Goal: Information Seeking & Learning: Learn about a topic

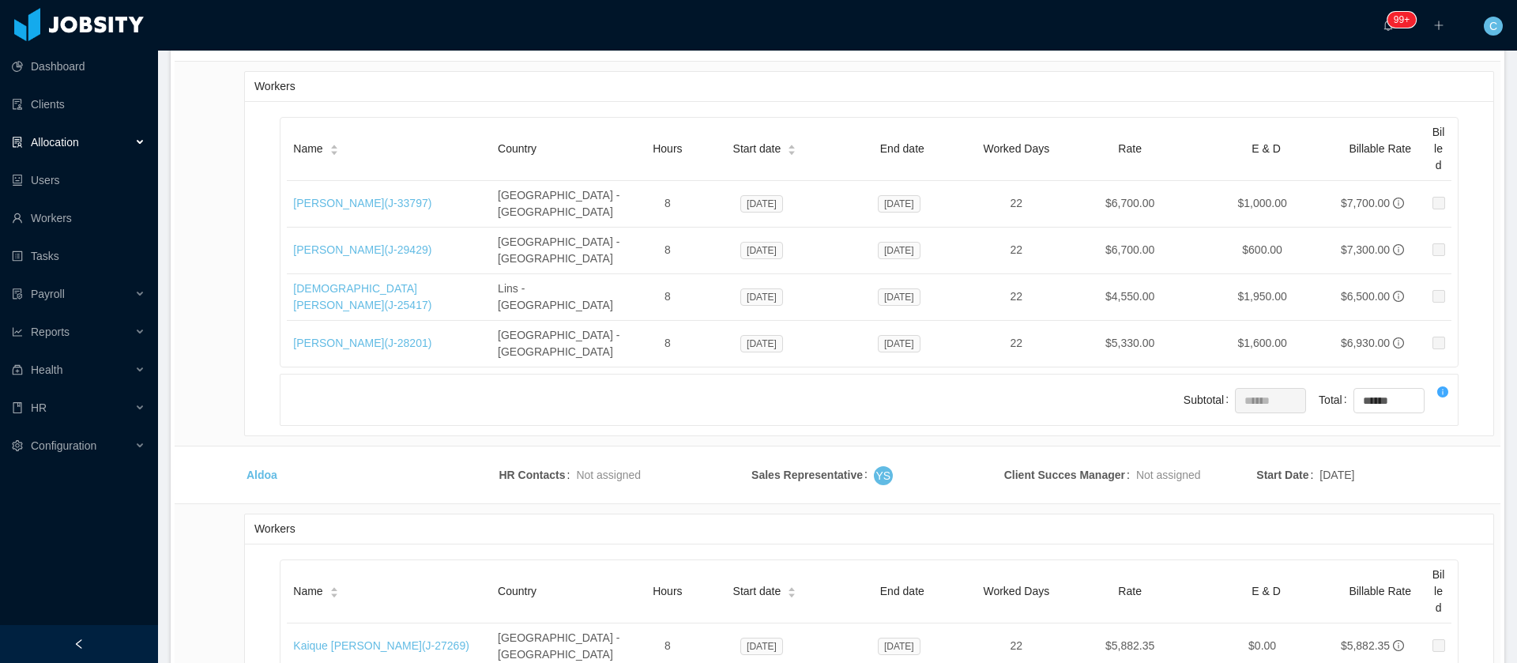
scroll to position [29305, 0]
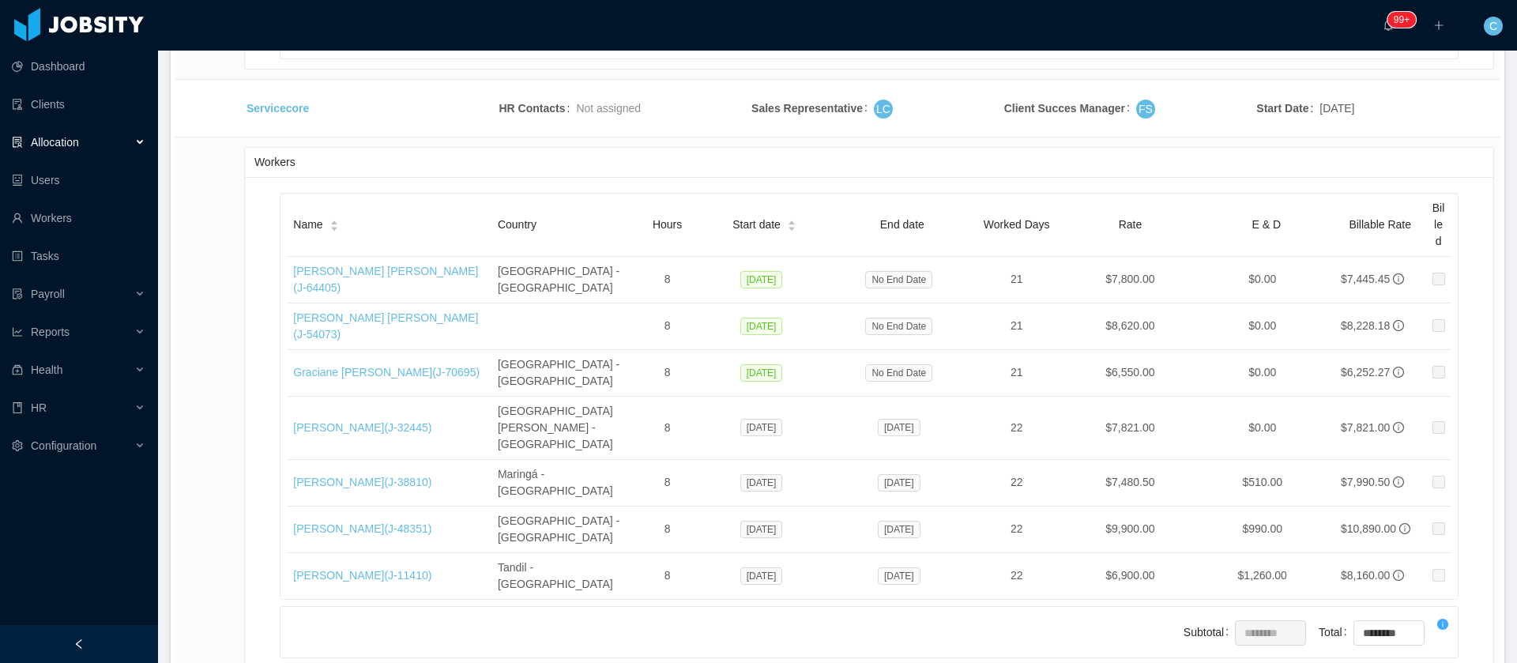
drag, startPoint x: 300, startPoint y: 497, endPoint x: 359, endPoint y: 497, distance: 58.5
drag, startPoint x: 352, startPoint y: 339, endPoint x: 245, endPoint y: 337, distance: 106.7
copy link "Function Health"
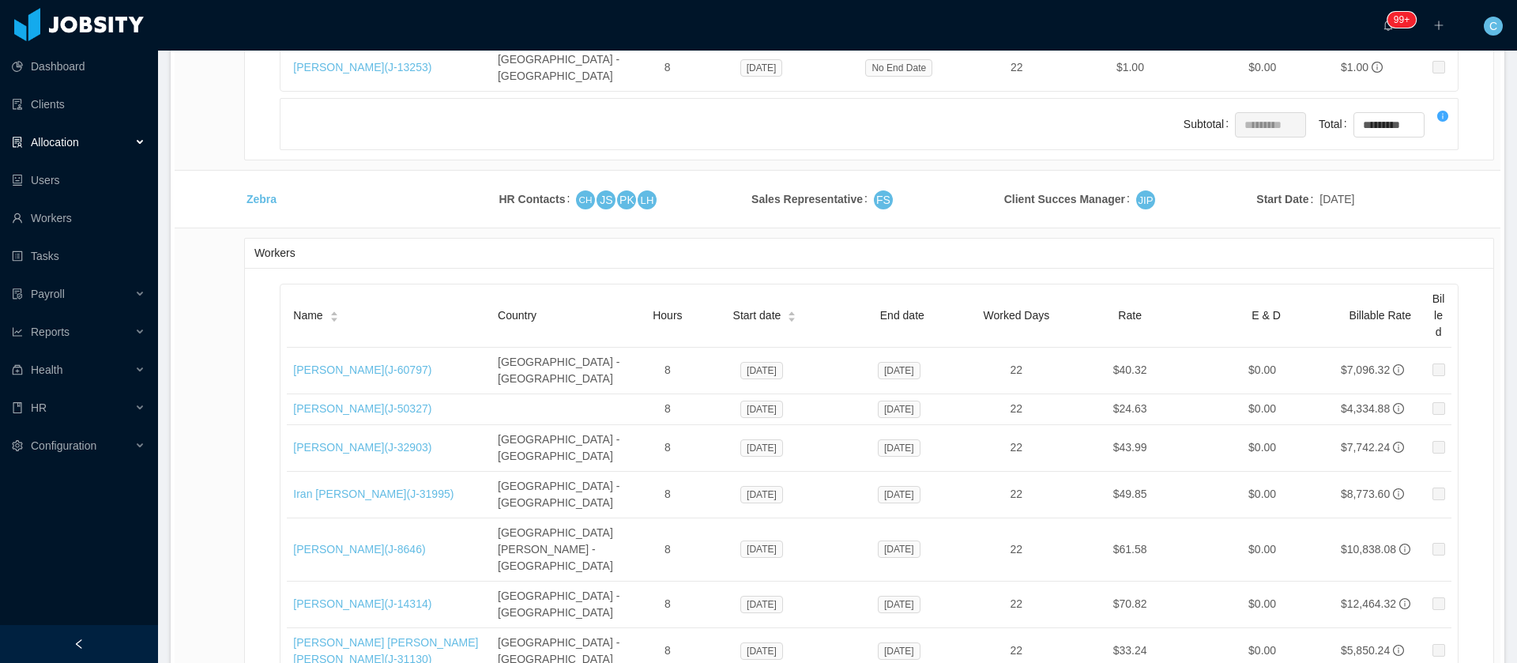
scroll to position [0, 0]
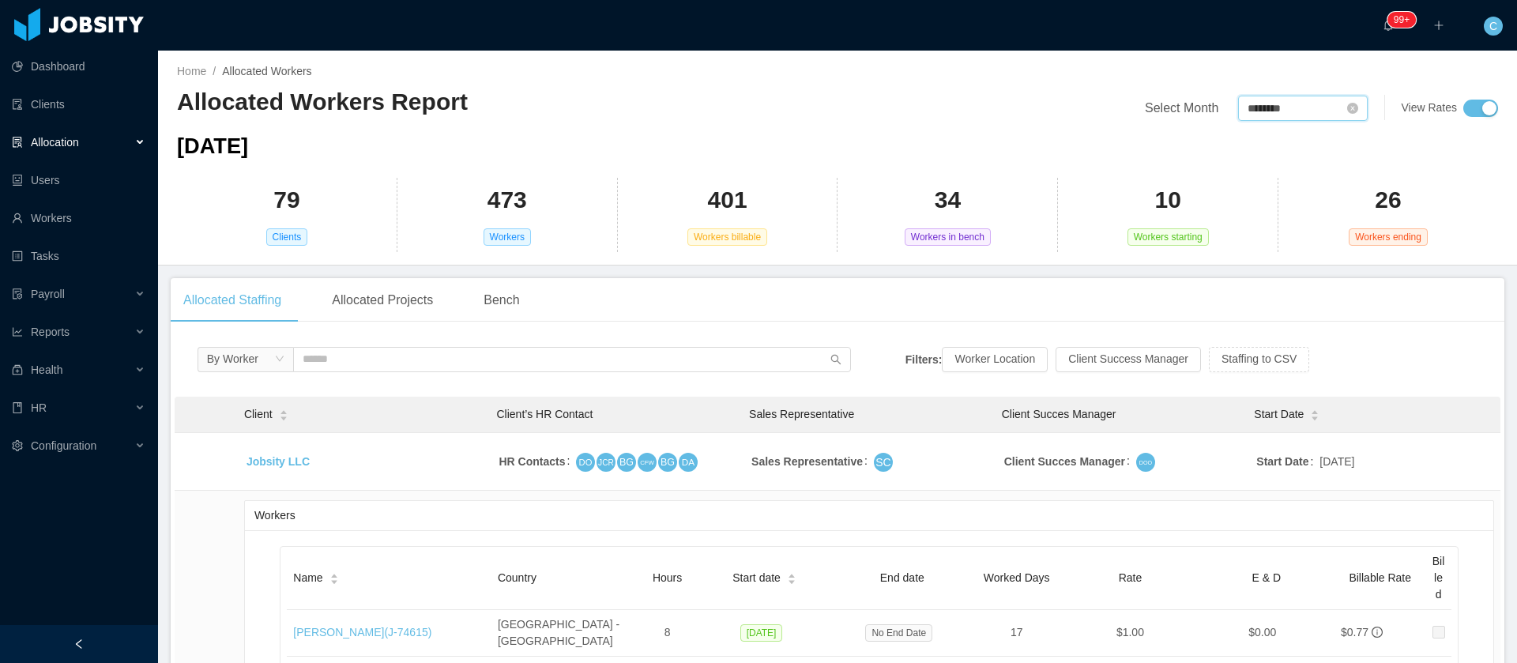
click at [1247, 115] on input "********" at bounding box center [1303, 108] width 130 height 25
click at [1250, 306] on link "Oct" at bounding box center [1245, 297] width 30 height 19
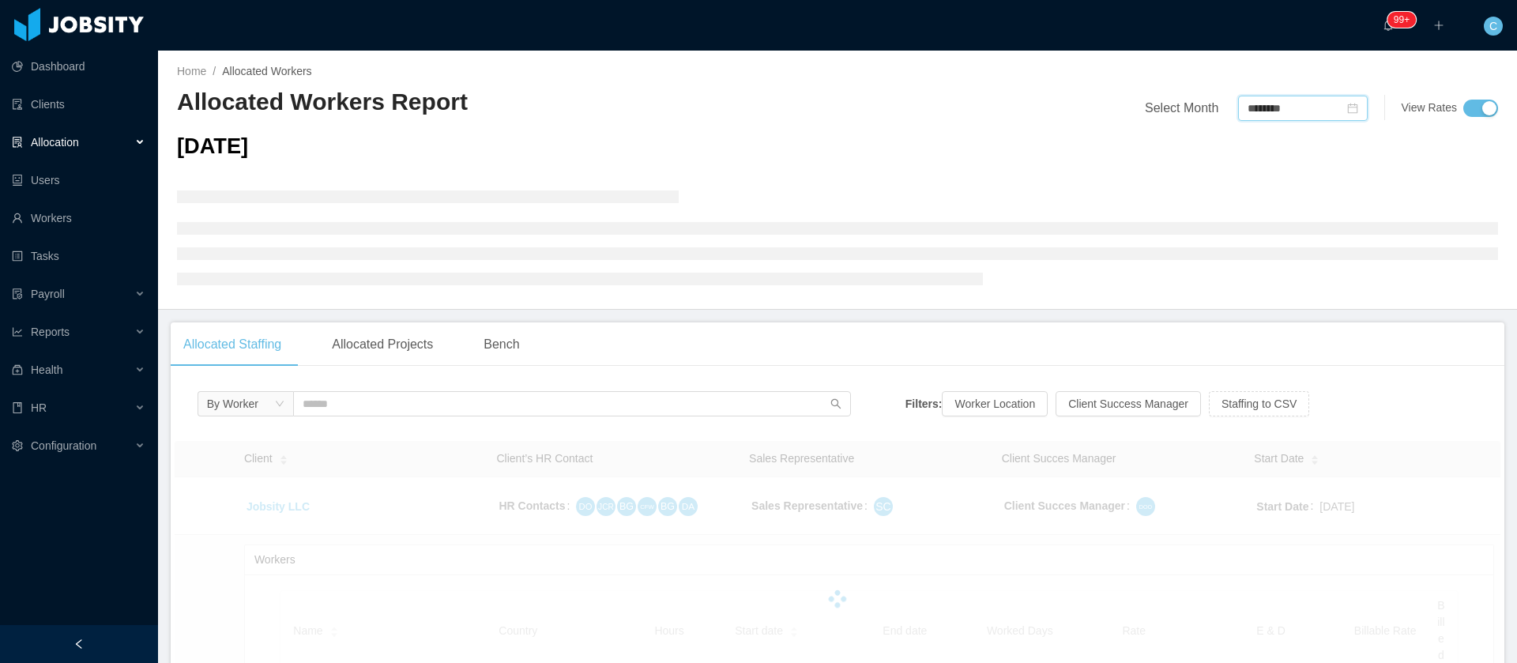
type input "********"
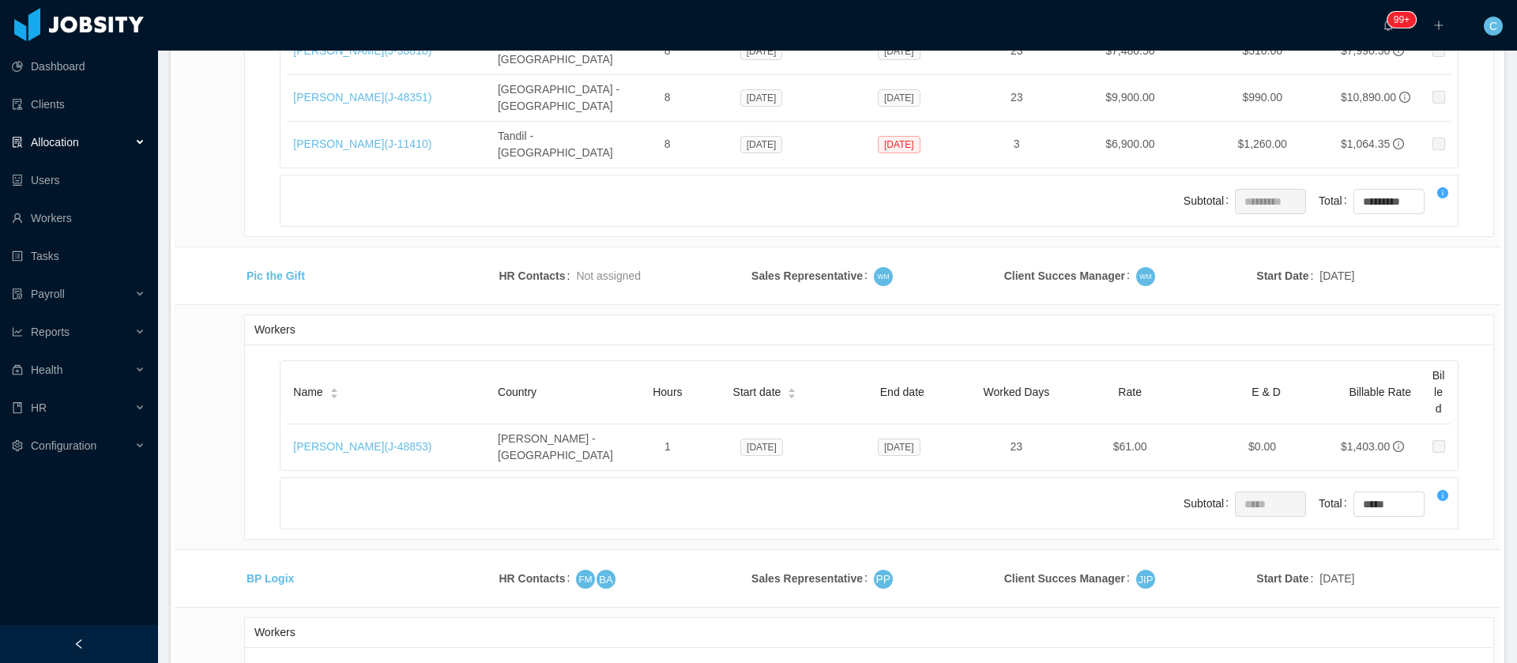
scroll to position [28471, 0]
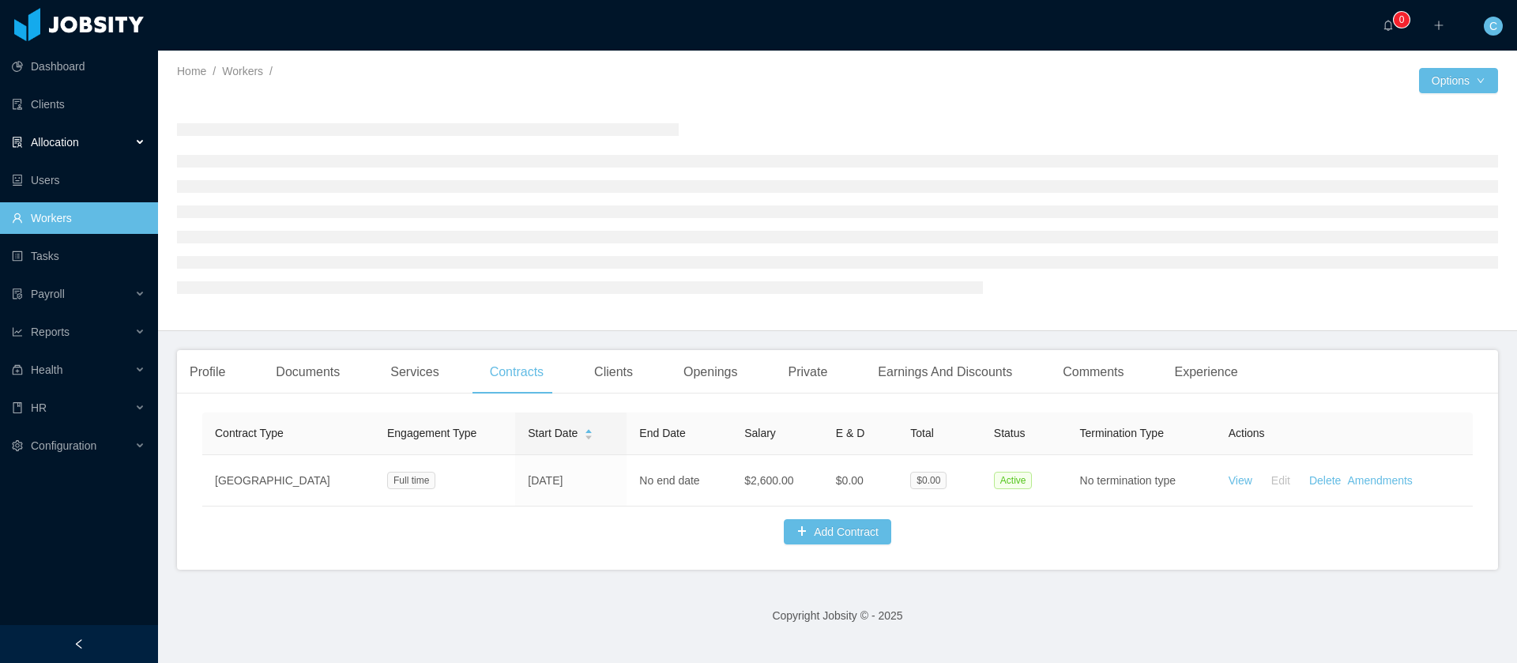
click at [57, 152] on div "Allocation" at bounding box center [79, 142] width 158 height 32
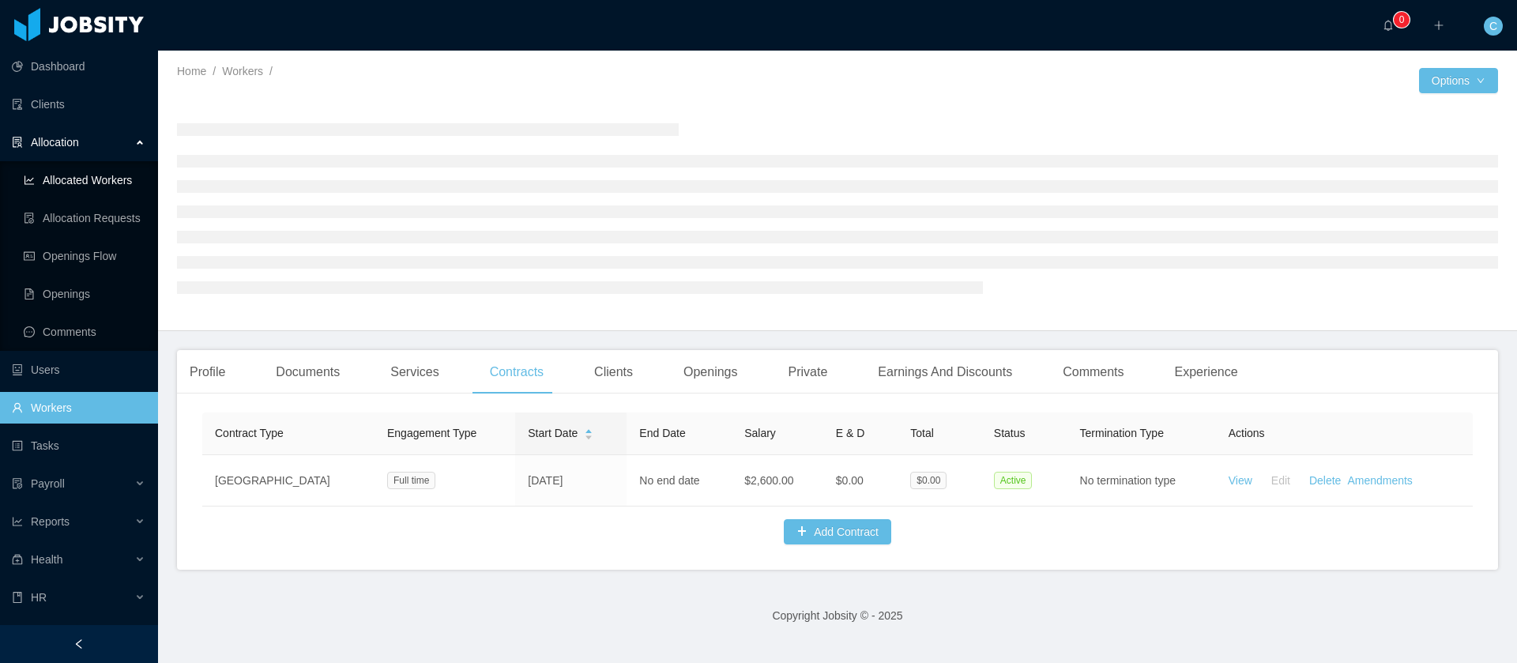
click at [69, 178] on link "Allocated Workers" at bounding box center [85, 180] width 122 height 32
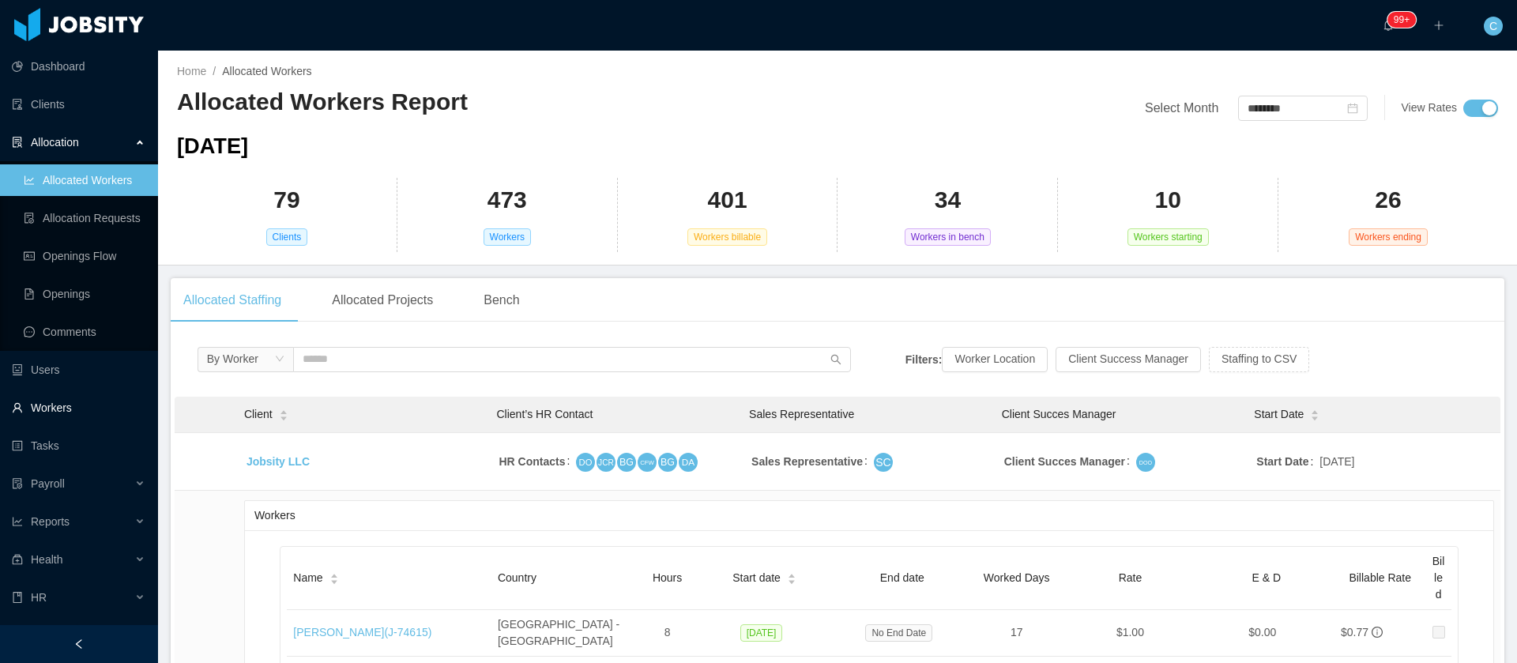
click at [74, 412] on link "Workers" at bounding box center [79, 408] width 134 height 32
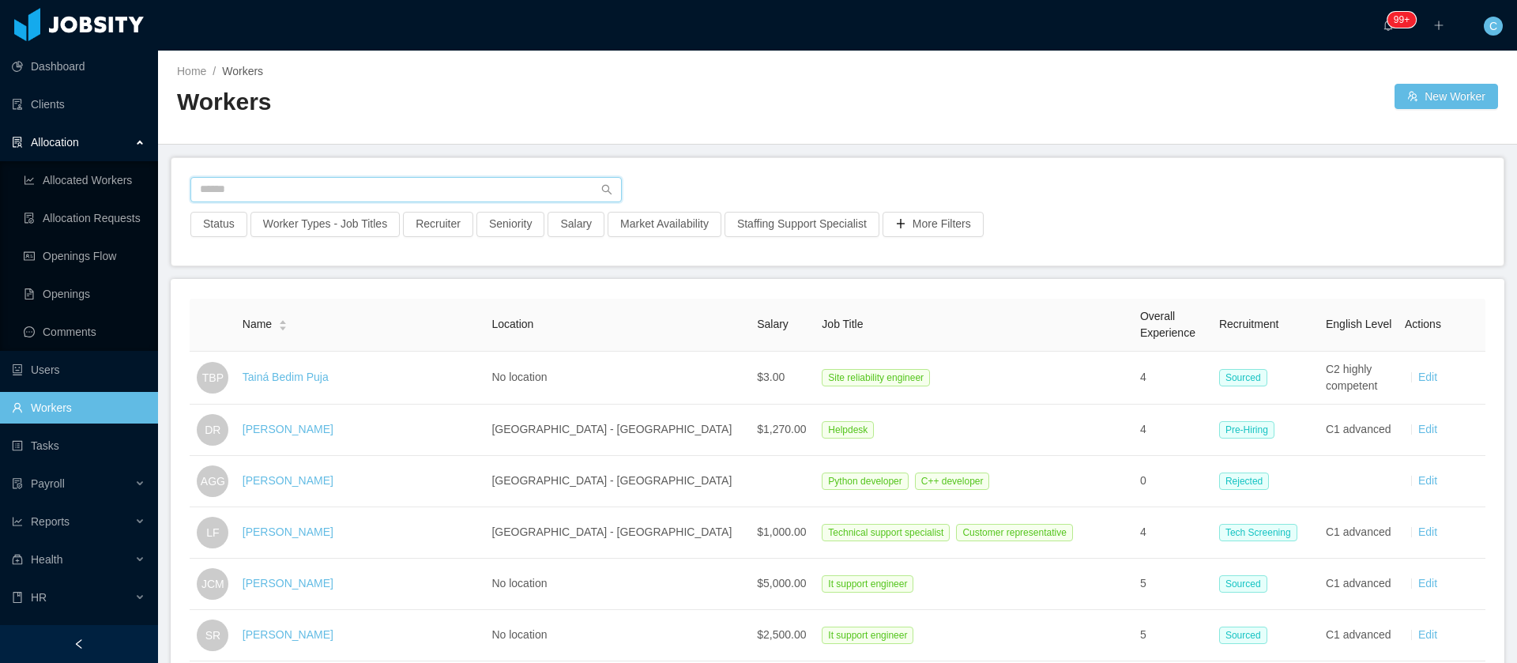
click at [254, 181] on input "text" at bounding box center [406, 189] width 432 height 25
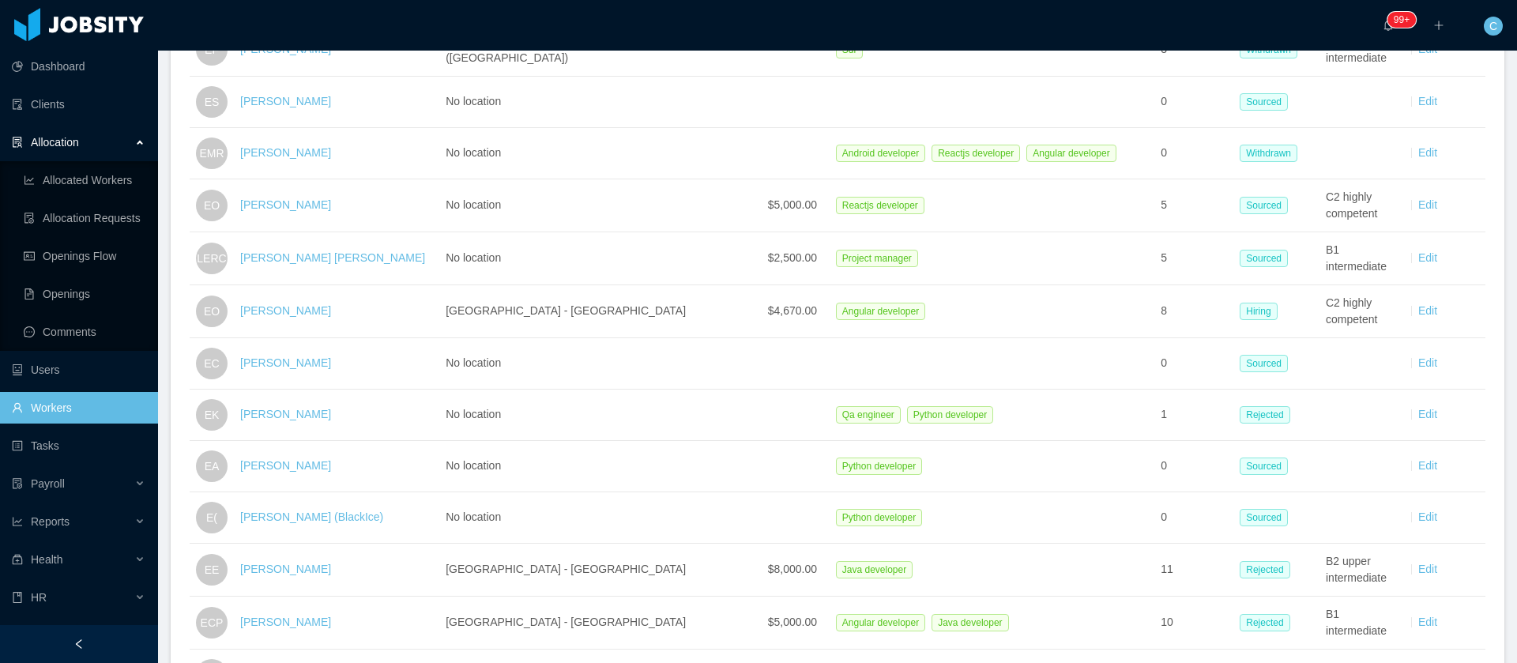
scroll to position [2437, 0]
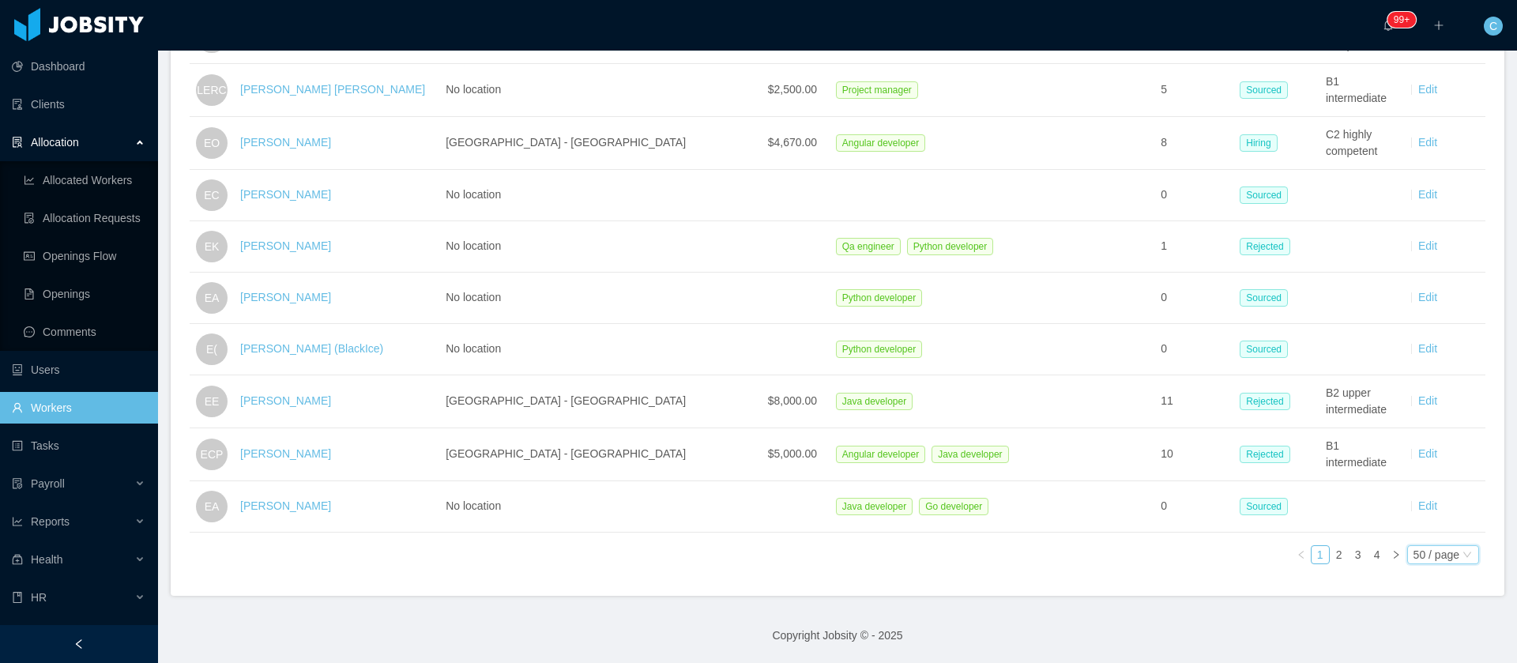
click at [1414, 546] on div "50 / page" at bounding box center [1437, 554] width 46 height 17
click at [1331, 546] on link "2" at bounding box center [1339, 554] width 17 height 17
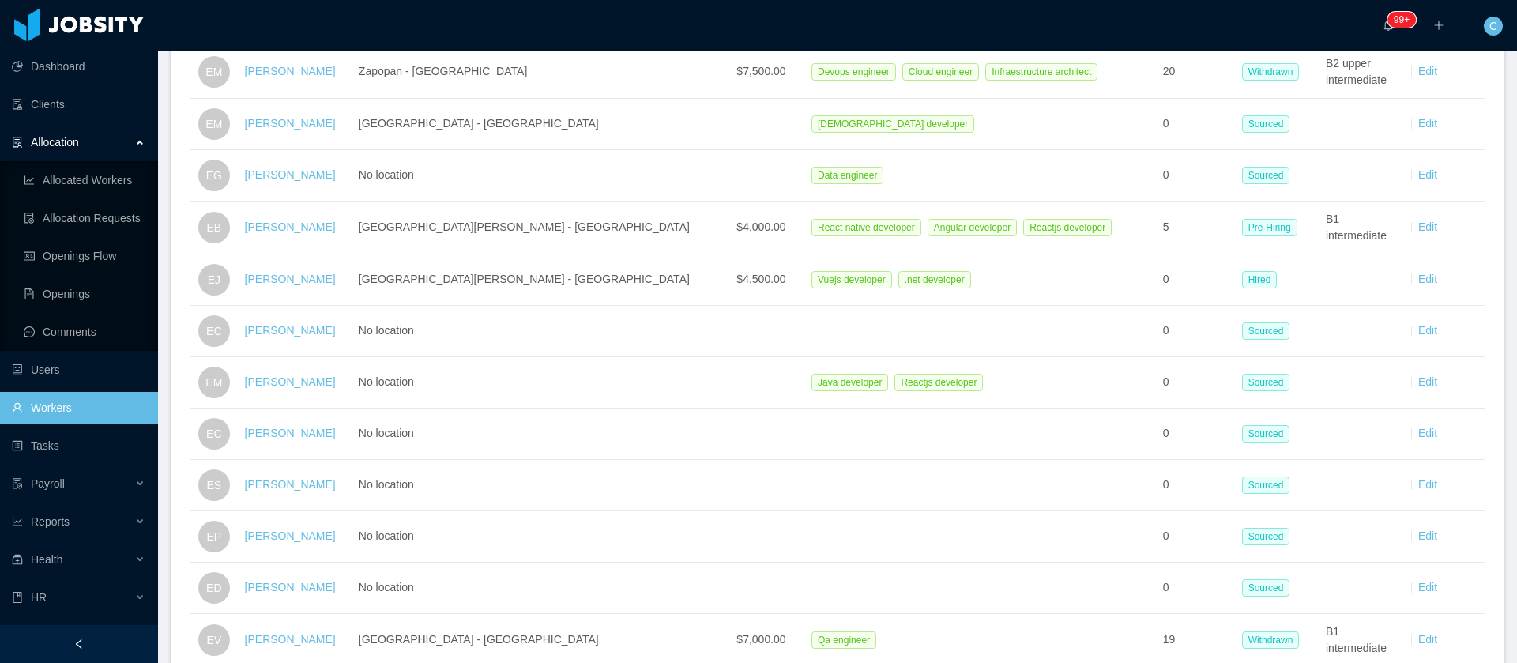
scroll to position [2440, 0]
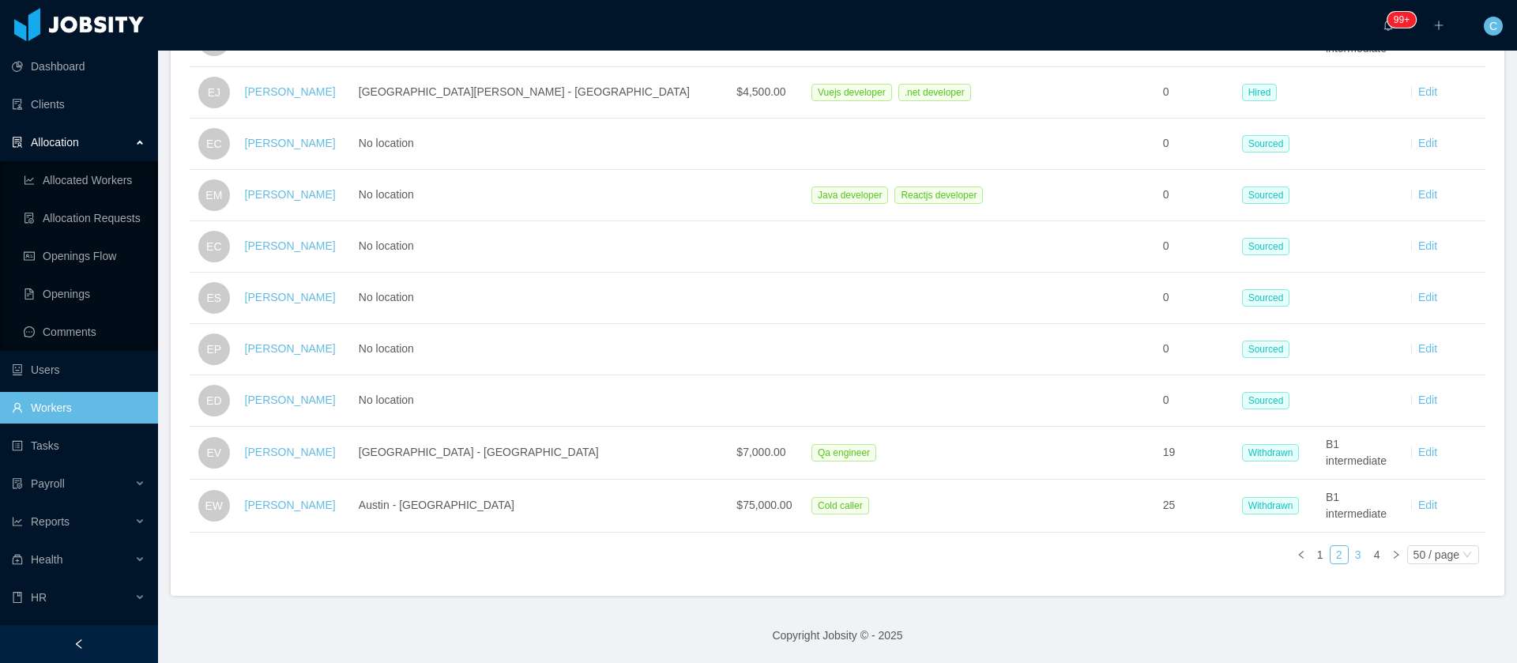
click at [1350, 546] on link "3" at bounding box center [1358, 554] width 17 height 17
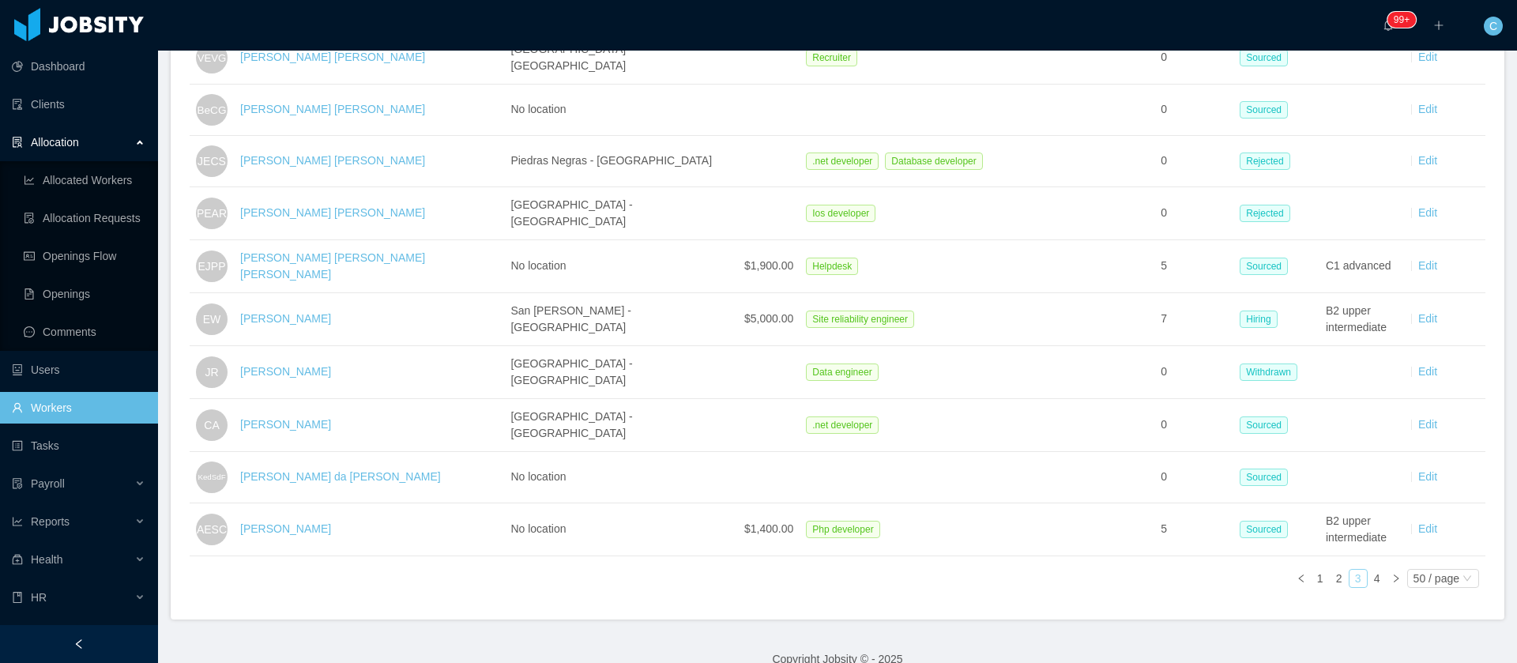
scroll to position [2420, 0]
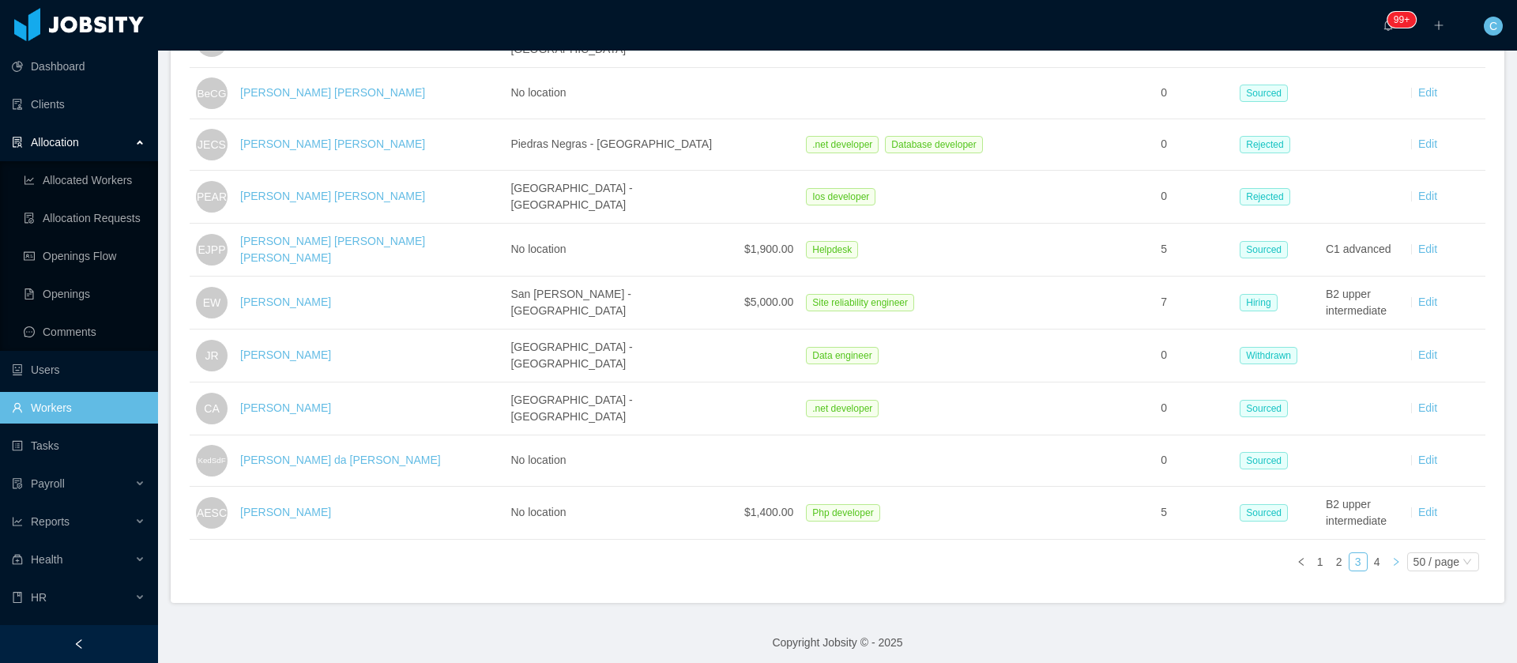
click at [1387, 552] on link at bounding box center [1396, 561] width 19 height 19
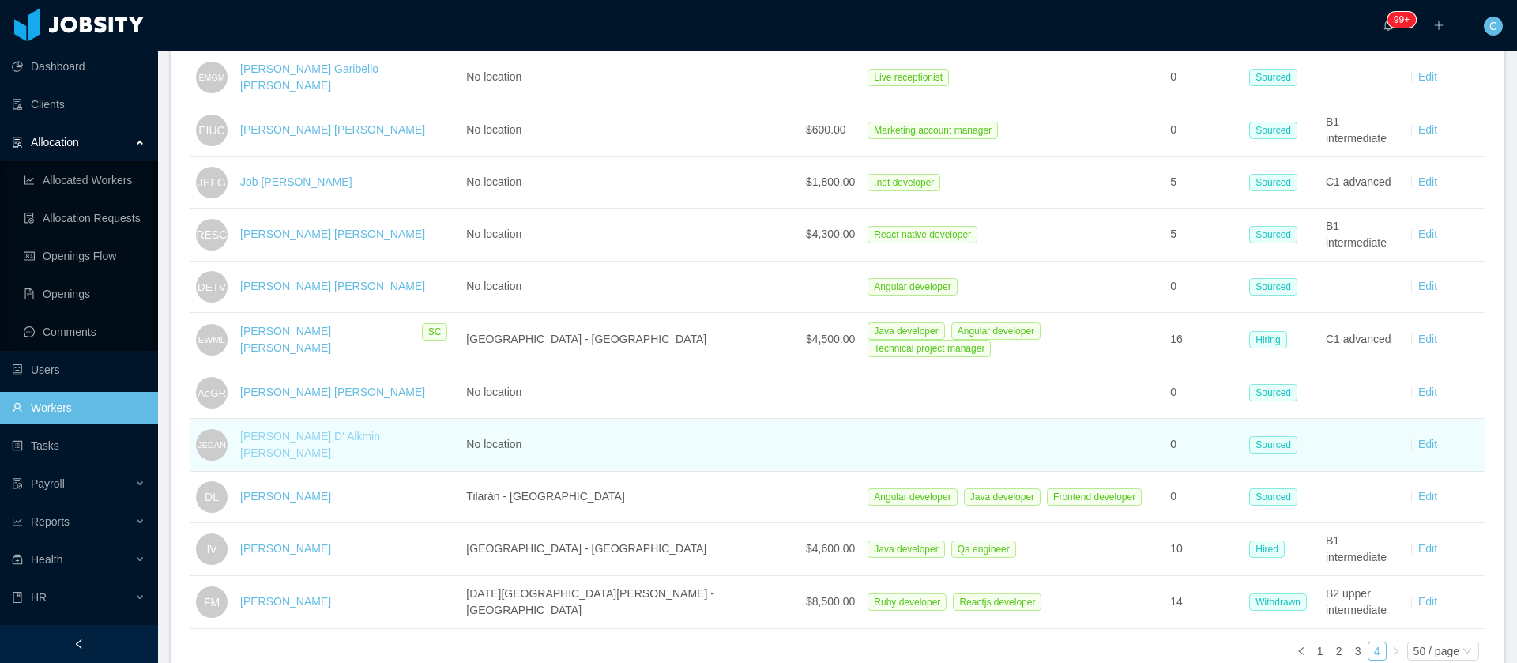
scroll to position [409, 0]
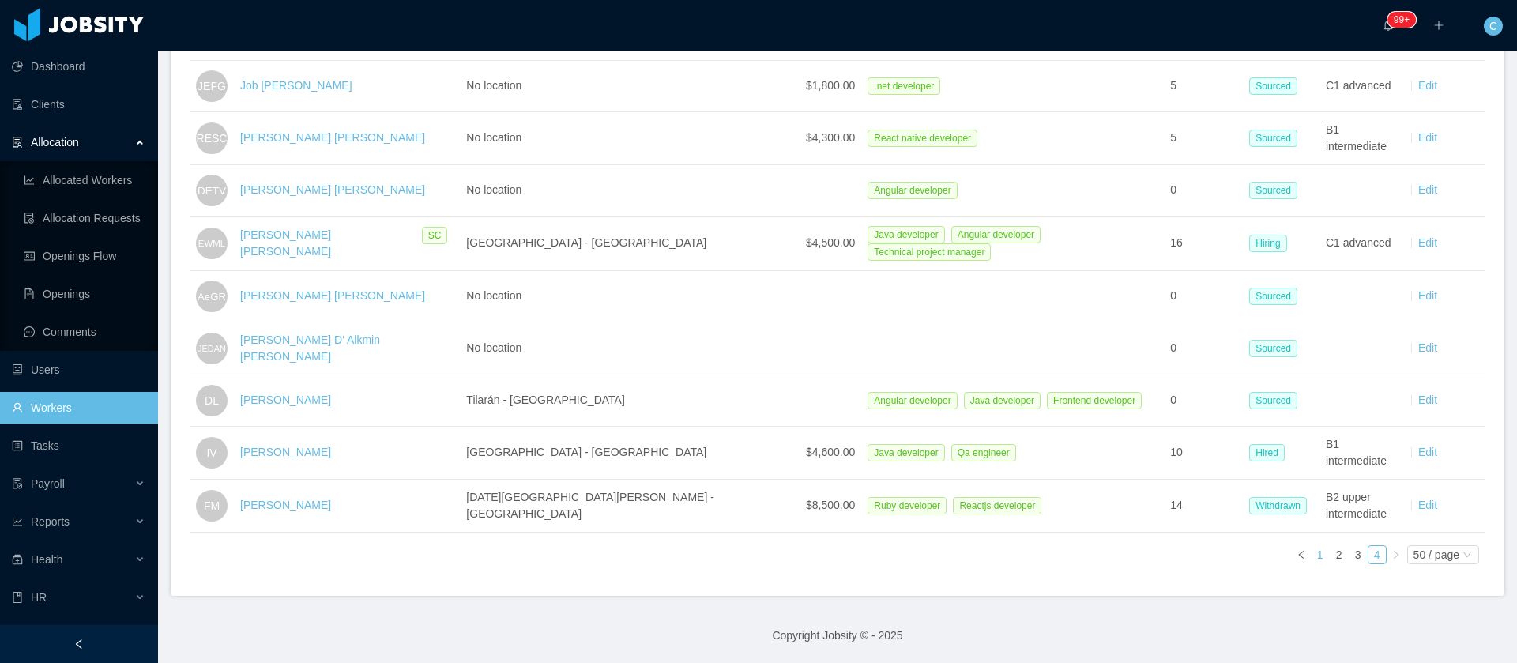
click at [1312, 546] on link "1" at bounding box center [1320, 554] width 17 height 17
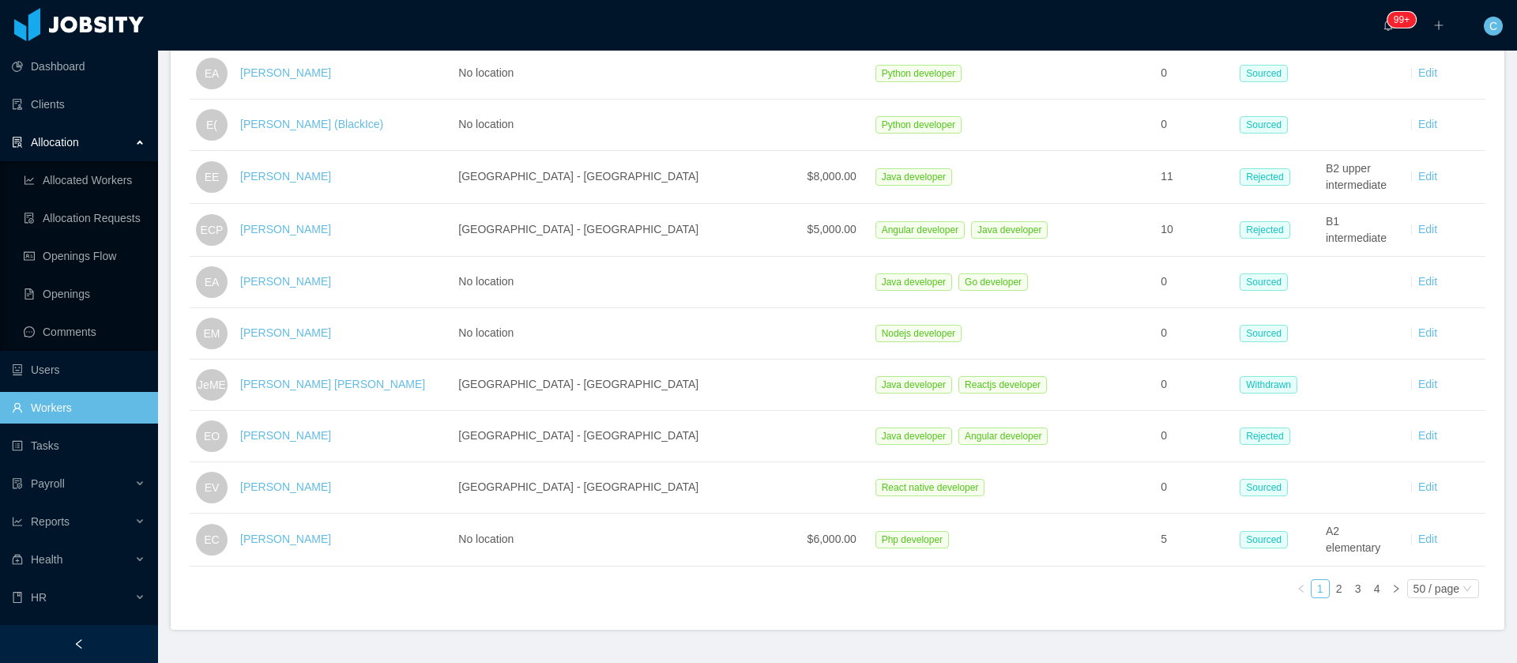
scroll to position [2437, 0]
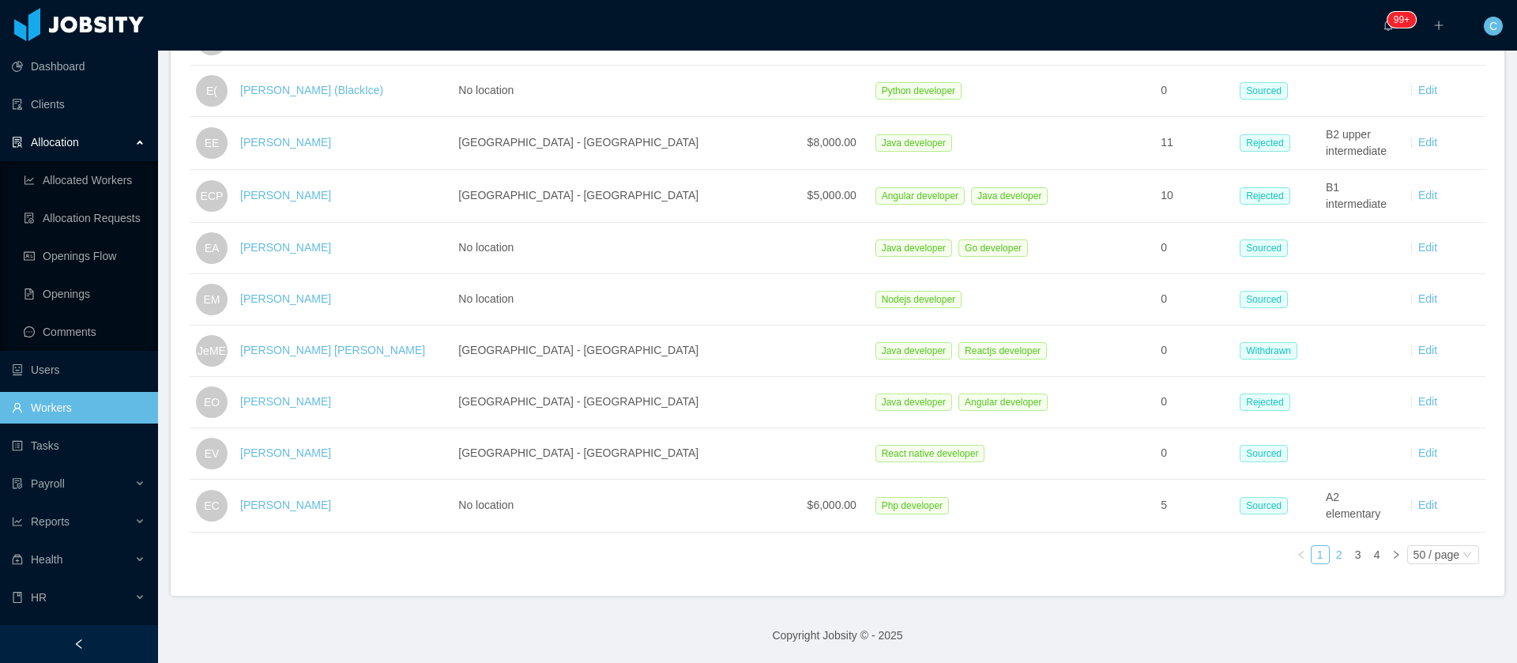
click at [1331, 546] on link "2" at bounding box center [1339, 554] width 17 height 17
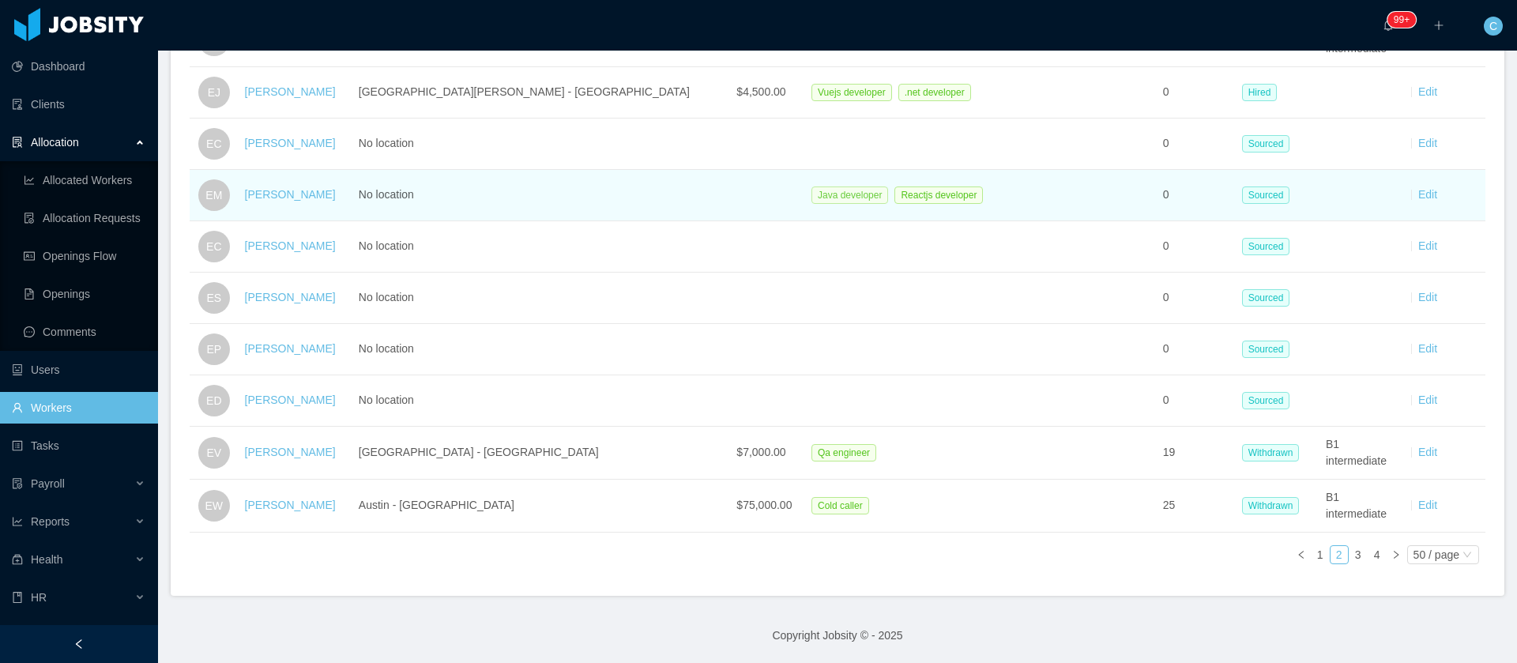
scroll to position [2440, 0]
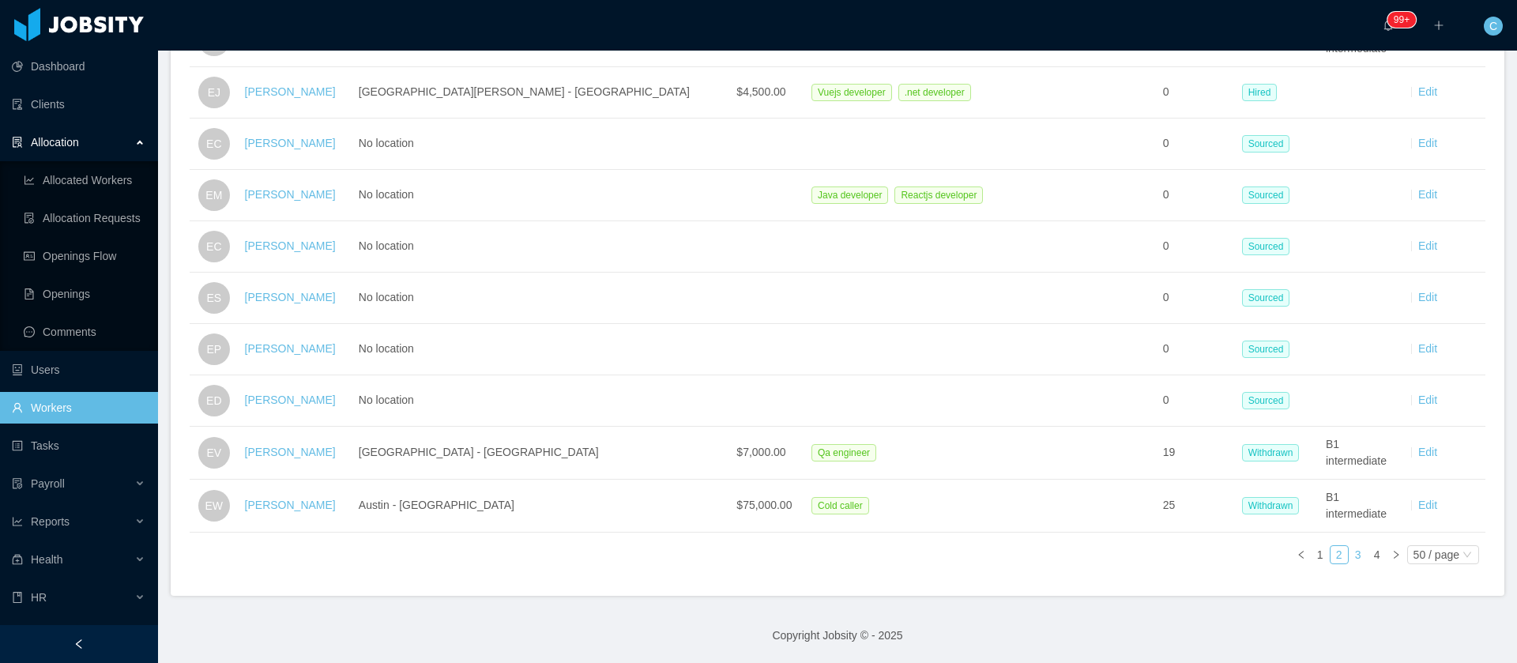
click at [1350, 546] on link "3" at bounding box center [1358, 554] width 17 height 17
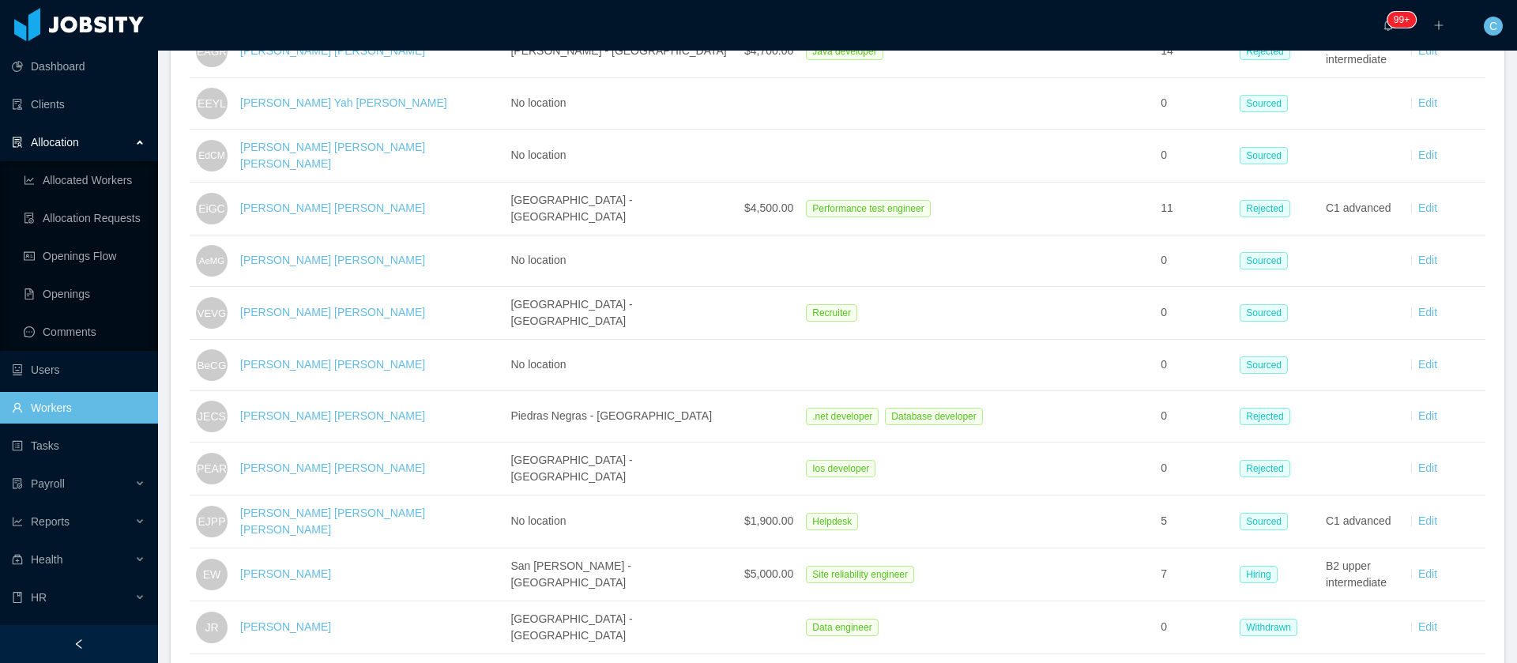
scroll to position [2420, 0]
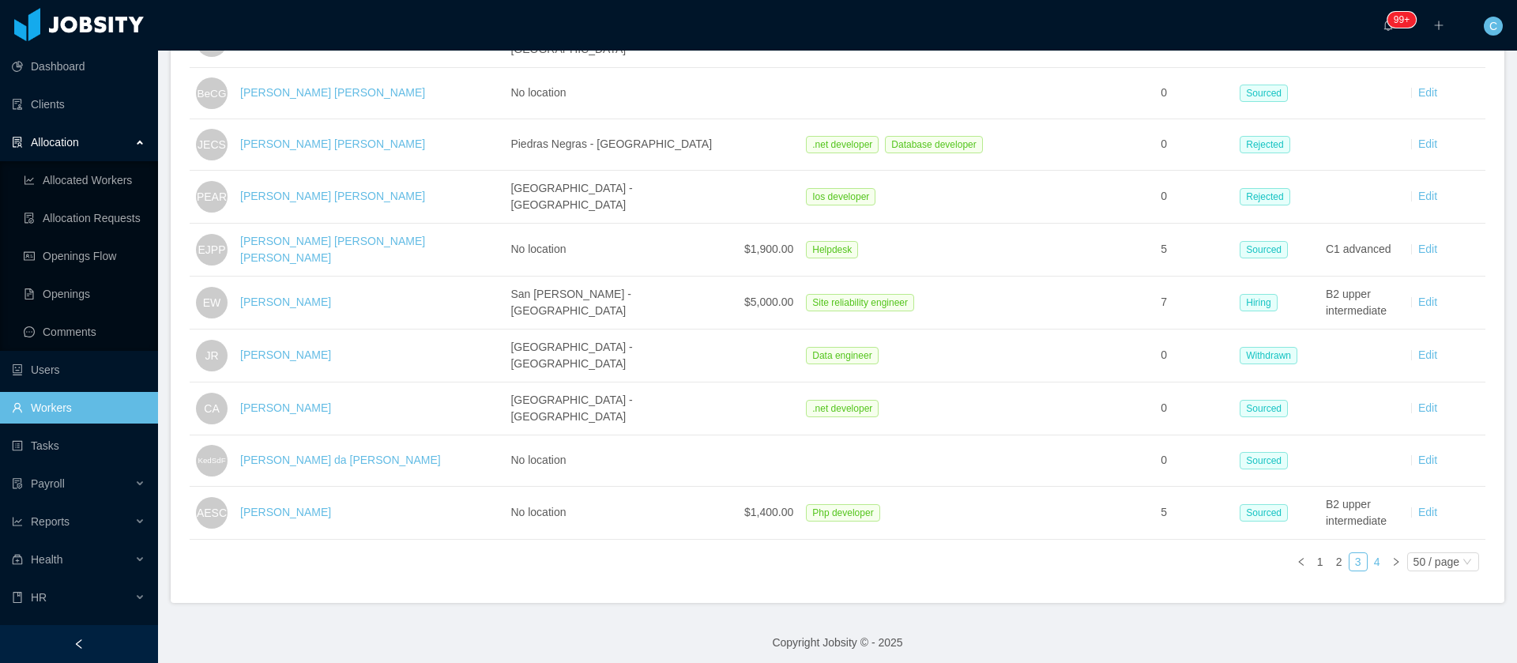
click at [1369, 553] on link "4" at bounding box center [1377, 561] width 17 height 17
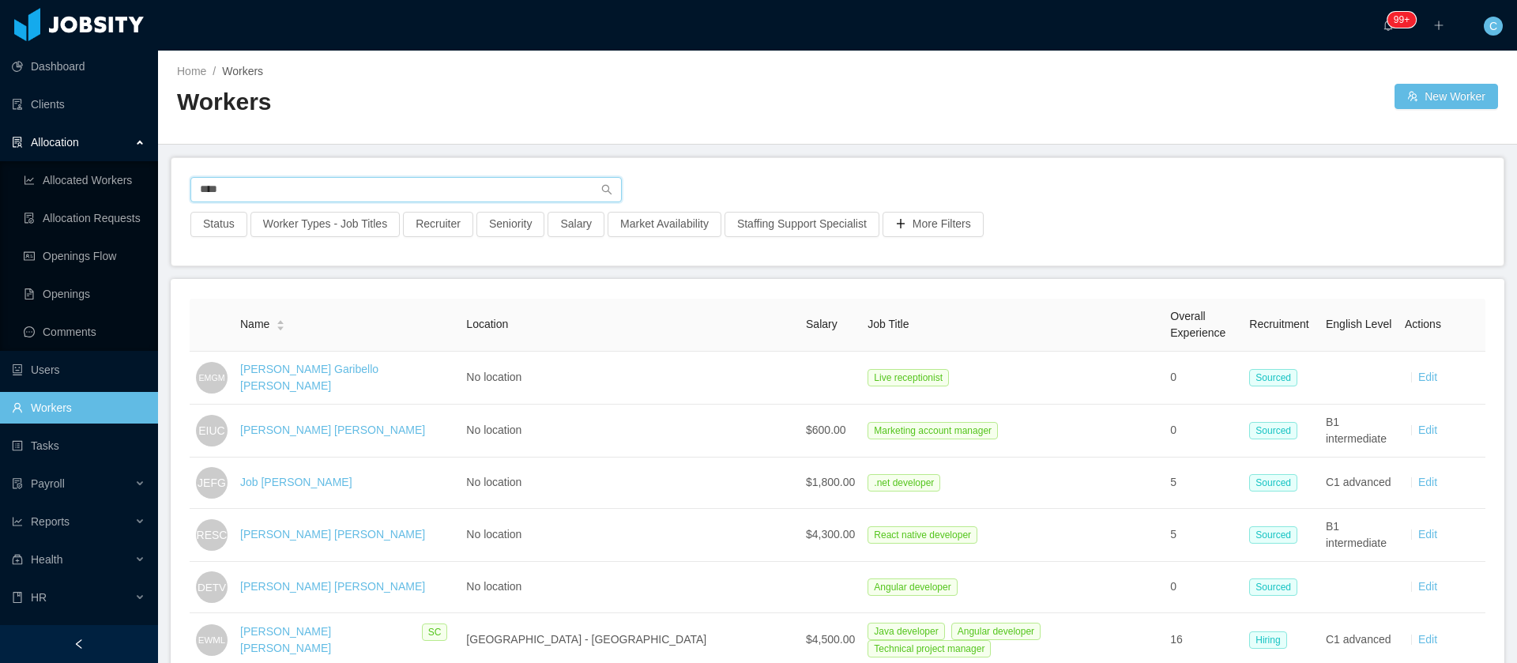
click at [226, 193] on input "****" at bounding box center [406, 189] width 432 height 25
type input "***"
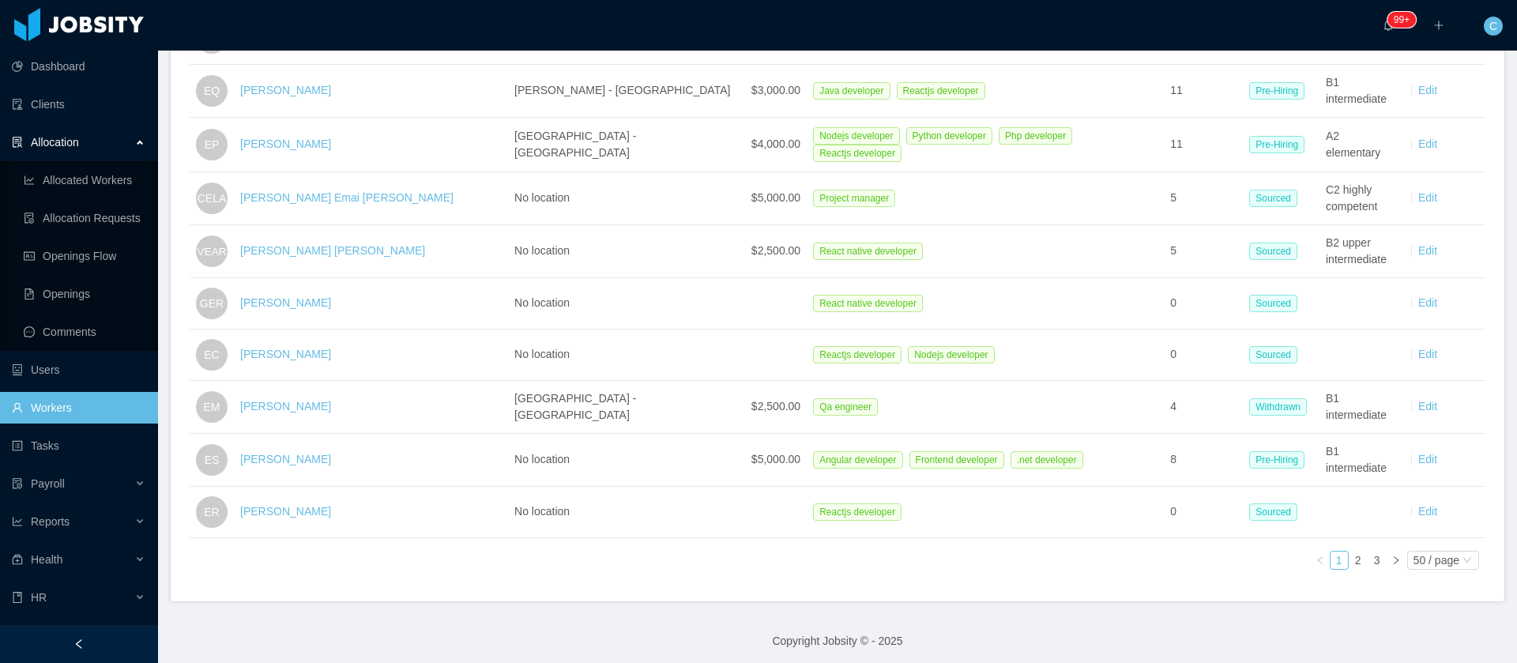
scroll to position [2437, 0]
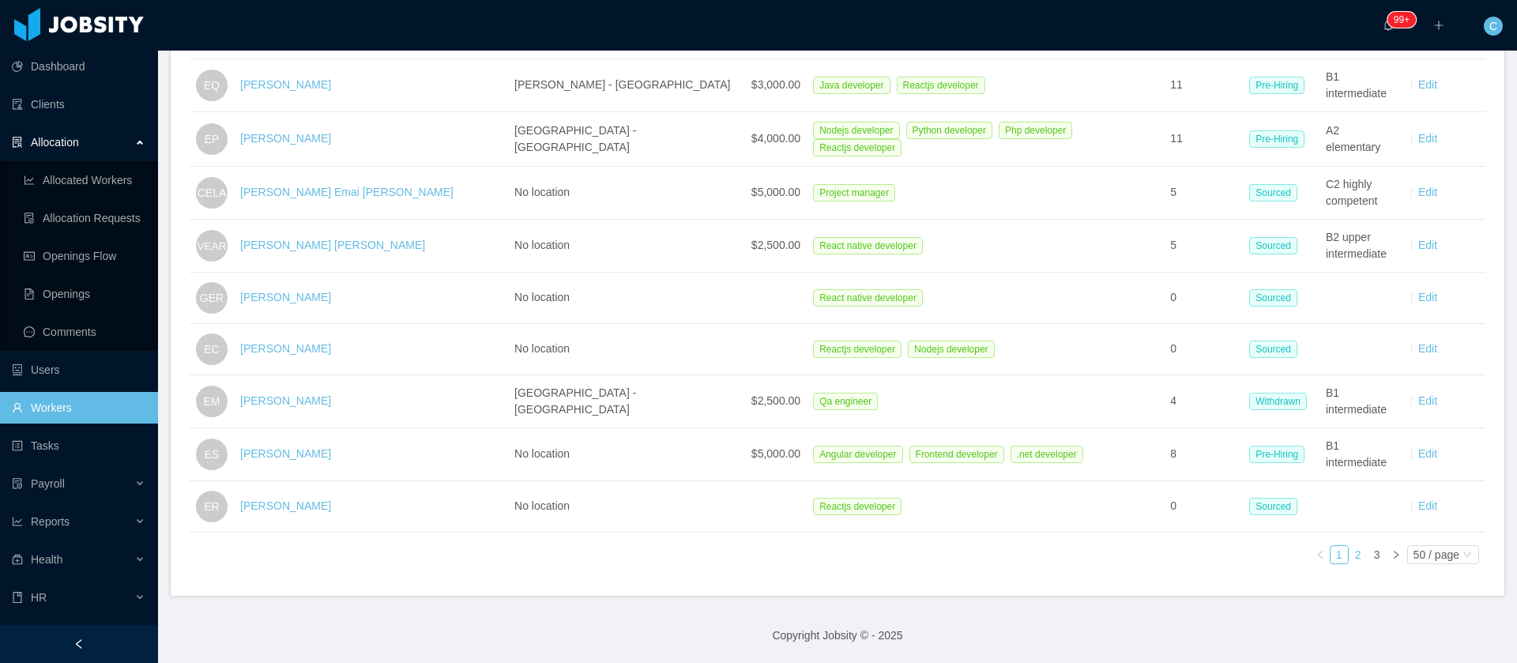
click at [1350, 546] on link "2" at bounding box center [1358, 554] width 17 height 17
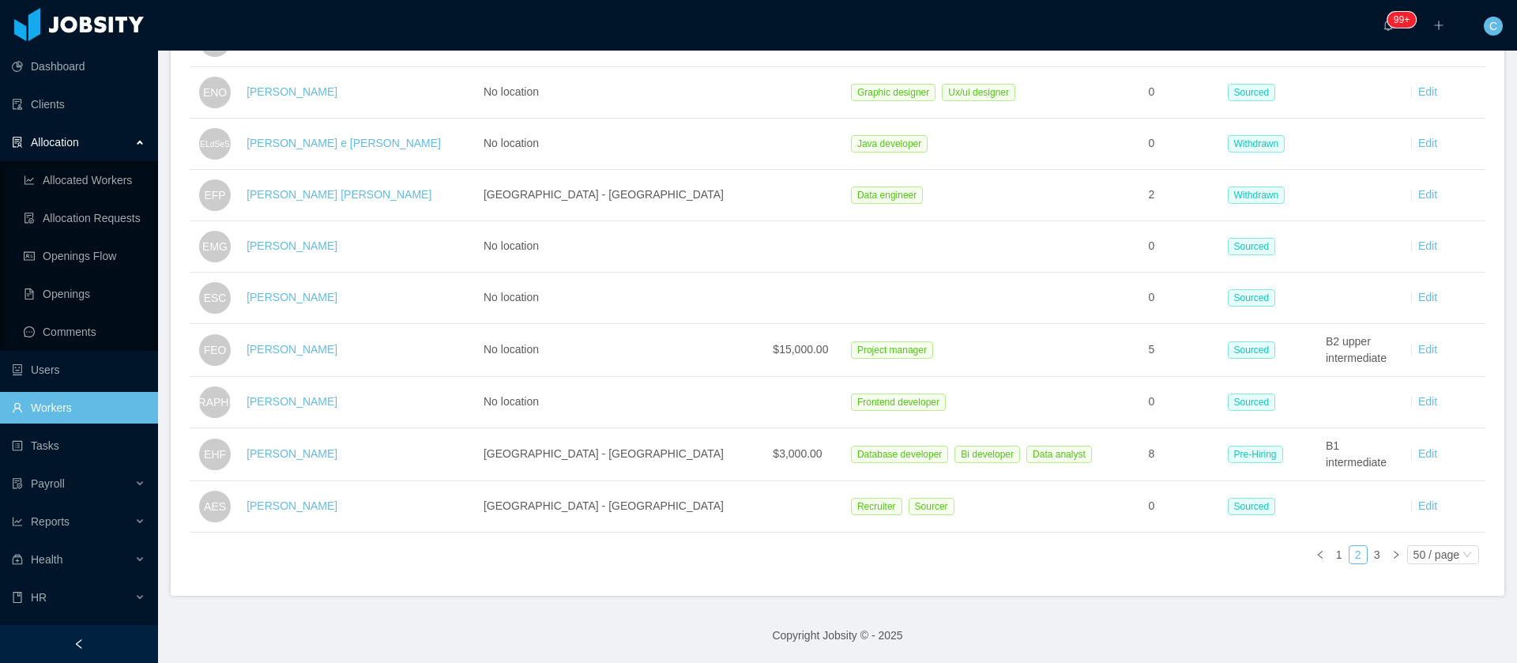
scroll to position [2429, 0]
click at [1369, 546] on link "3" at bounding box center [1377, 554] width 17 height 17
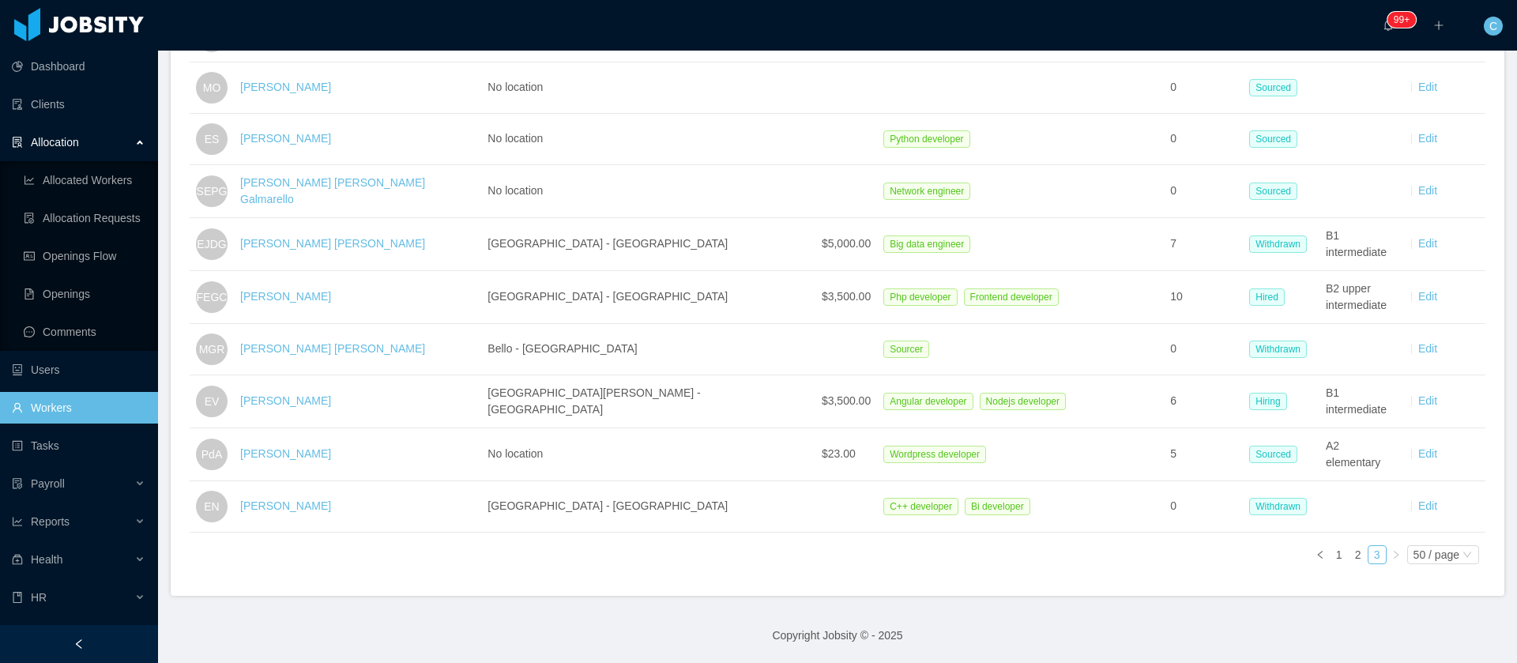
scroll to position [1654, 0]
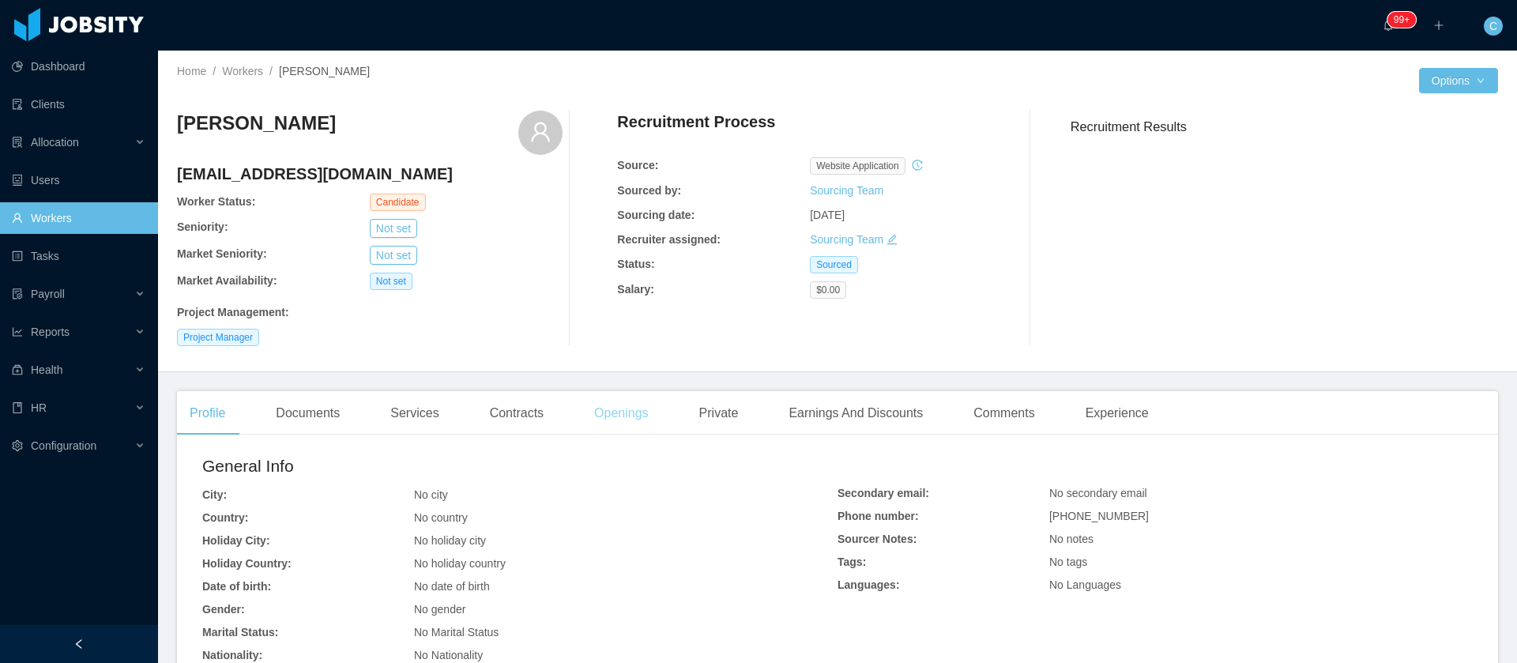
click at [624, 420] on div "Openings" at bounding box center [622, 413] width 80 height 44
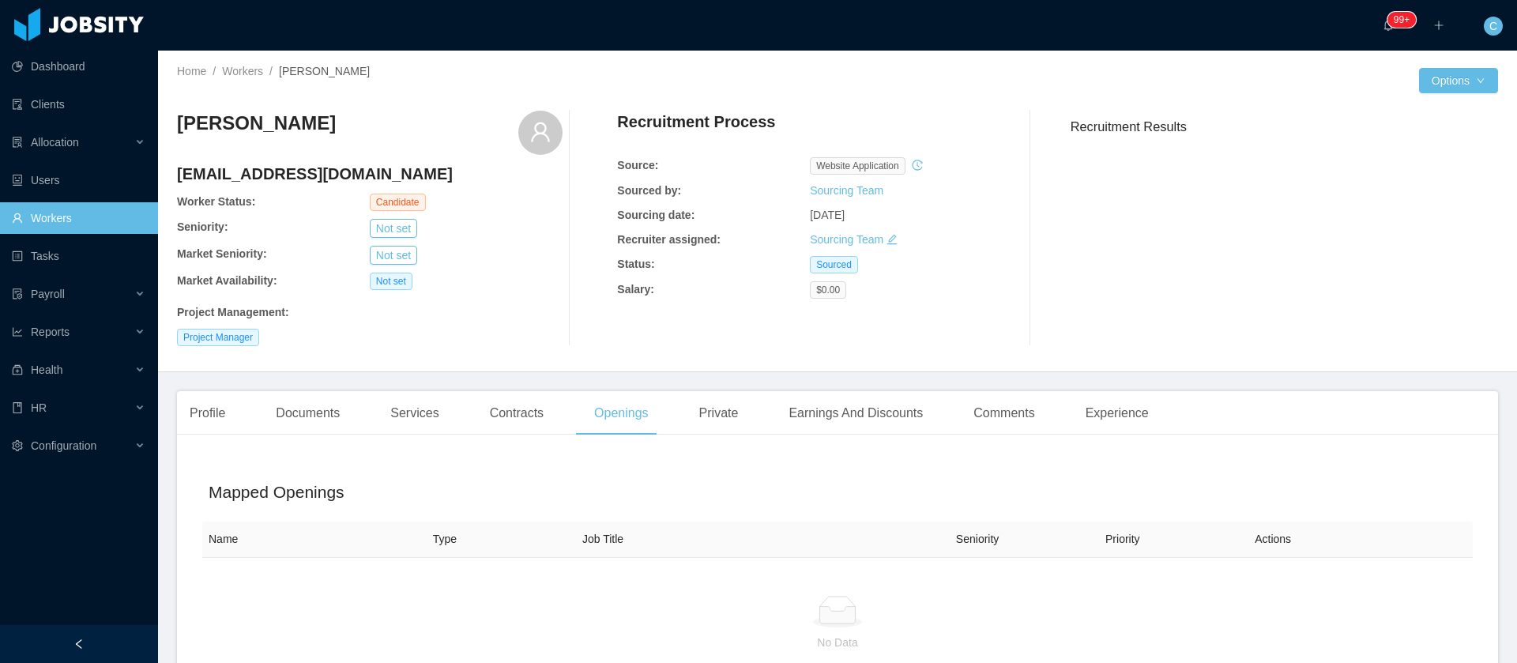
scroll to position [119, 0]
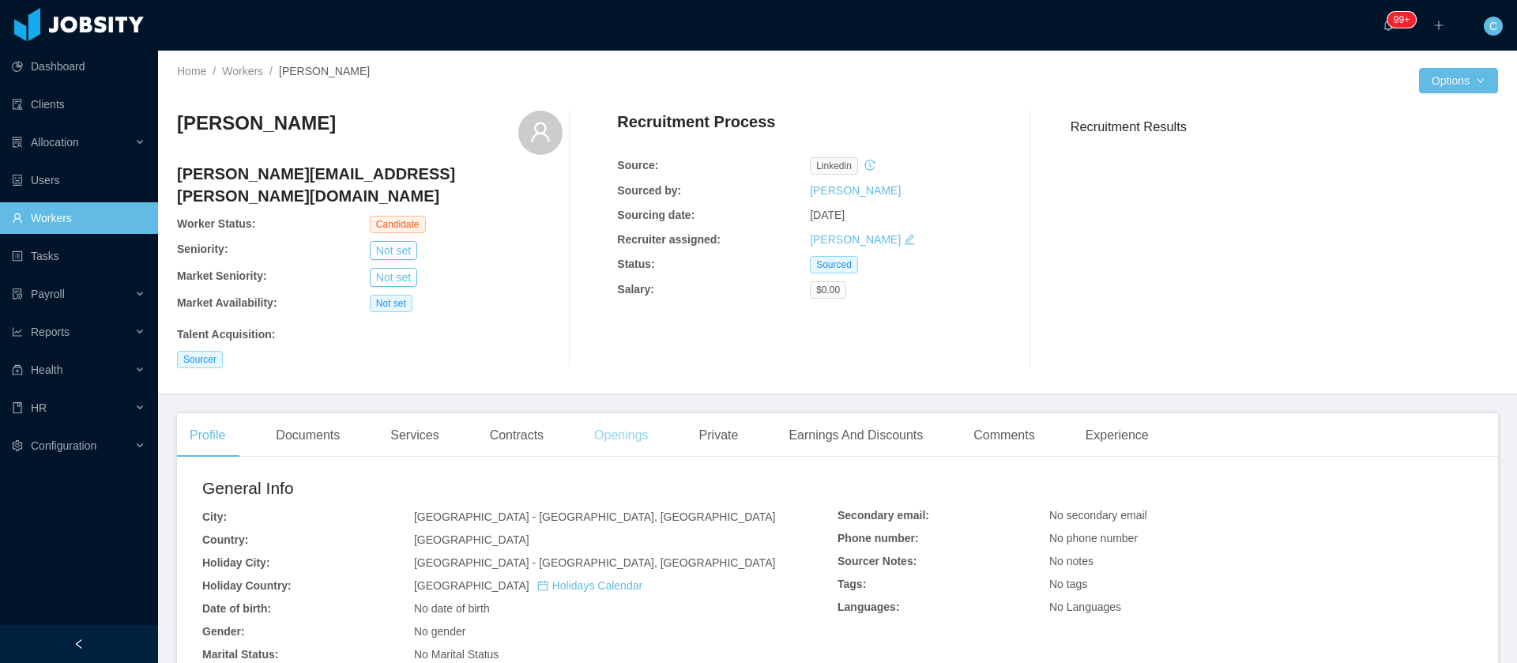
click at [624, 416] on div "Openings" at bounding box center [622, 435] width 80 height 44
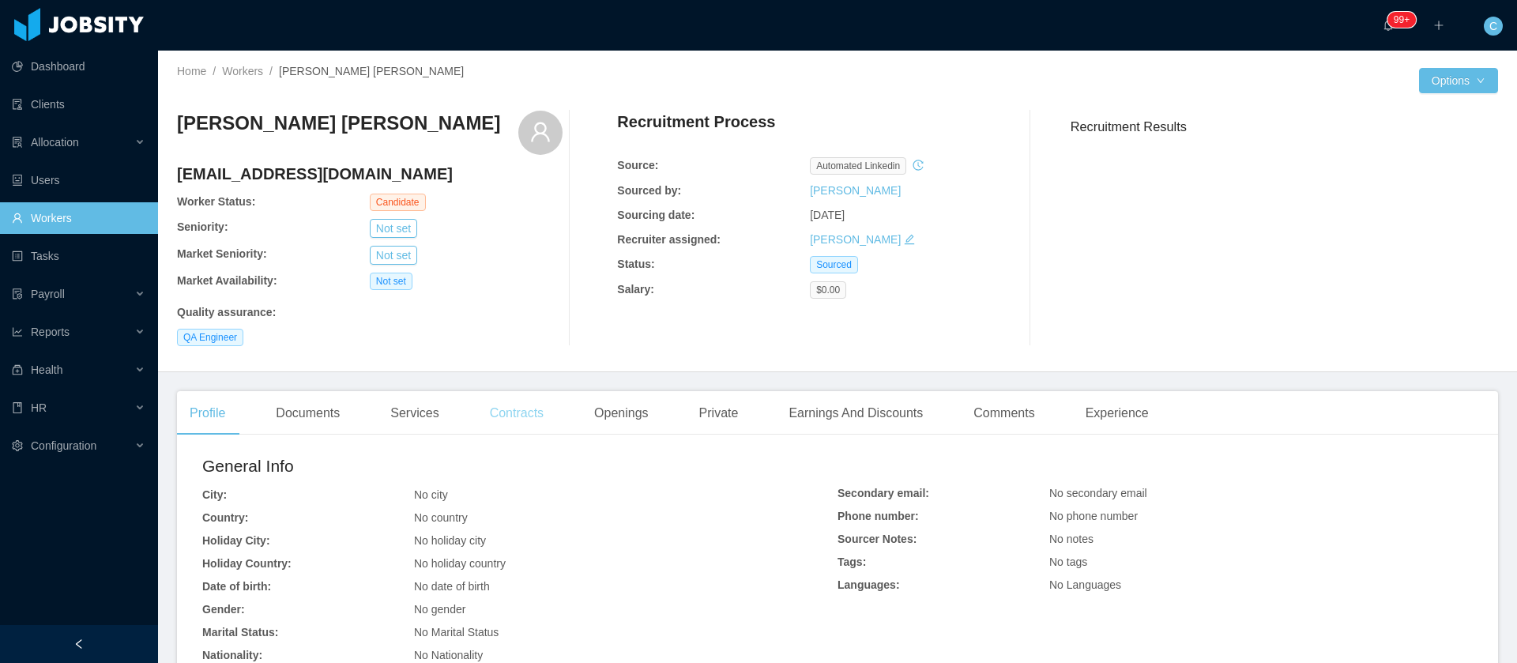
click at [526, 426] on div "Contracts" at bounding box center [516, 413] width 79 height 44
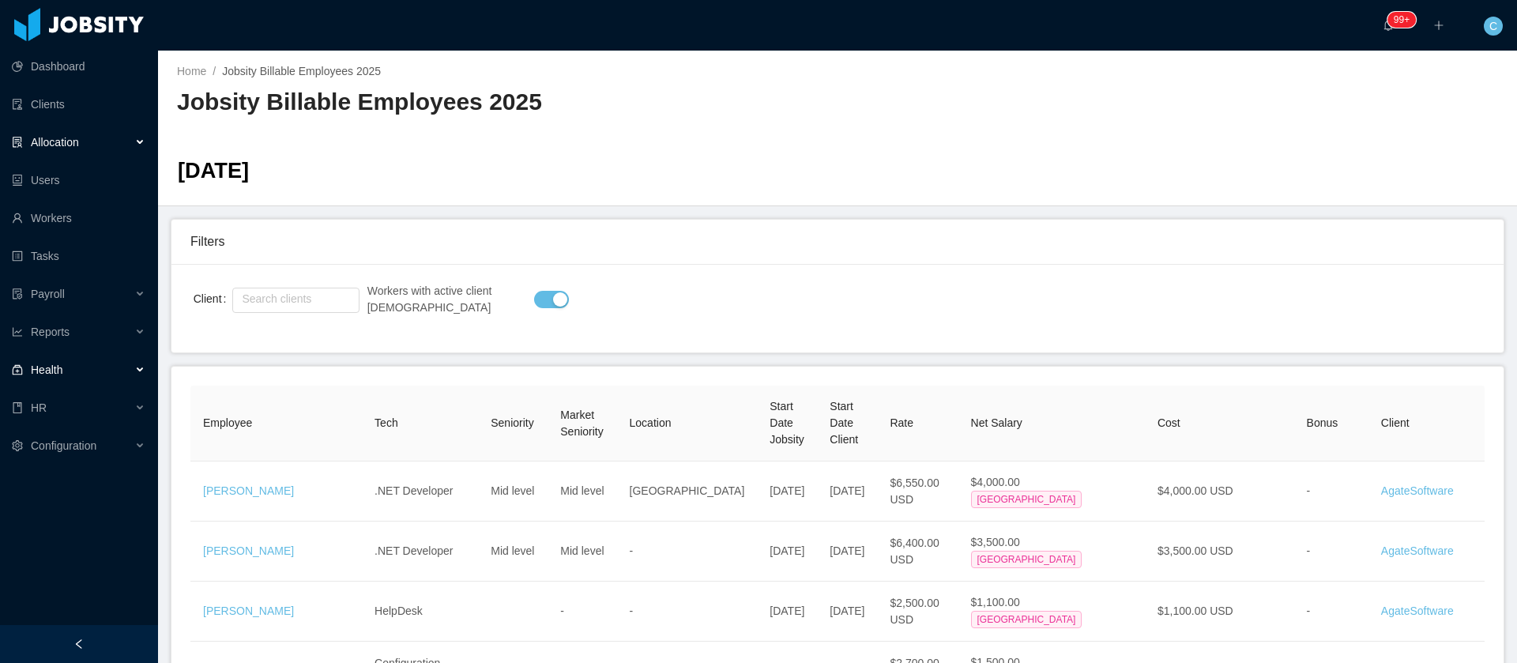
click at [103, 148] on div "Allocation" at bounding box center [79, 142] width 158 height 32
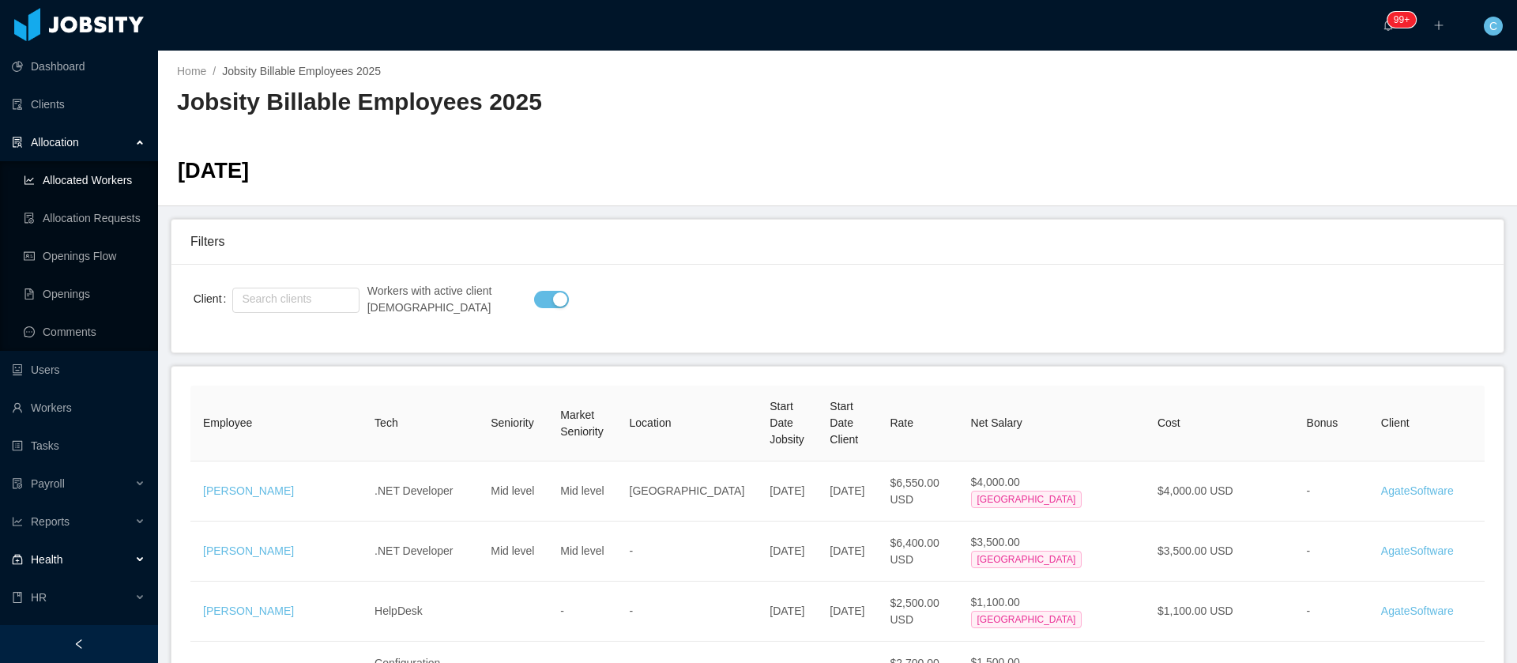
click at [85, 183] on link "Allocated Workers" at bounding box center [85, 180] width 122 height 32
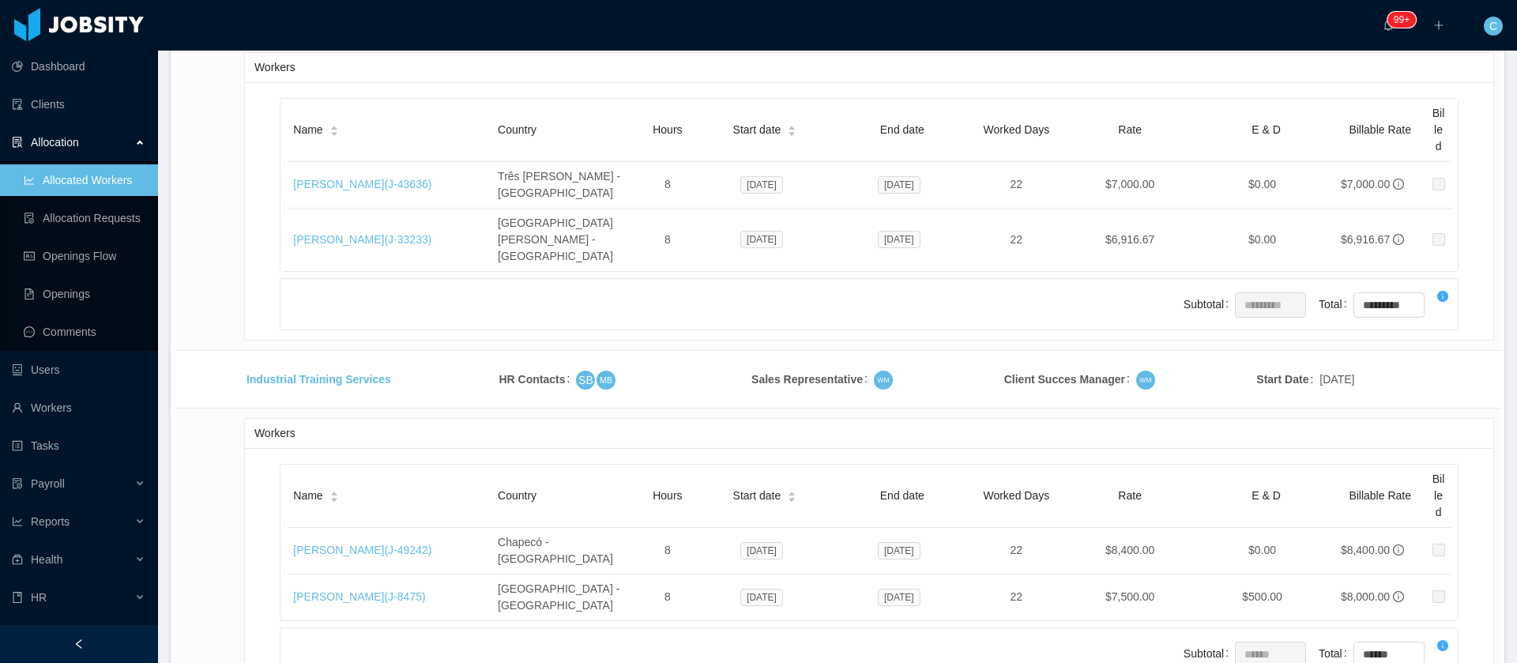
scroll to position [26337, 0]
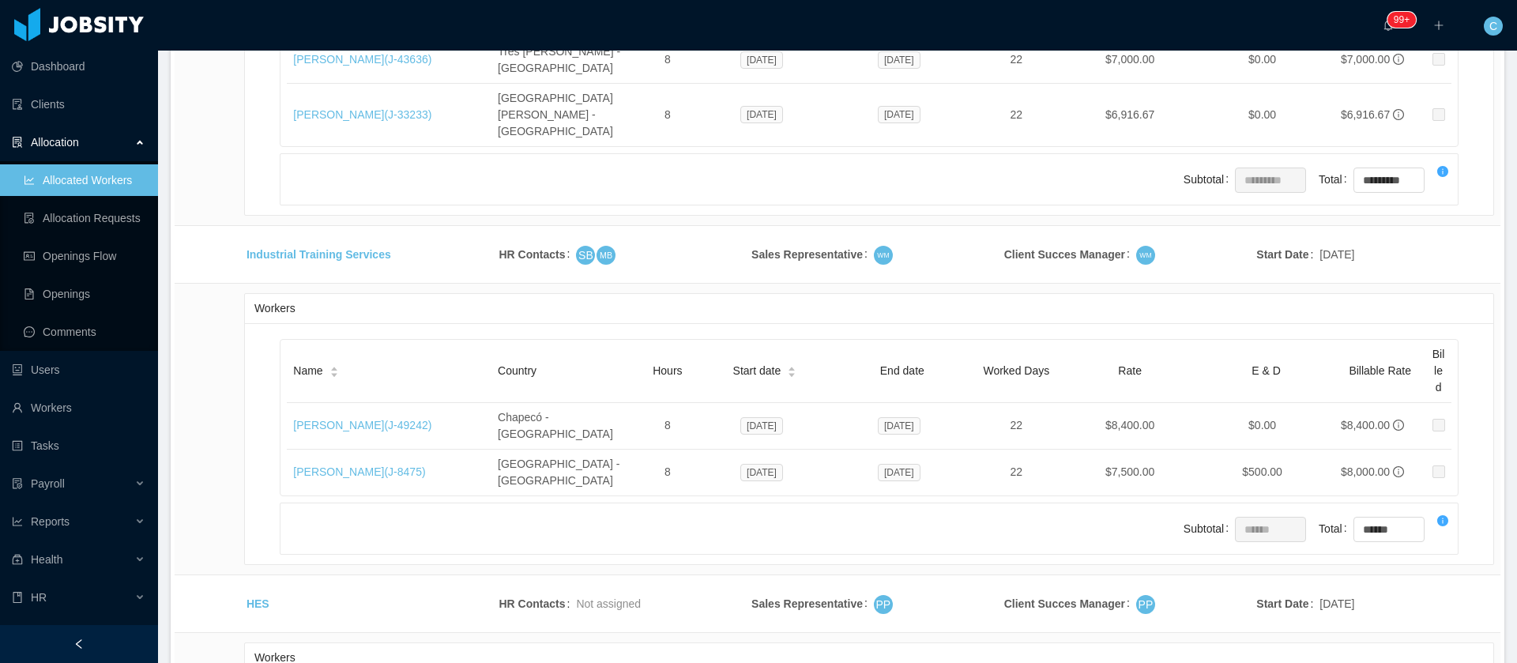
click at [1423, 545] on li "500 / page" at bounding box center [1439, 545] width 73 height 25
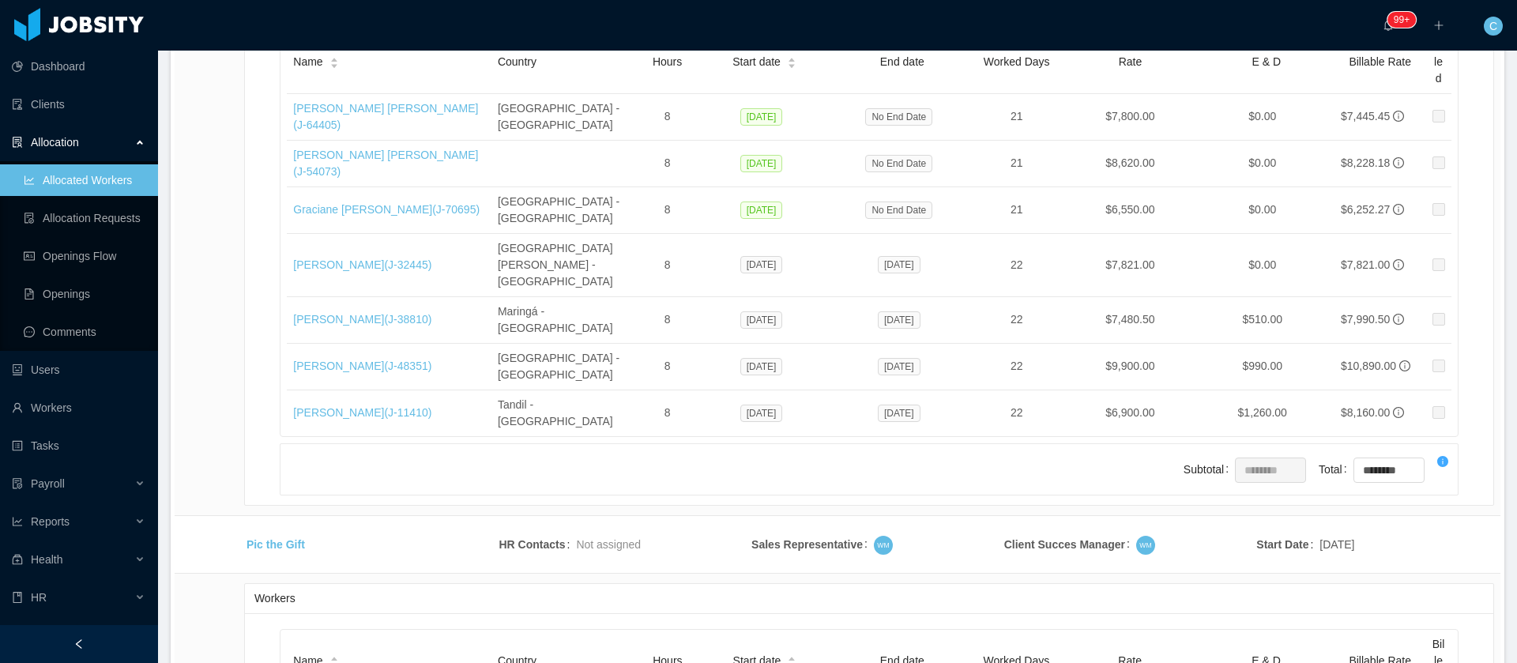
drag, startPoint x: 333, startPoint y: 174, endPoint x: 246, endPoint y: 165, distance: 87.4
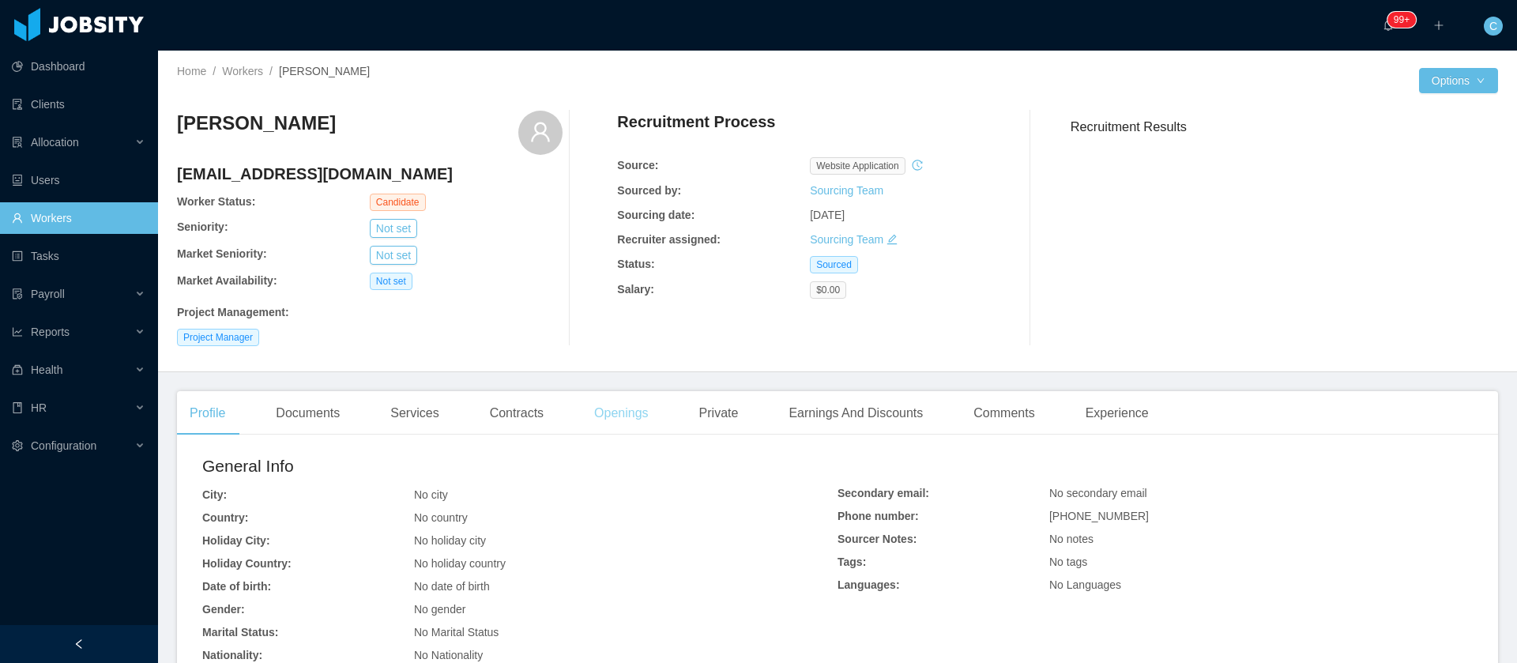
click at [606, 417] on div "Openings" at bounding box center [622, 413] width 80 height 44
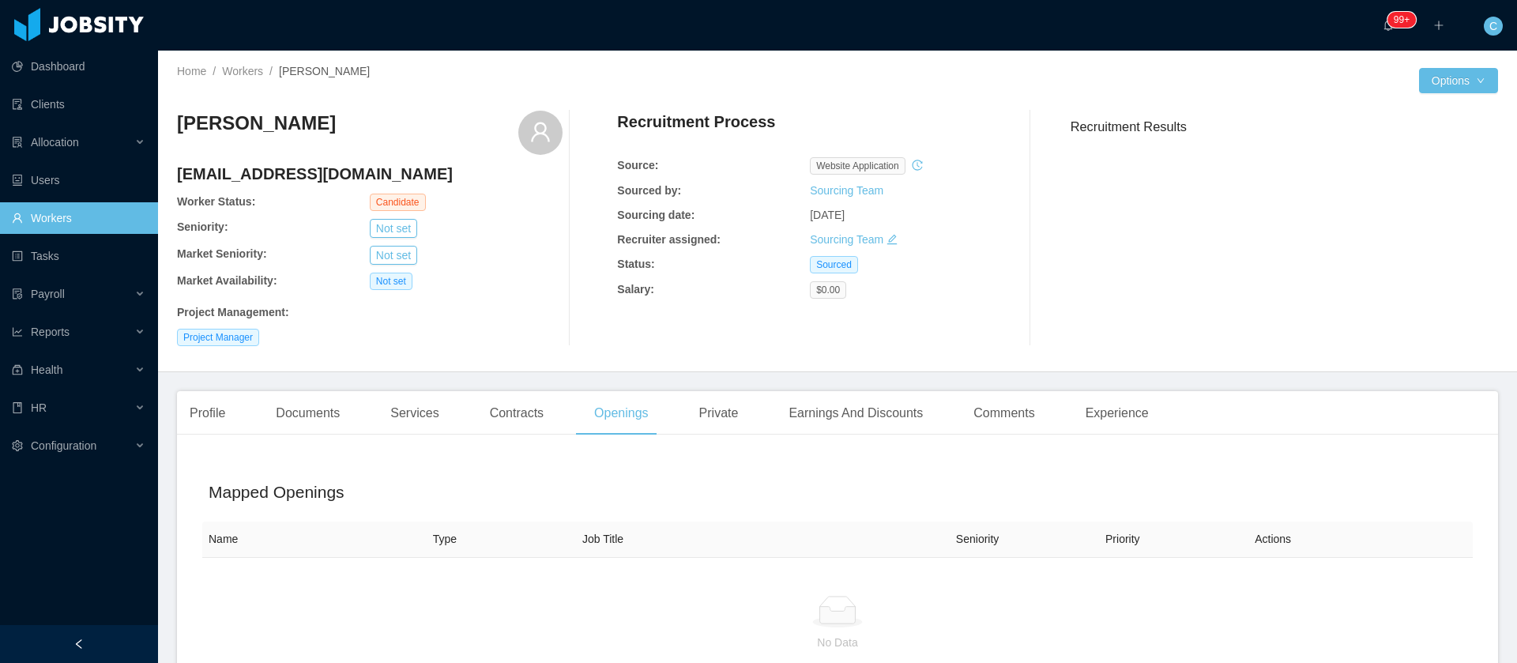
scroll to position [119, 0]
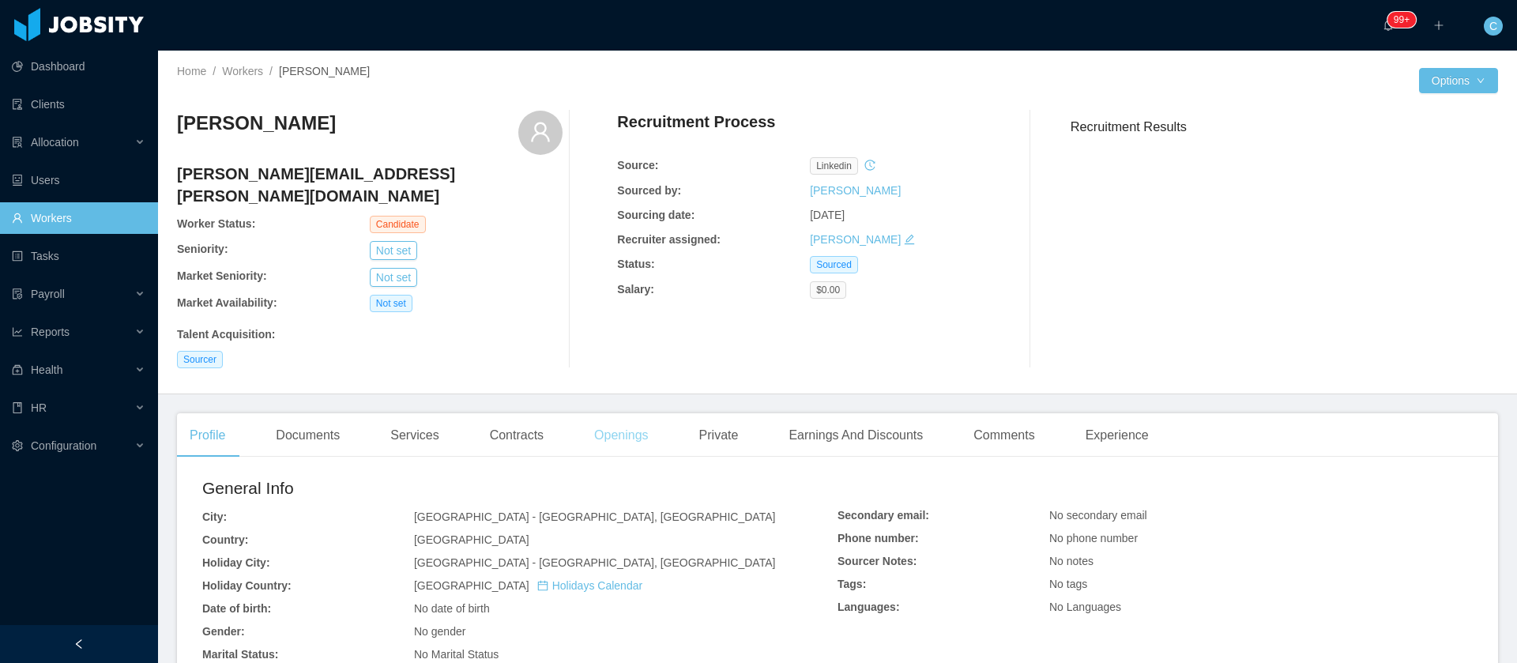
click at [634, 428] on div "Openings" at bounding box center [622, 435] width 80 height 44
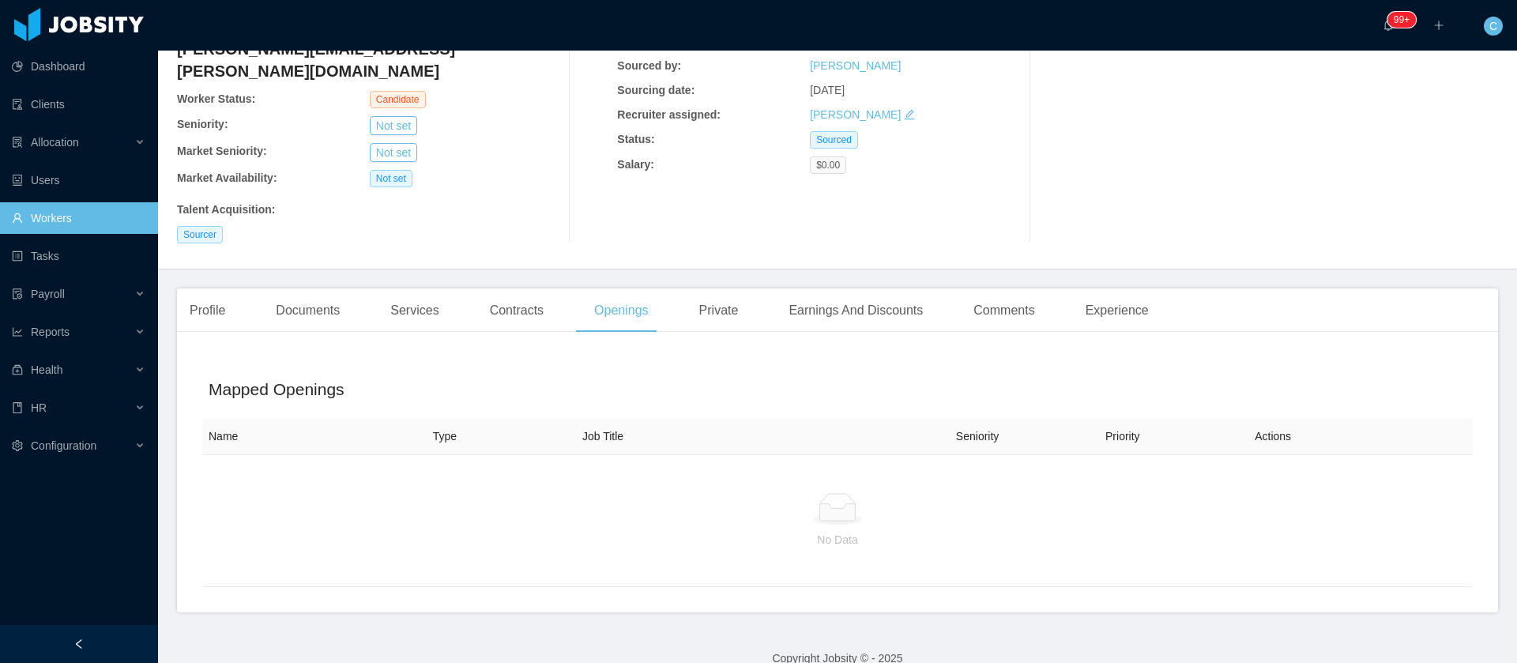
scroll to position [126, 0]
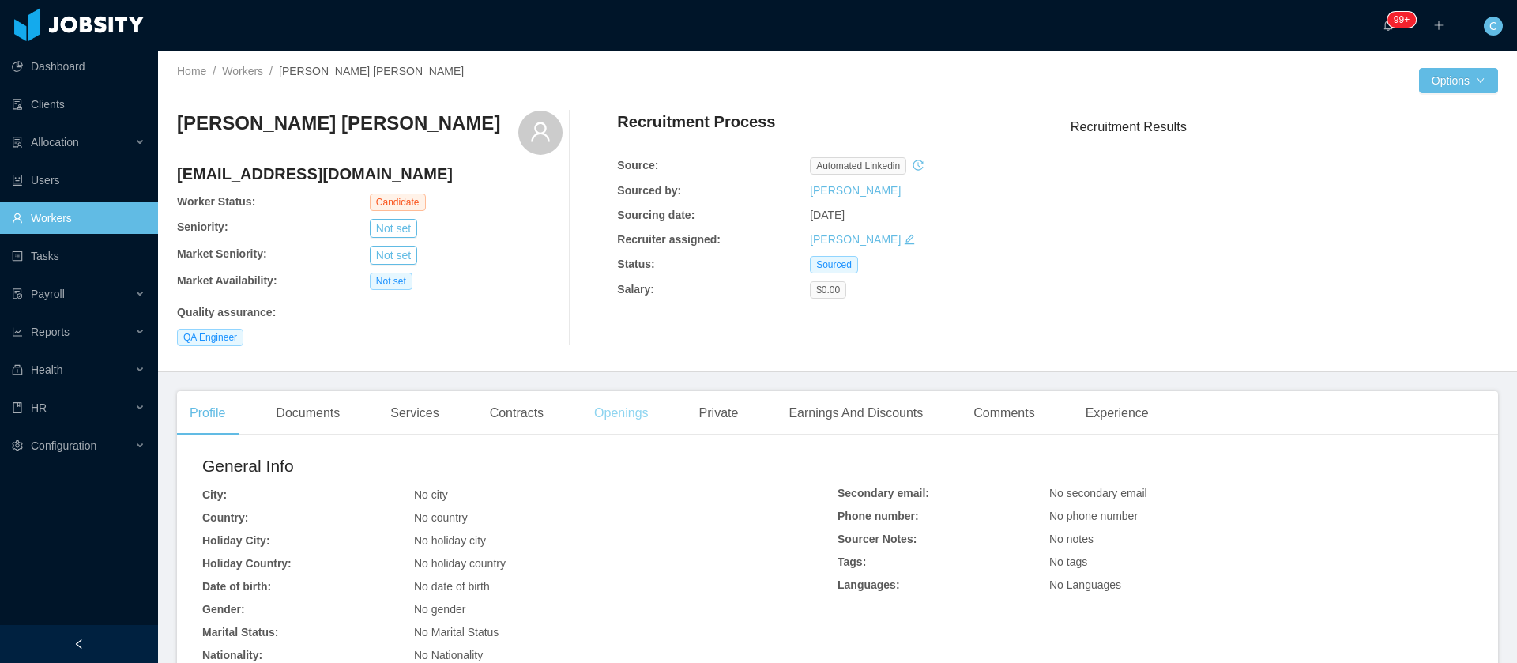
click at [604, 424] on div "Openings" at bounding box center [622, 413] width 80 height 44
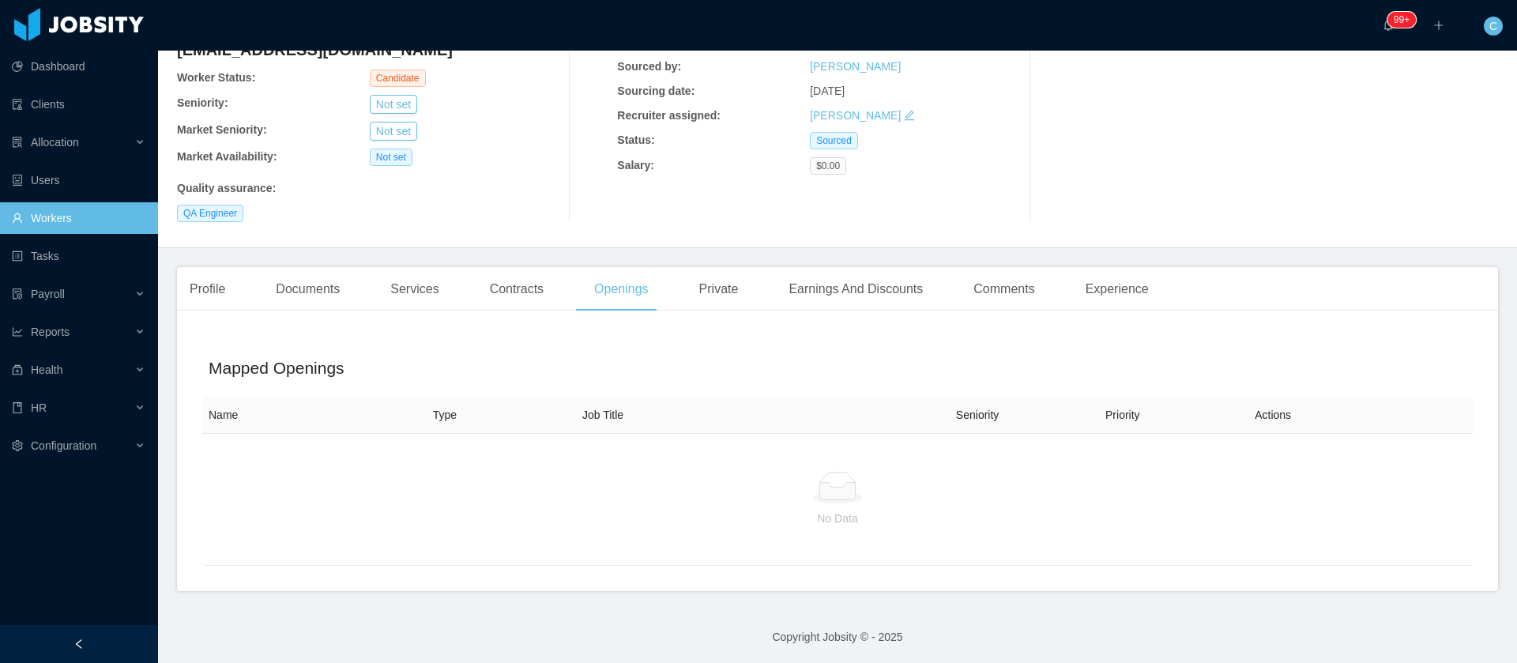
scroll to position [126, 0]
click at [1125, 296] on div "Experience" at bounding box center [1117, 288] width 89 height 44
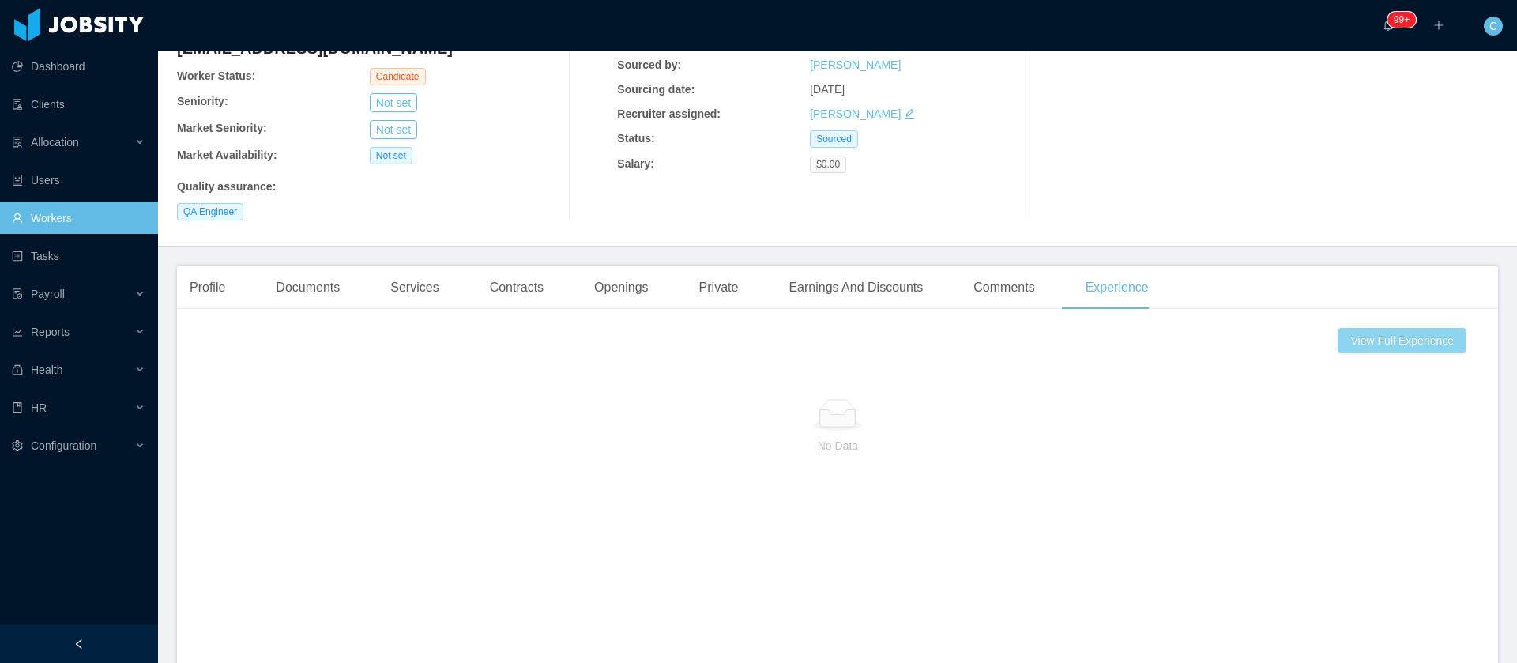
click at [1428, 341] on button "View Full Experience" at bounding box center [1403, 340] width 128 height 25
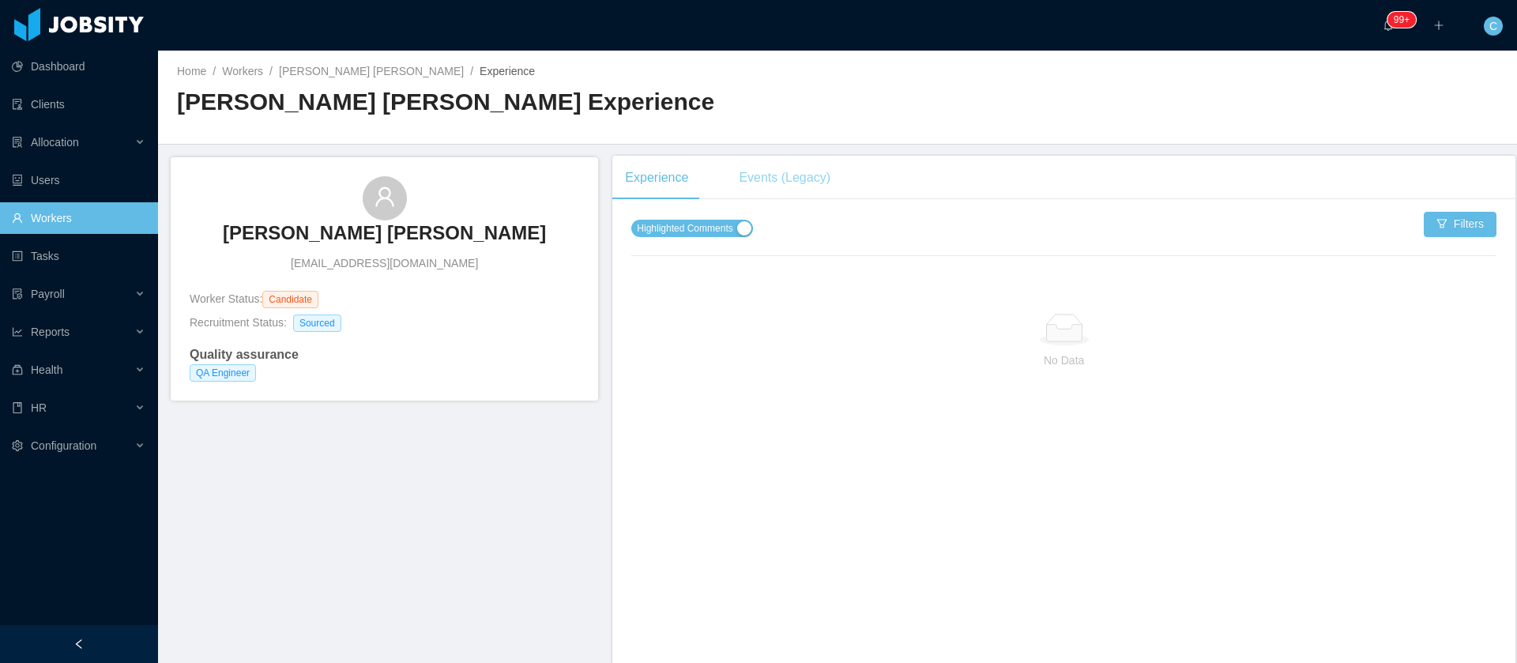
click at [796, 183] on div "Events (Legacy)" at bounding box center [784, 178] width 117 height 44
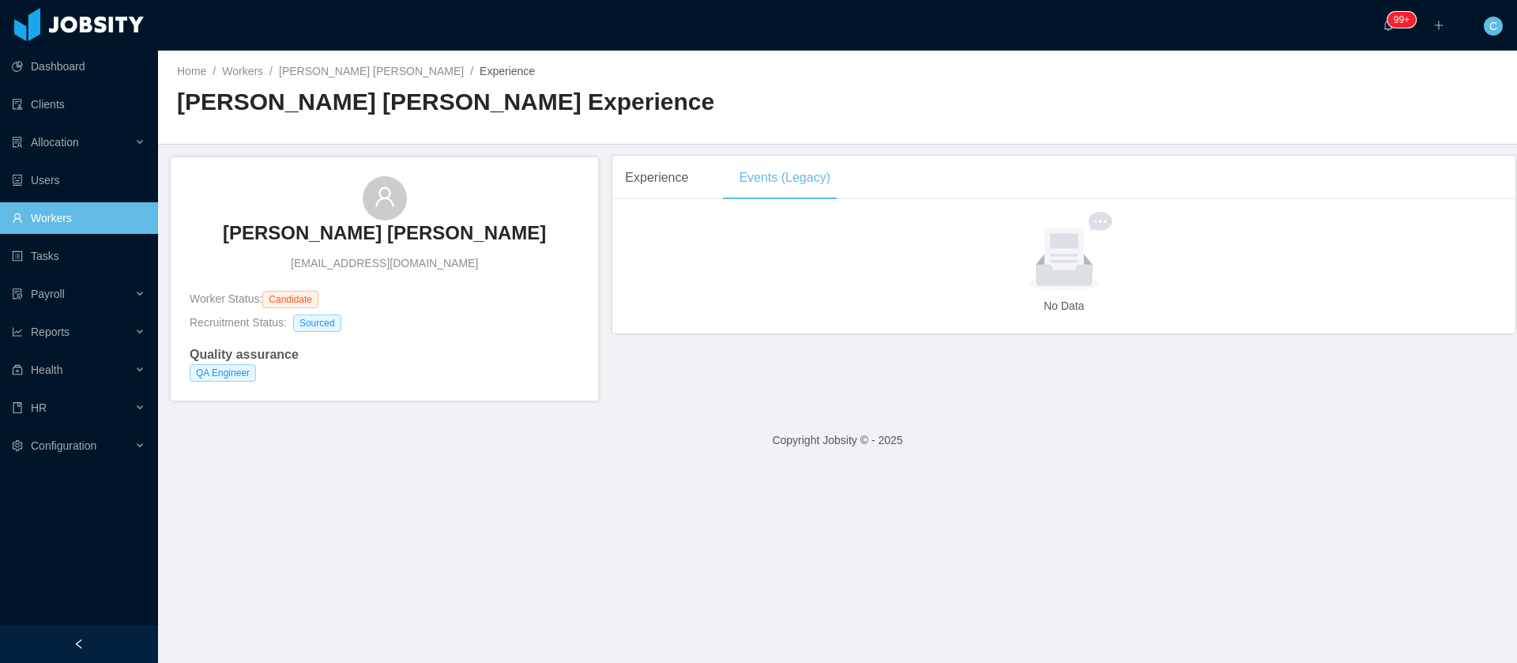
click at [710, 189] on div "Experience Events (Legacy)" at bounding box center [727, 178] width 231 height 44
click at [698, 180] on div "Experience Events (Legacy)" at bounding box center [727, 178] width 231 height 44
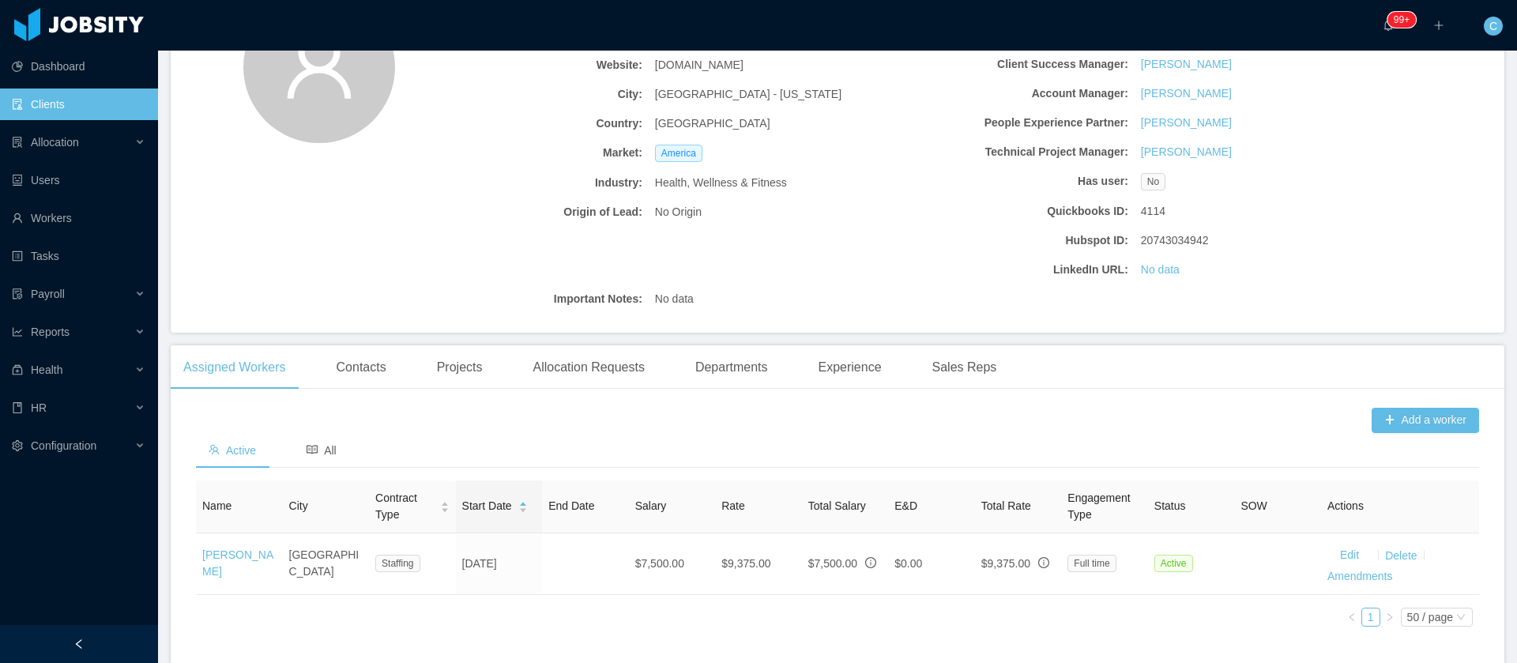
scroll to position [237, 0]
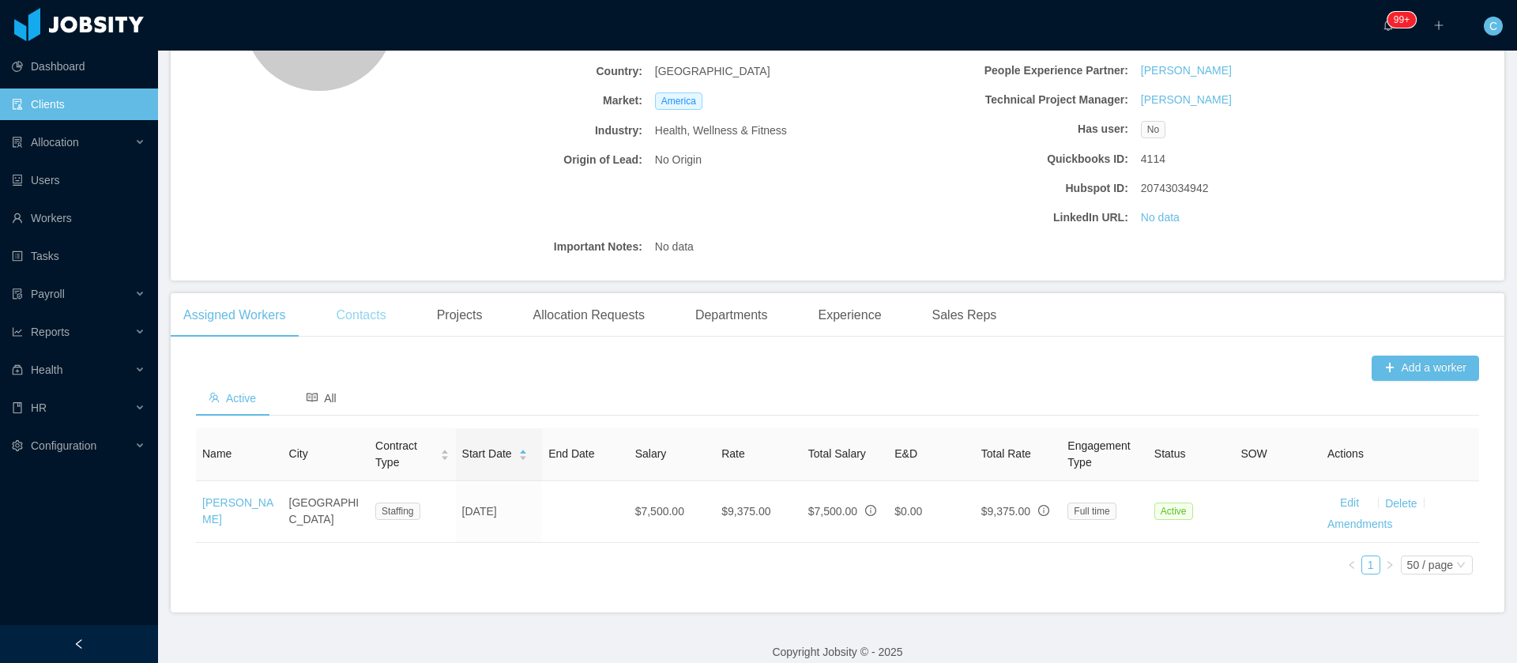
click at [352, 322] on div "Contacts" at bounding box center [361, 315] width 75 height 44
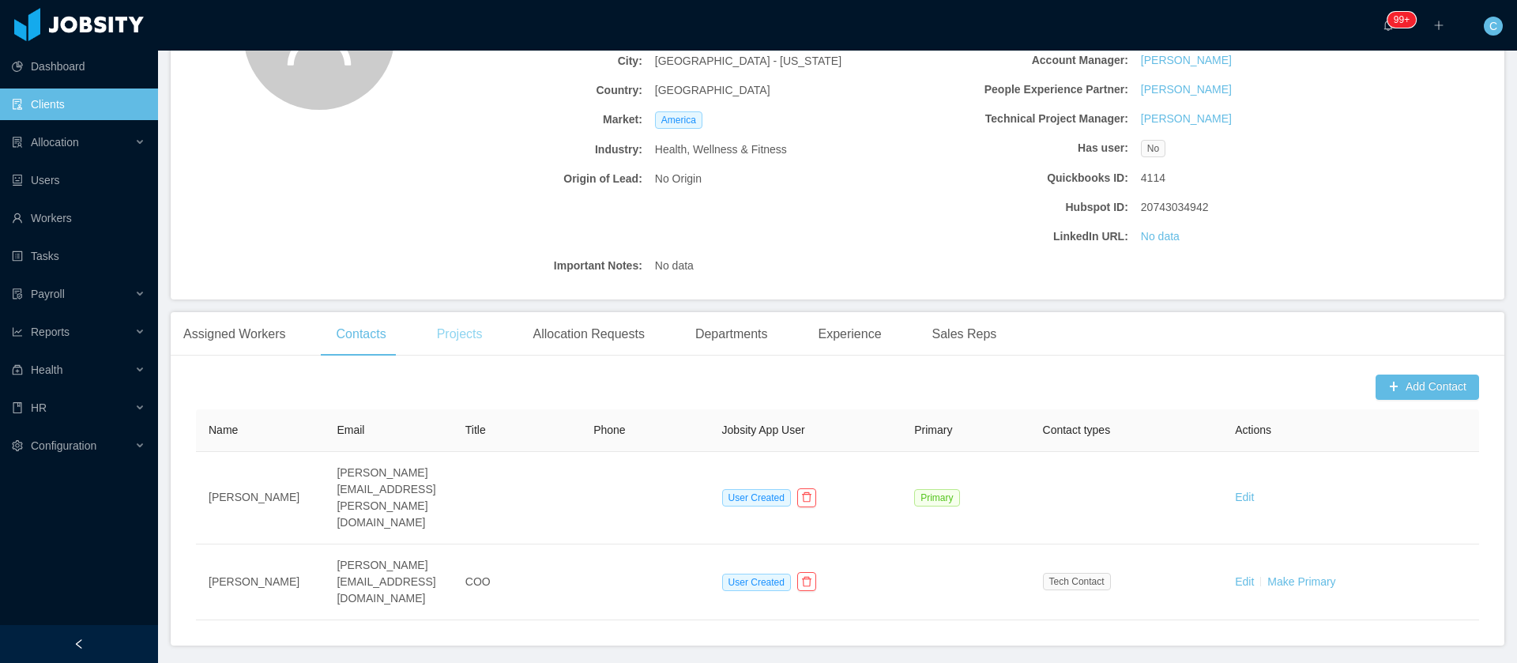
click at [490, 341] on div "Projects" at bounding box center [459, 334] width 71 height 44
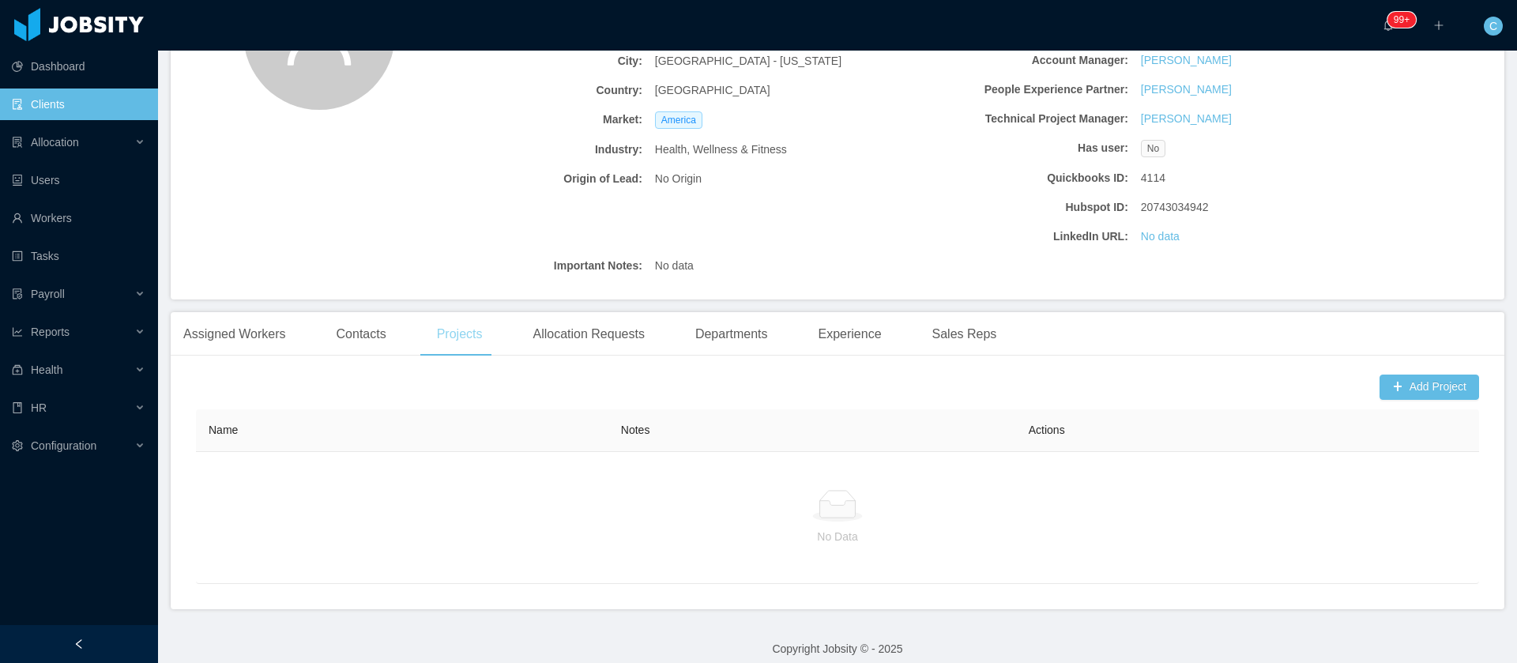
scroll to position [232, 0]
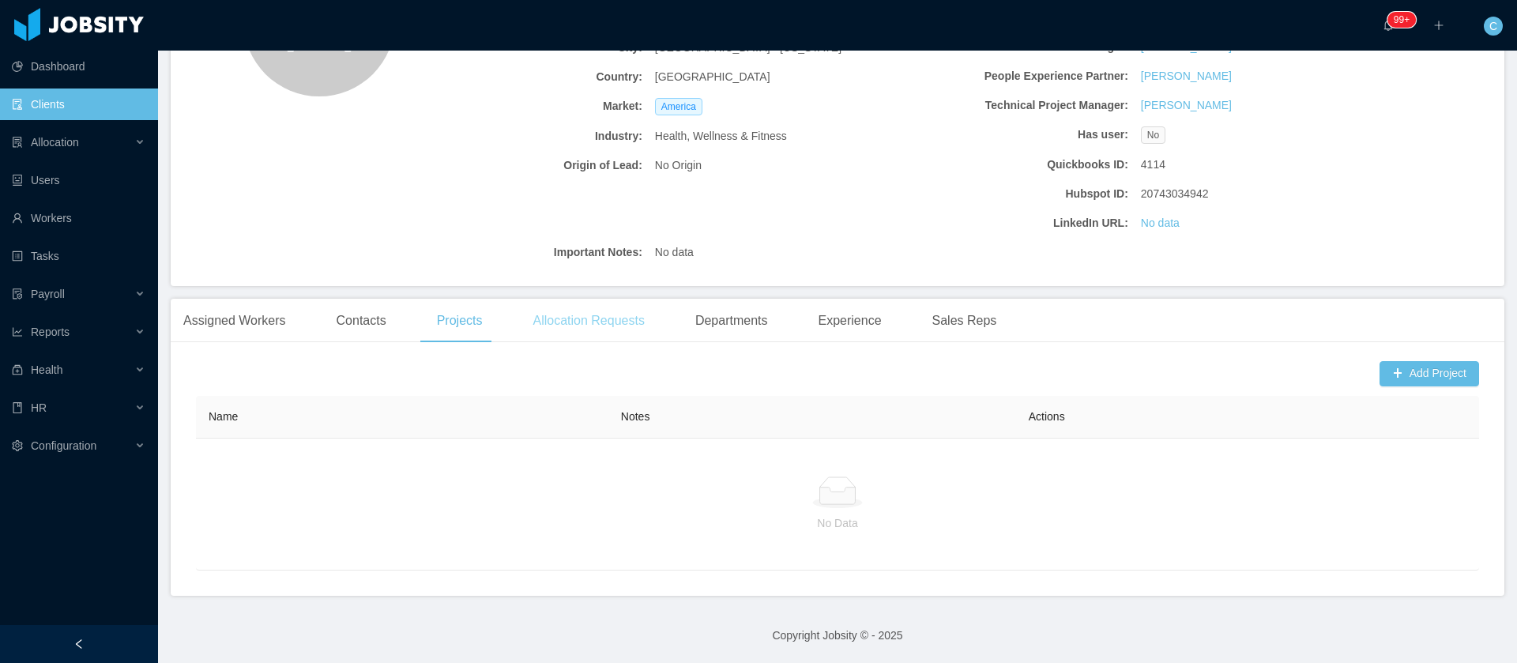
click at [568, 330] on div "Allocation Requests" at bounding box center [588, 321] width 137 height 44
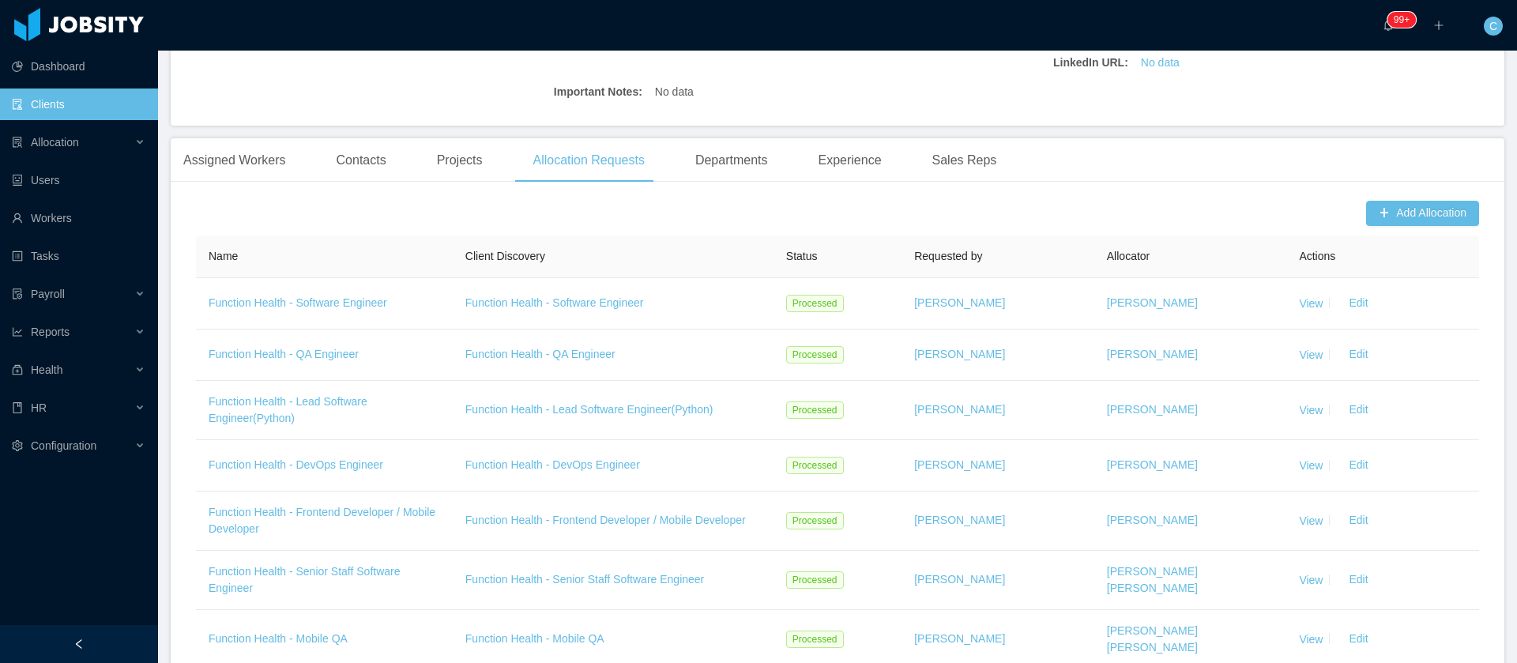
scroll to position [356, 0]
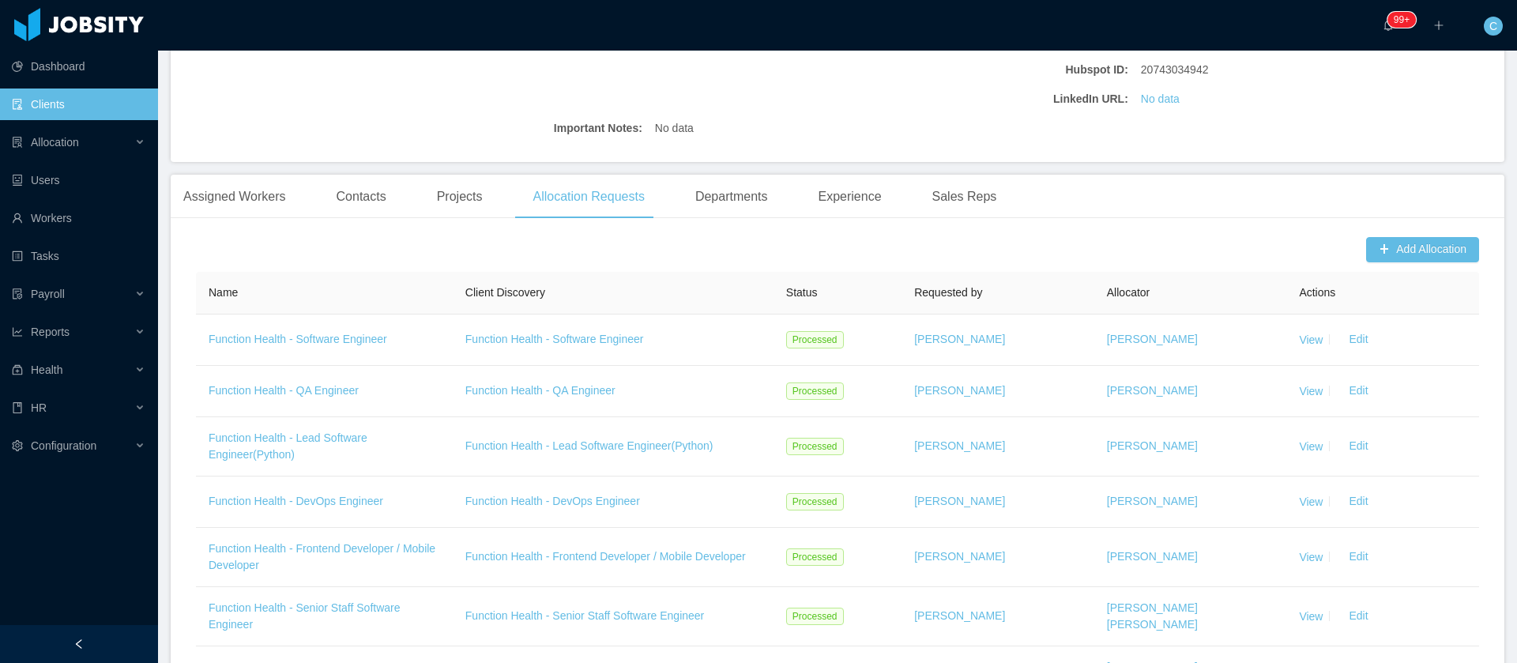
click at [739, 192] on div "Departments" at bounding box center [732, 197] width 98 height 44
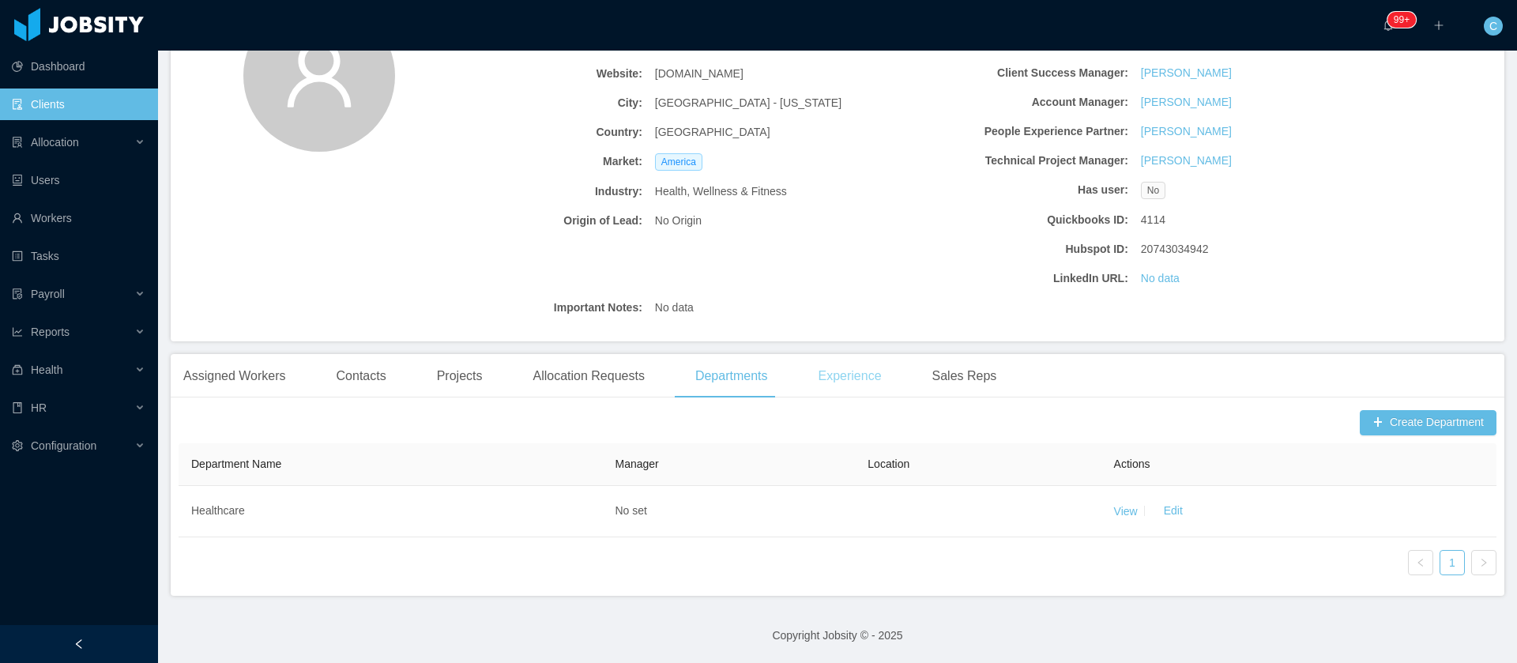
click at [841, 375] on div "Experience" at bounding box center [849, 376] width 89 height 44
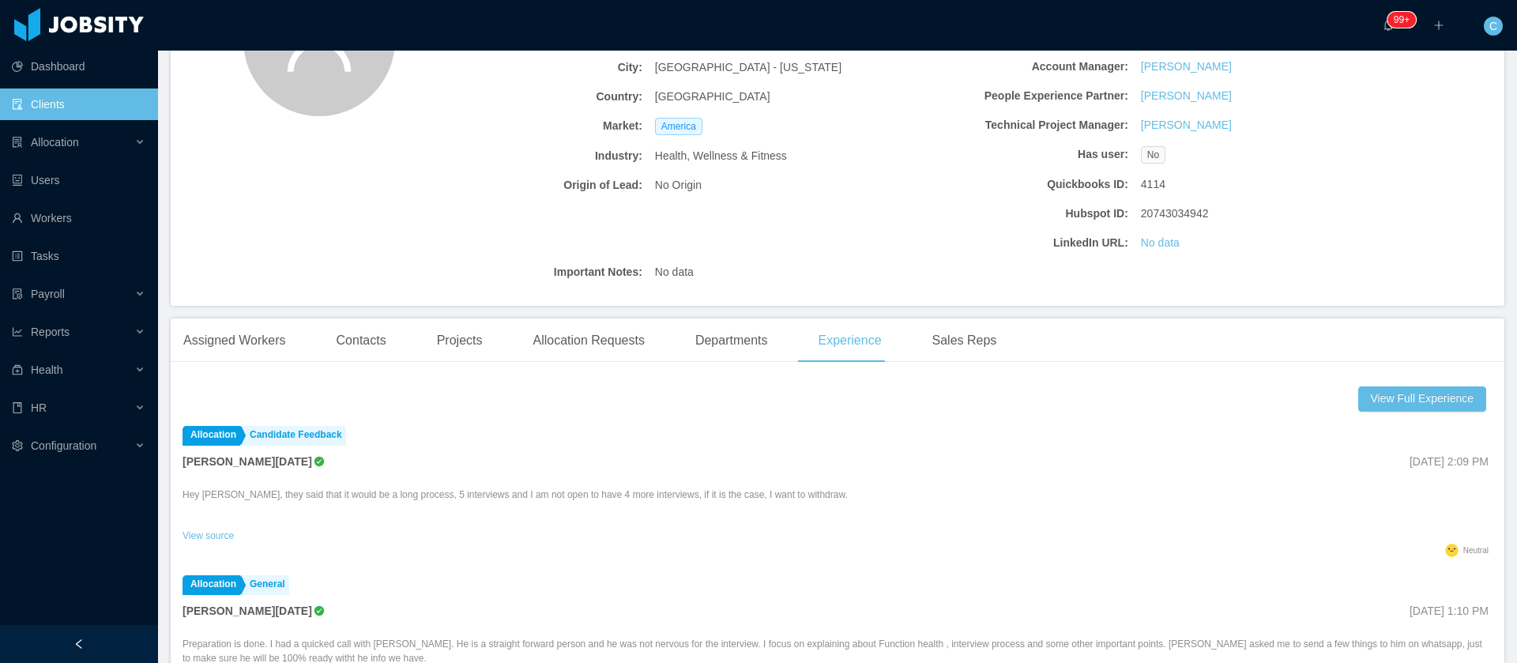
scroll to position [47, 0]
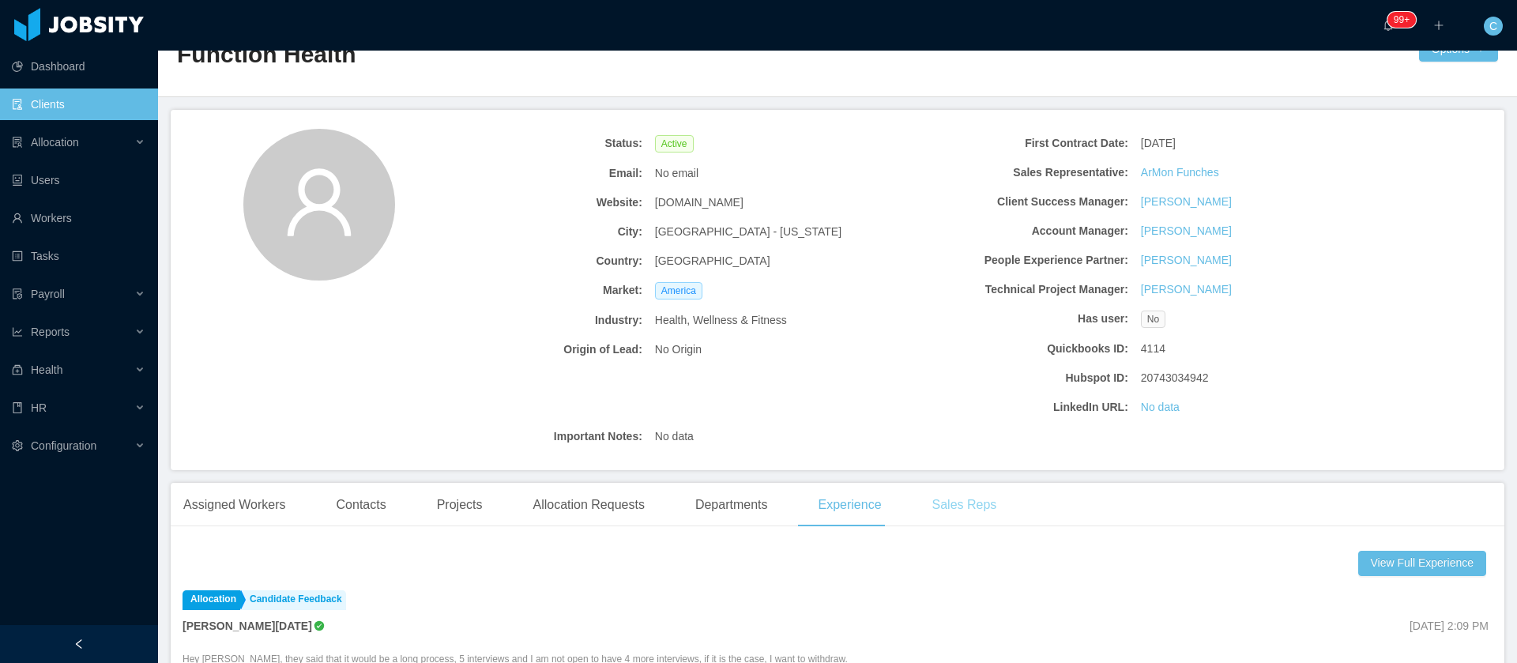
click at [922, 506] on div "Sales Reps" at bounding box center [965, 505] width 90 height 44
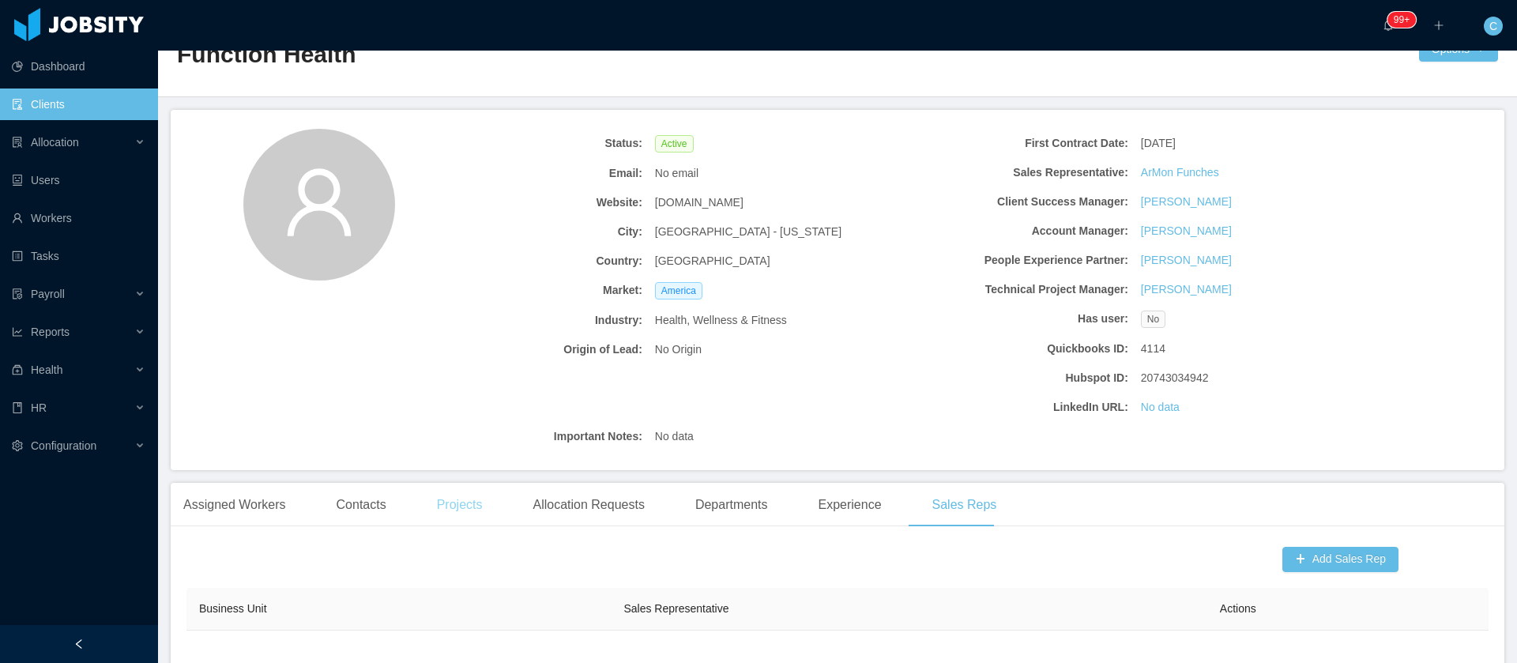
click at [473, 499] on div "Projects" at bounding box center [459, 505] width 71 height 44
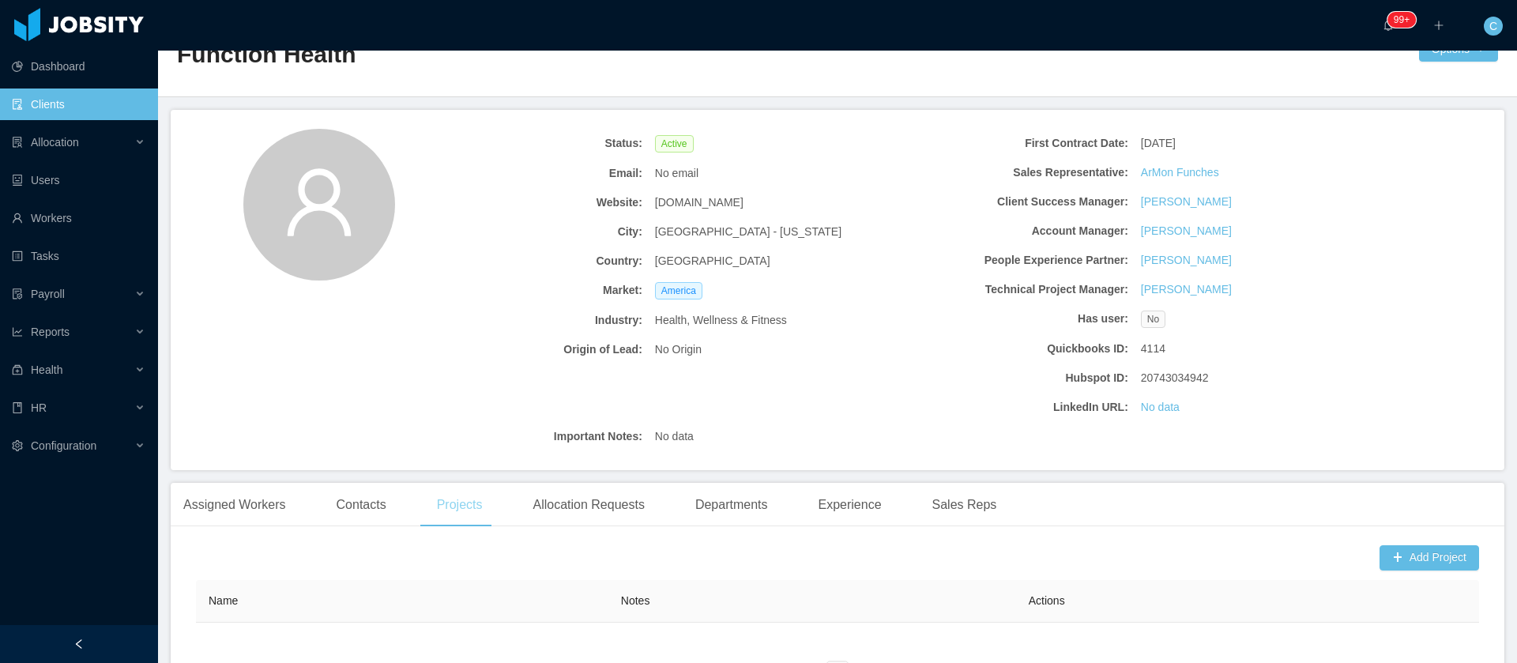
scroll to position [232, 0]
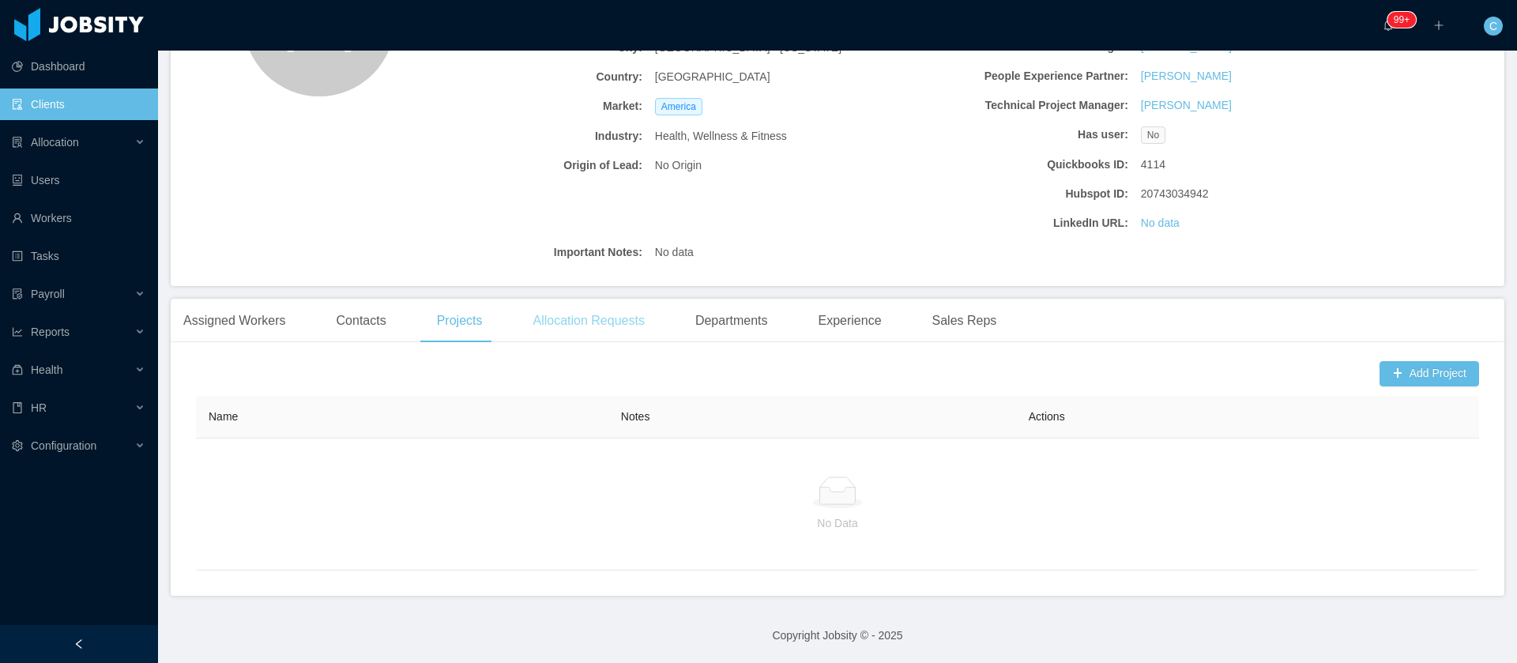
click at [585, 318] on div "Allocation Requests" at bounding box center [588, 321] width 137 height 44
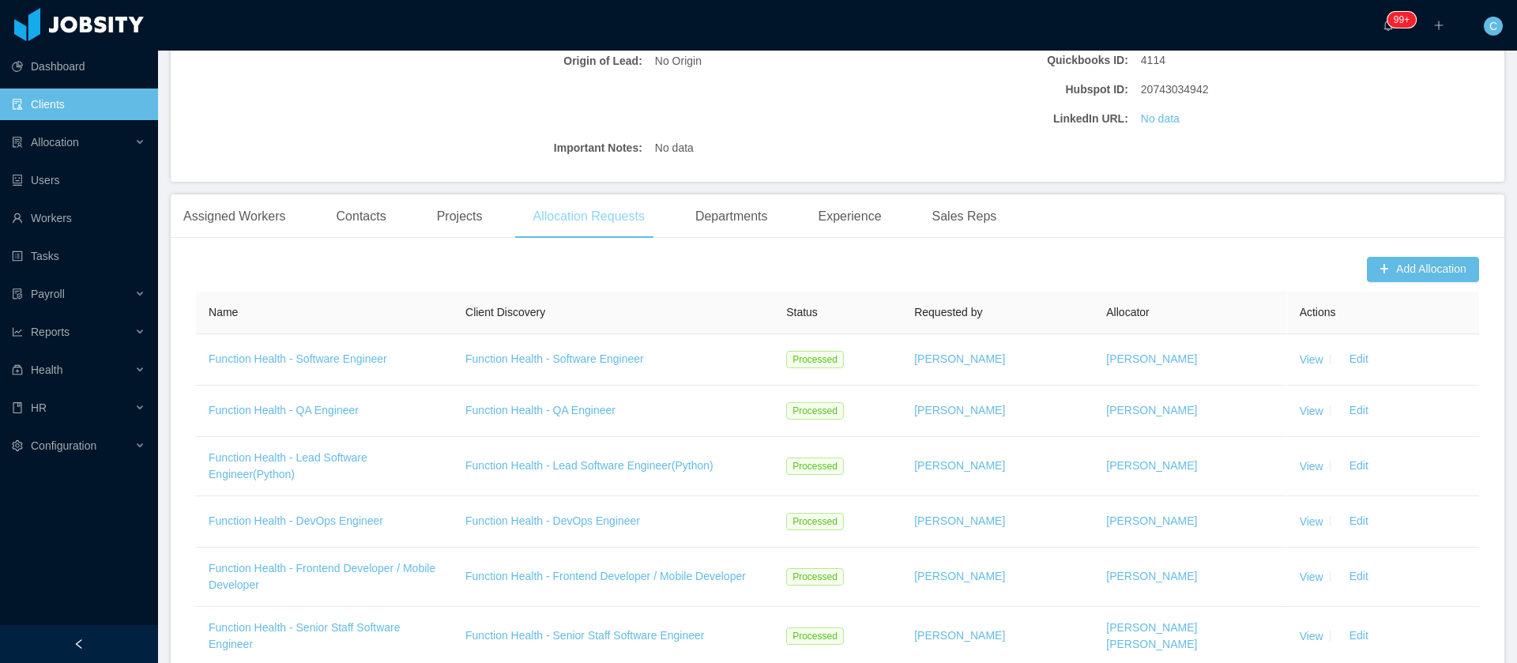
scroll to position [469, 0]
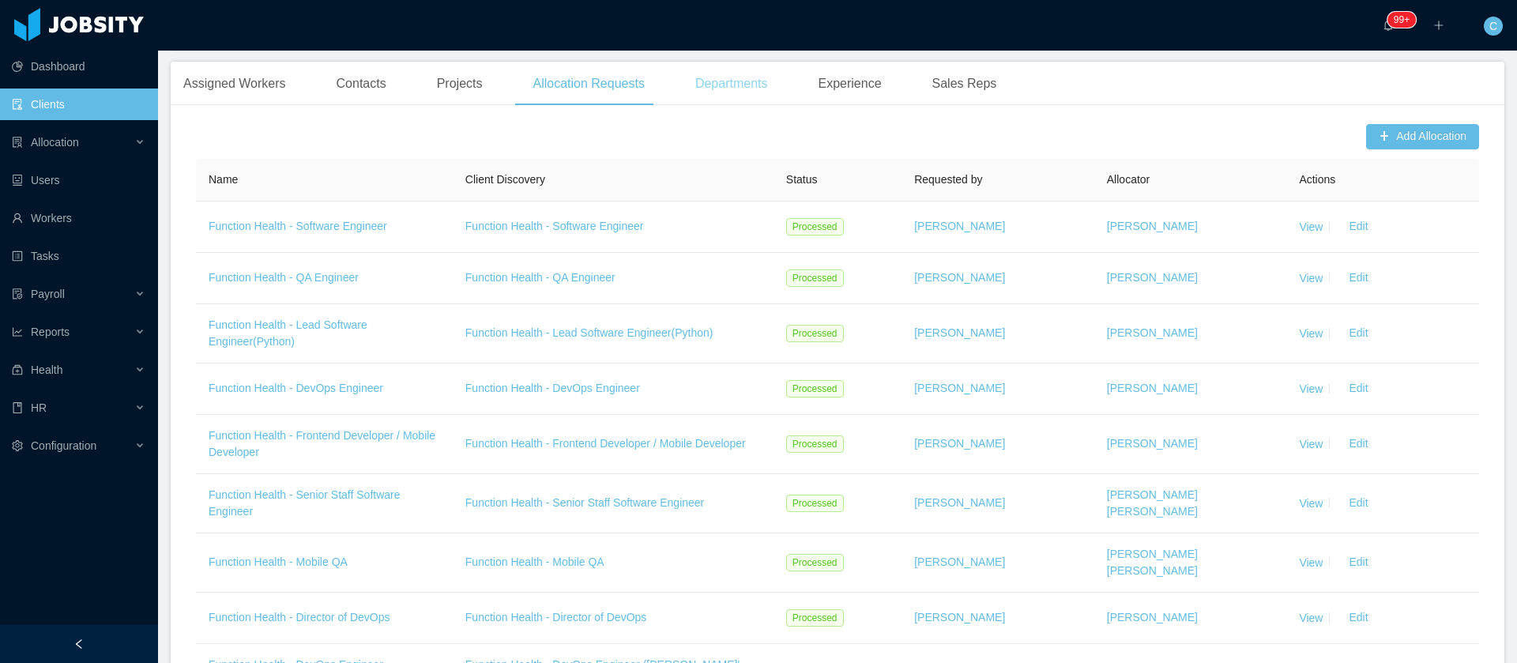
click at [740, 92] on div "Departments" at bounding box center [732, 84] width 98 height 44
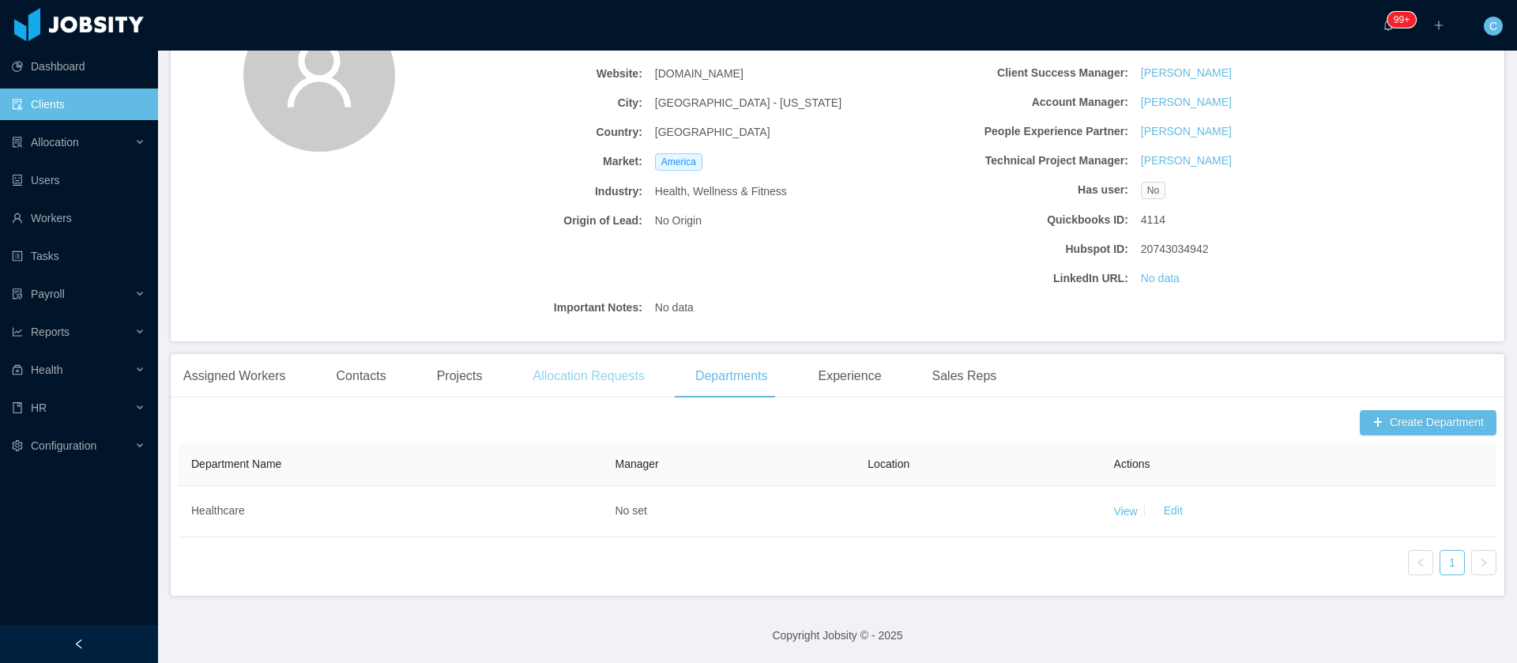
click at [607, 383] on div "Allocation Requests" at bounding box center [588, 376] width 137 height 44
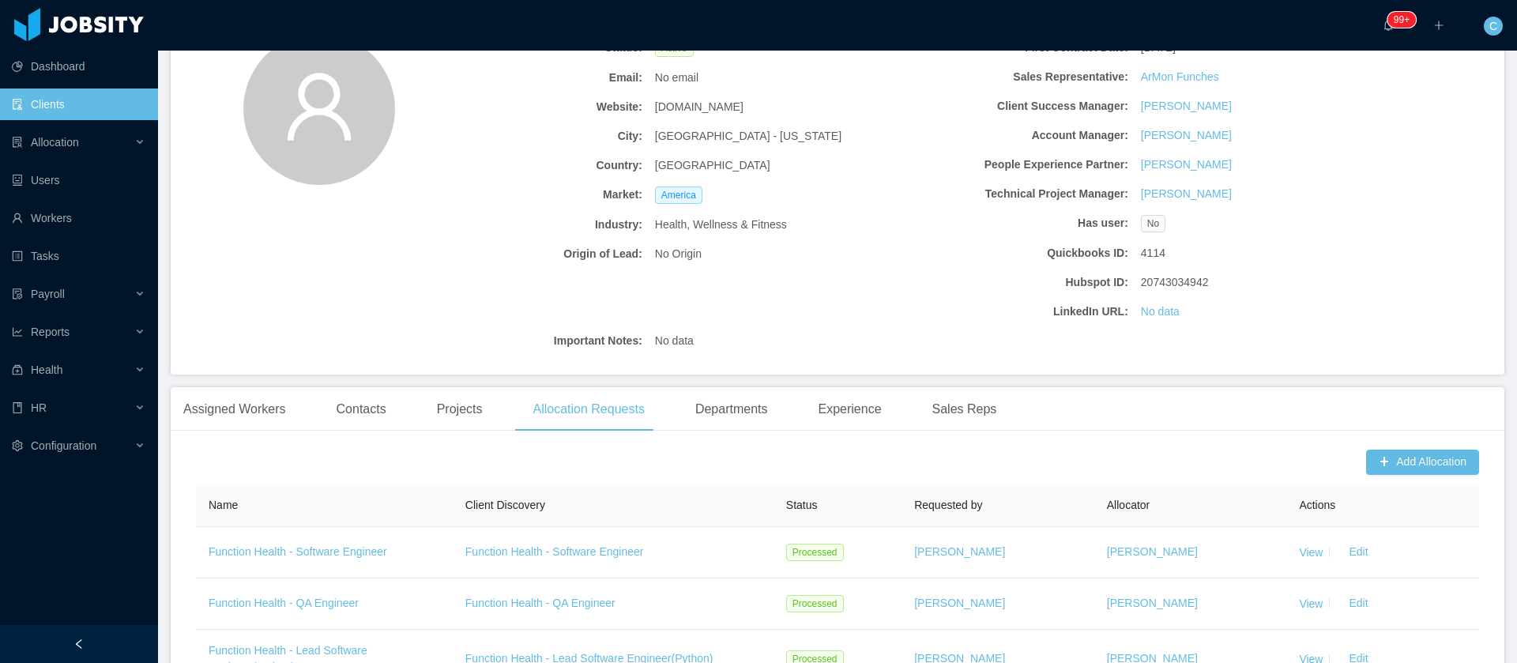
scroll to position [356, 0]
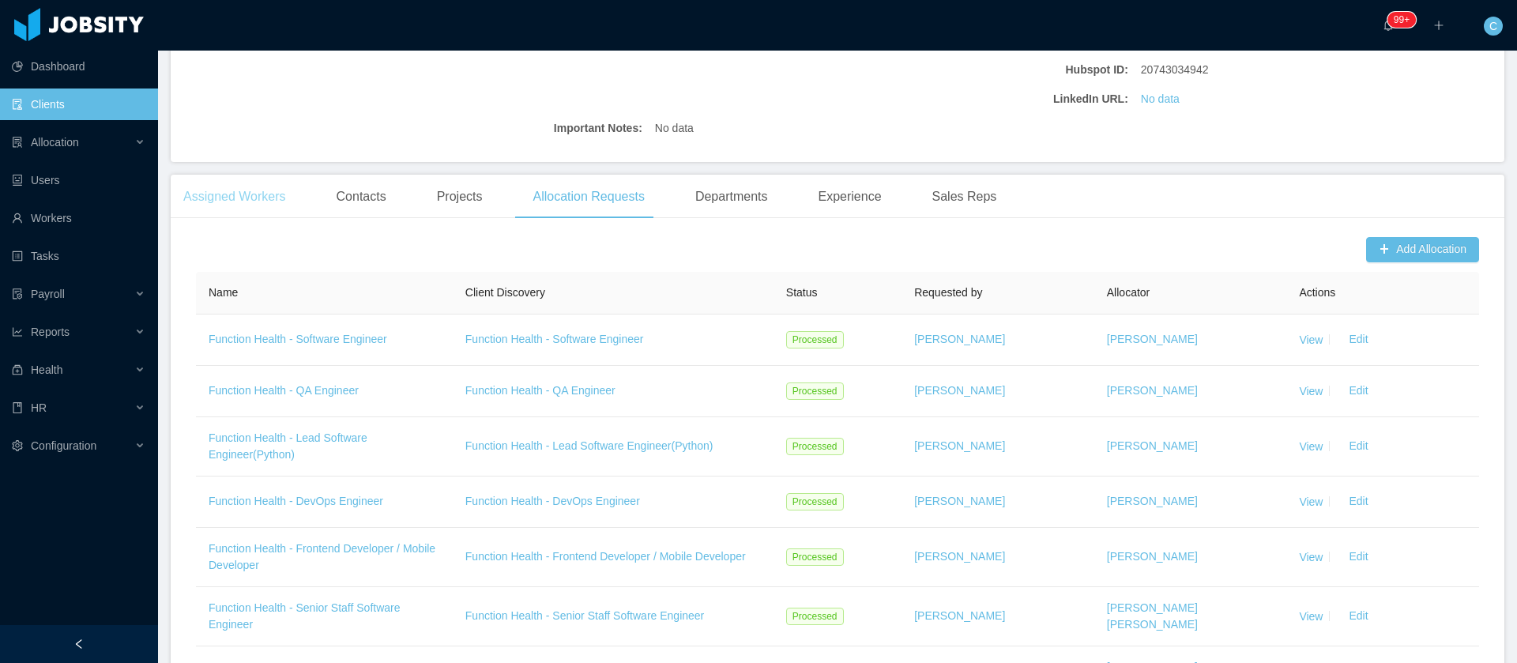
click at [276, 198] on div "Assigned Workers" at bounding box center [235, 197] width 128 height 44
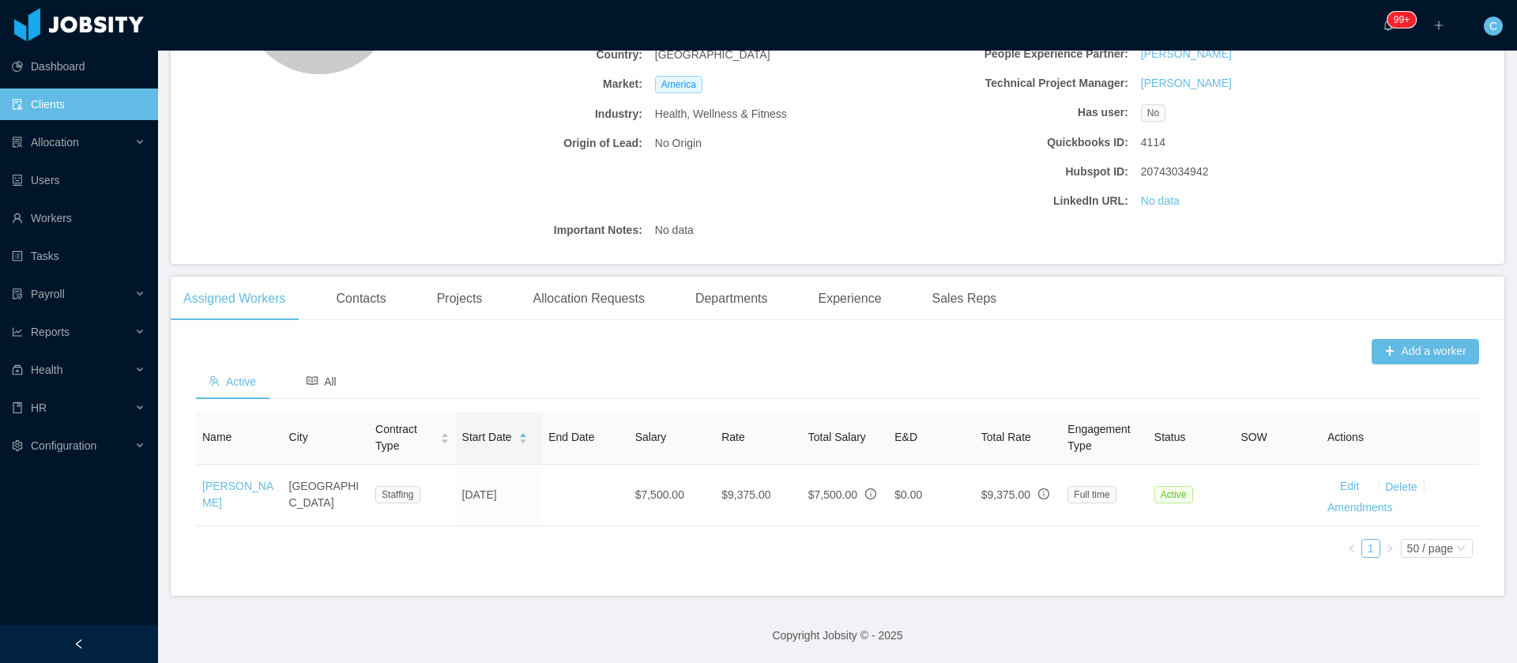
scroll to position [272, 0]
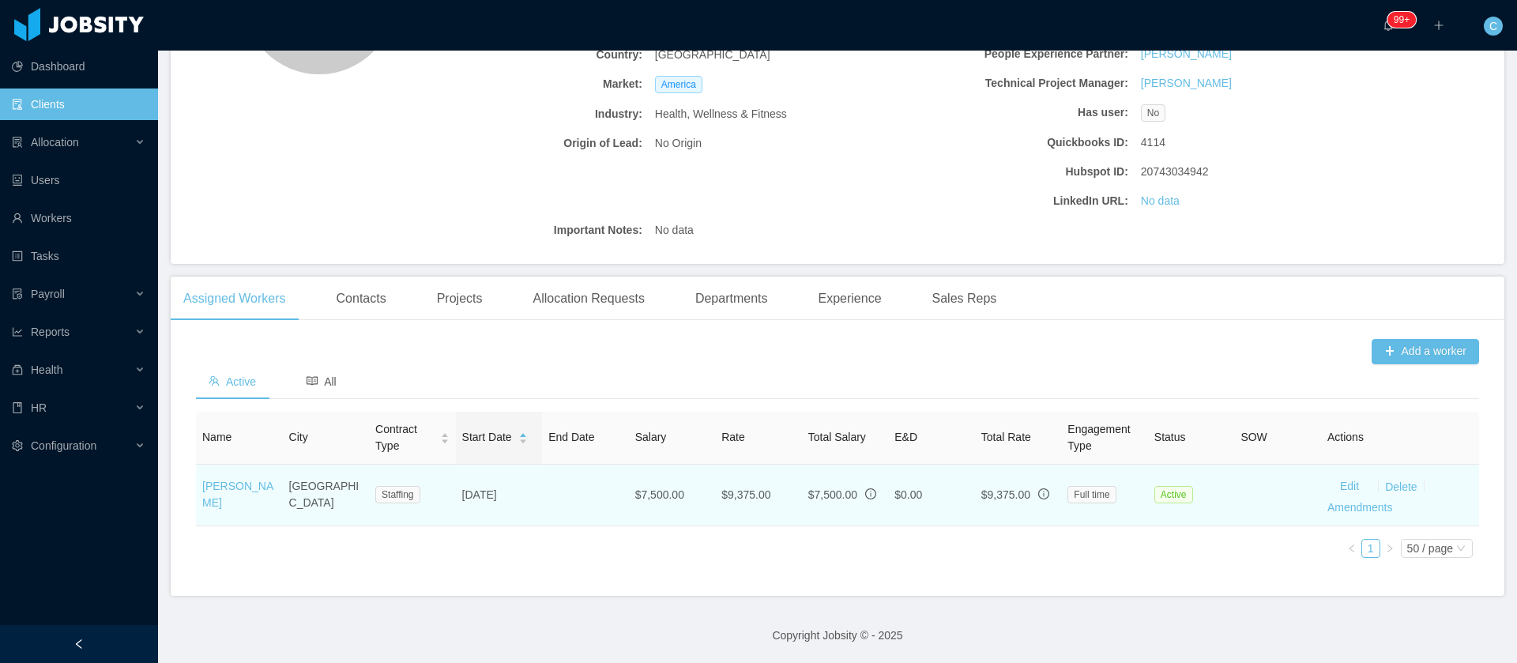
drag, startPoint x: 274, startPoint y: 486, endPoint x: 197, endPoint y: 492, distance: 77.7
click at [197, 492] on td "Gabriel Fleury" at bounding box center [239, 496] width 87 height 62
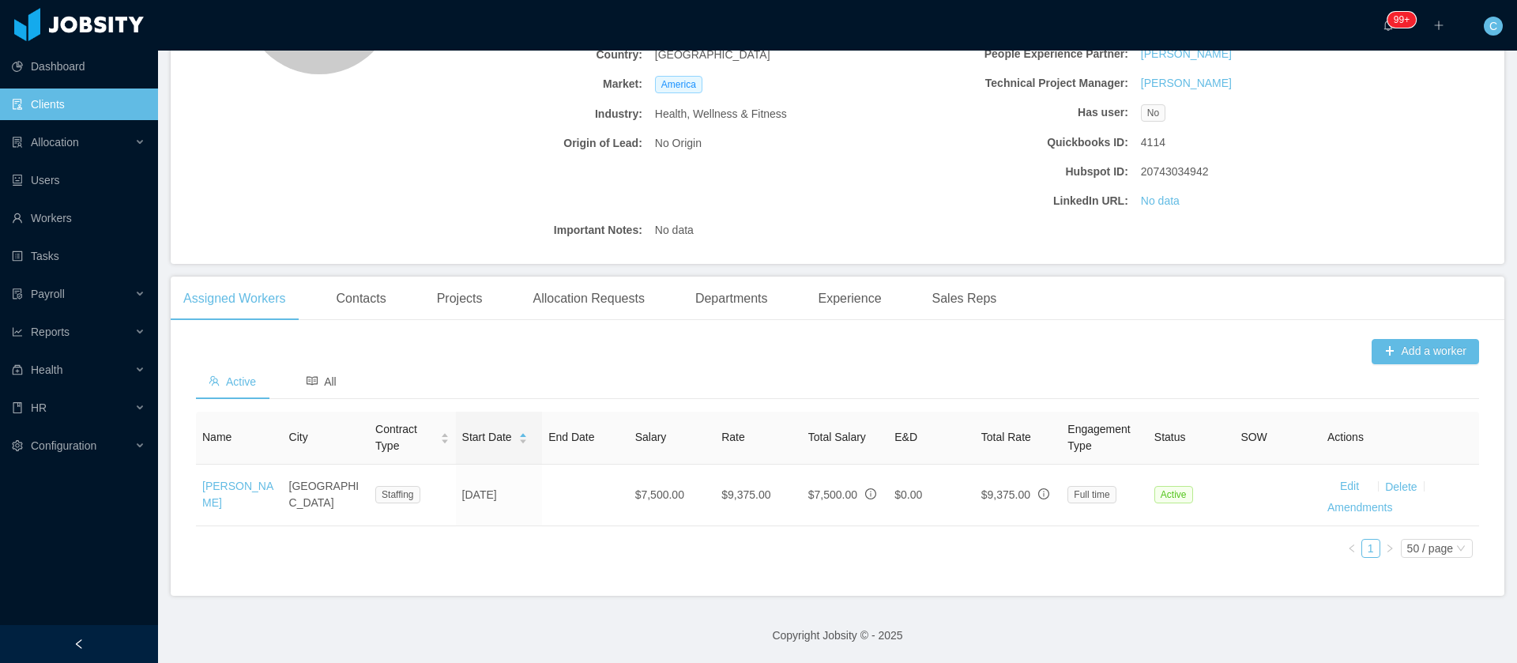
copy link "Gabriel Fleury"
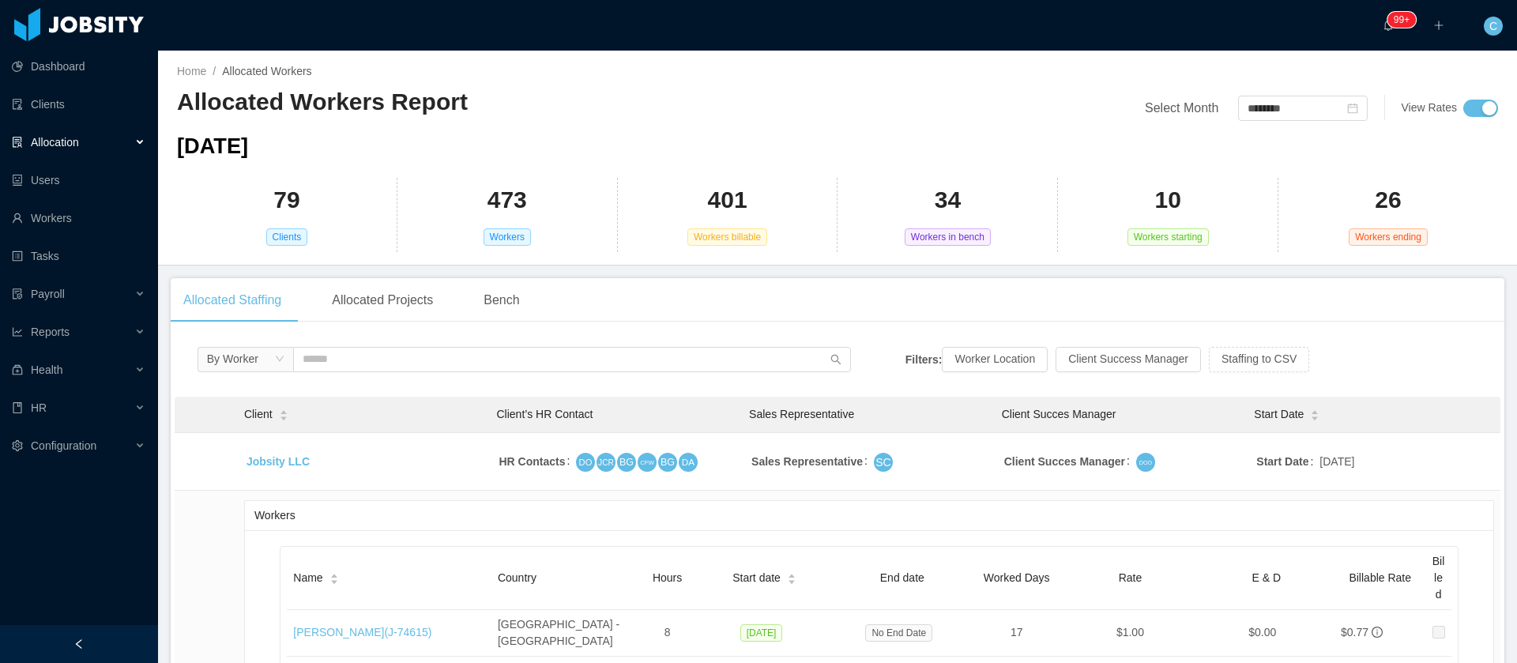
scroll to position [119, 0]
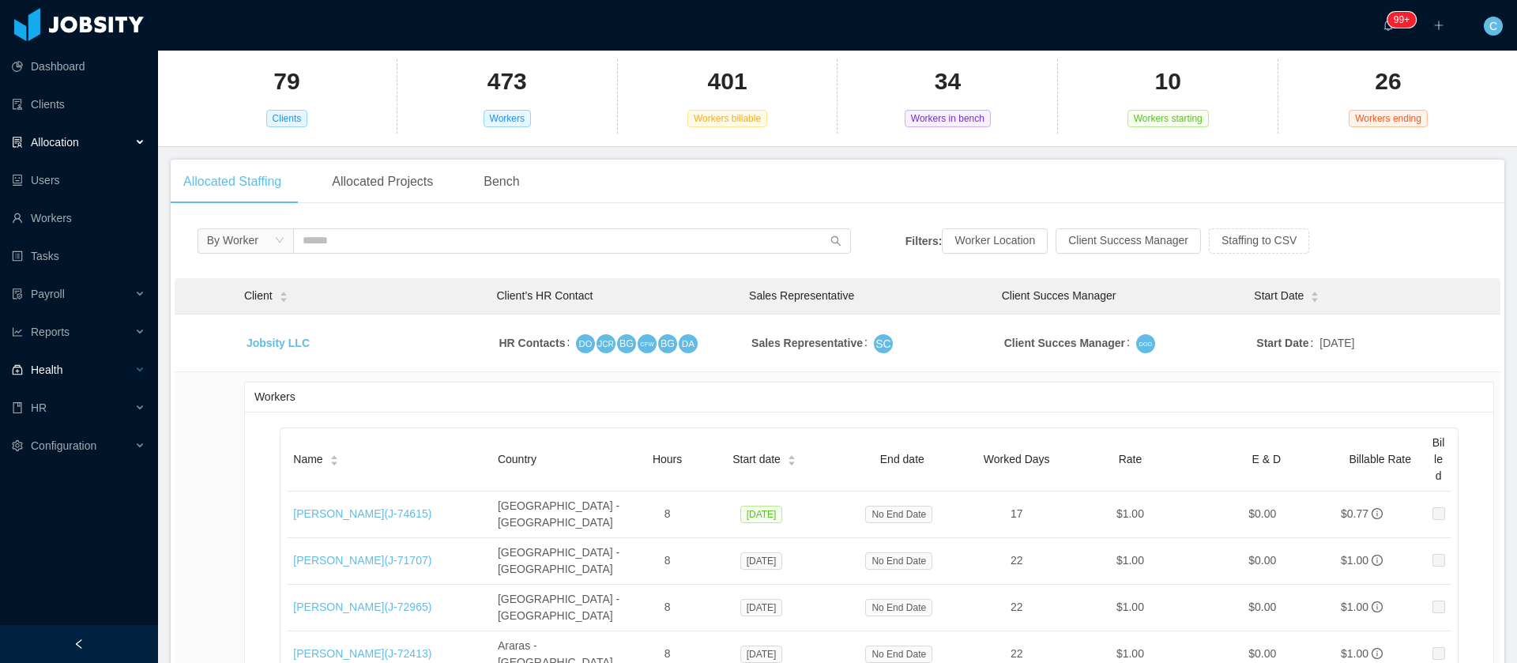
click at [68, 370] on div "Health" at bounding box center [79, 370] width 158 height 32
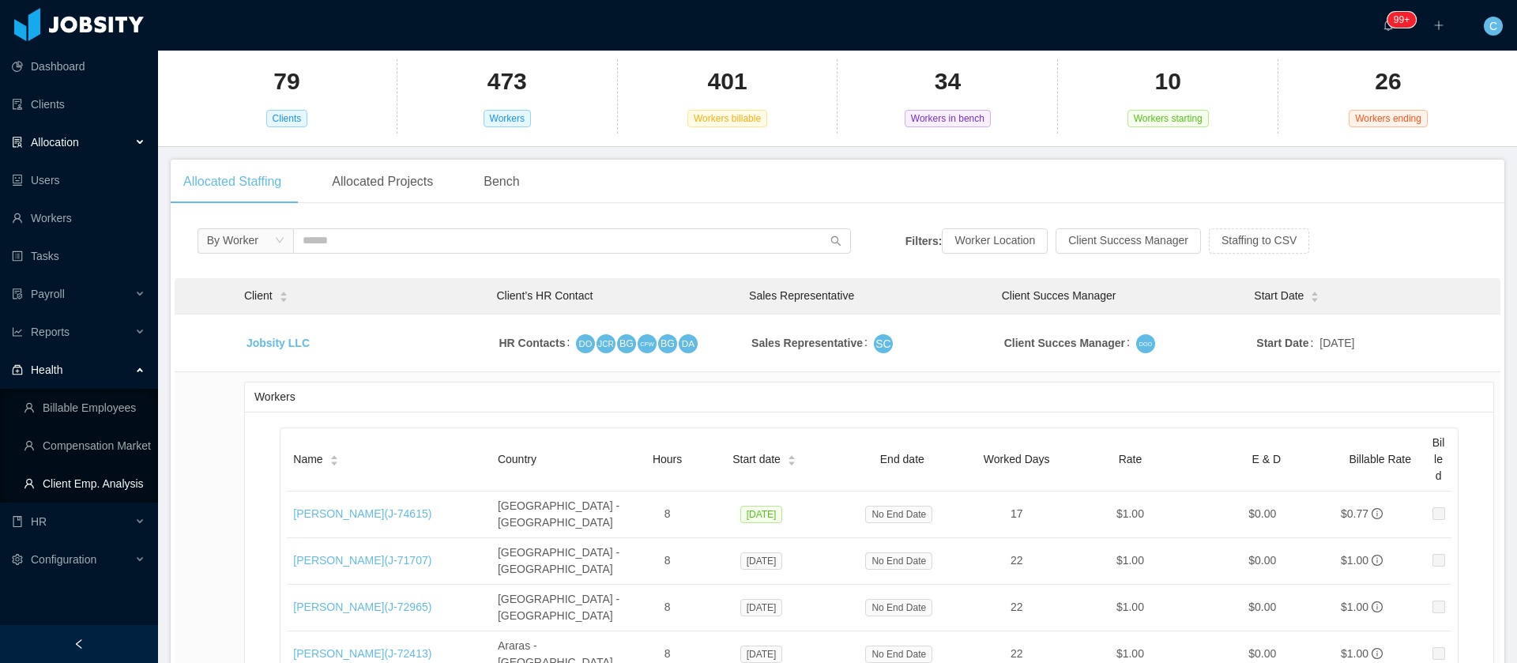
click at [88, 481] on link "Client Emp. Analysis" at bounding box center [85, 484] width 122 height 32
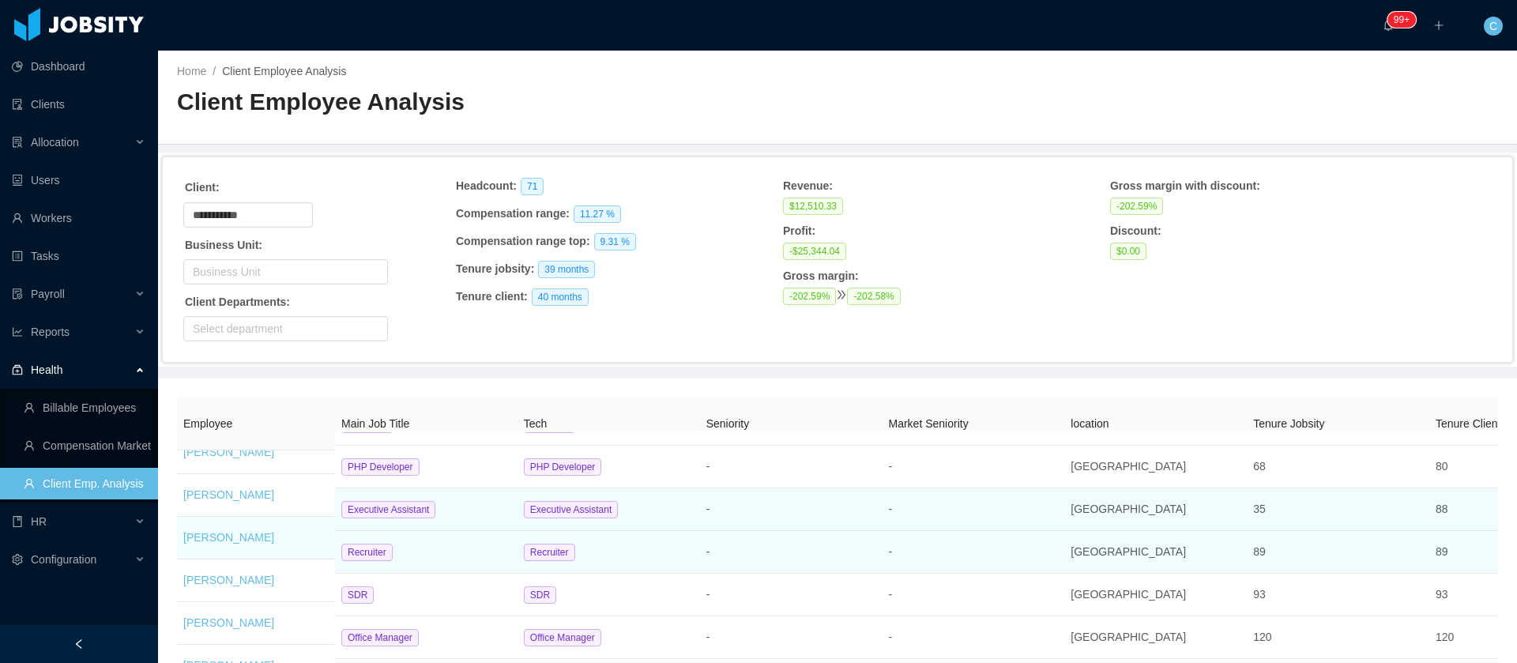
scroll to position [2698, 0]
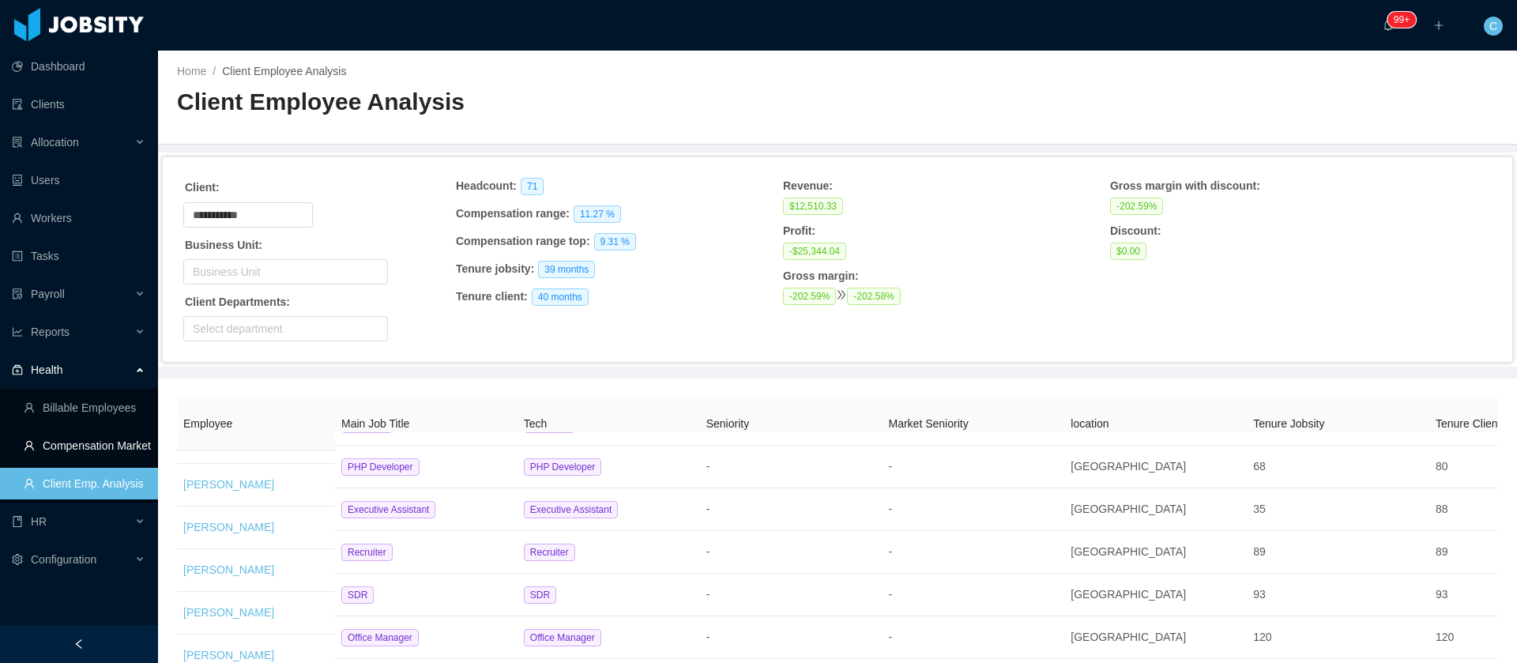
click at [55, 449] on link "Compensation Market" at bounding box center [85, 446] width 122 height 32
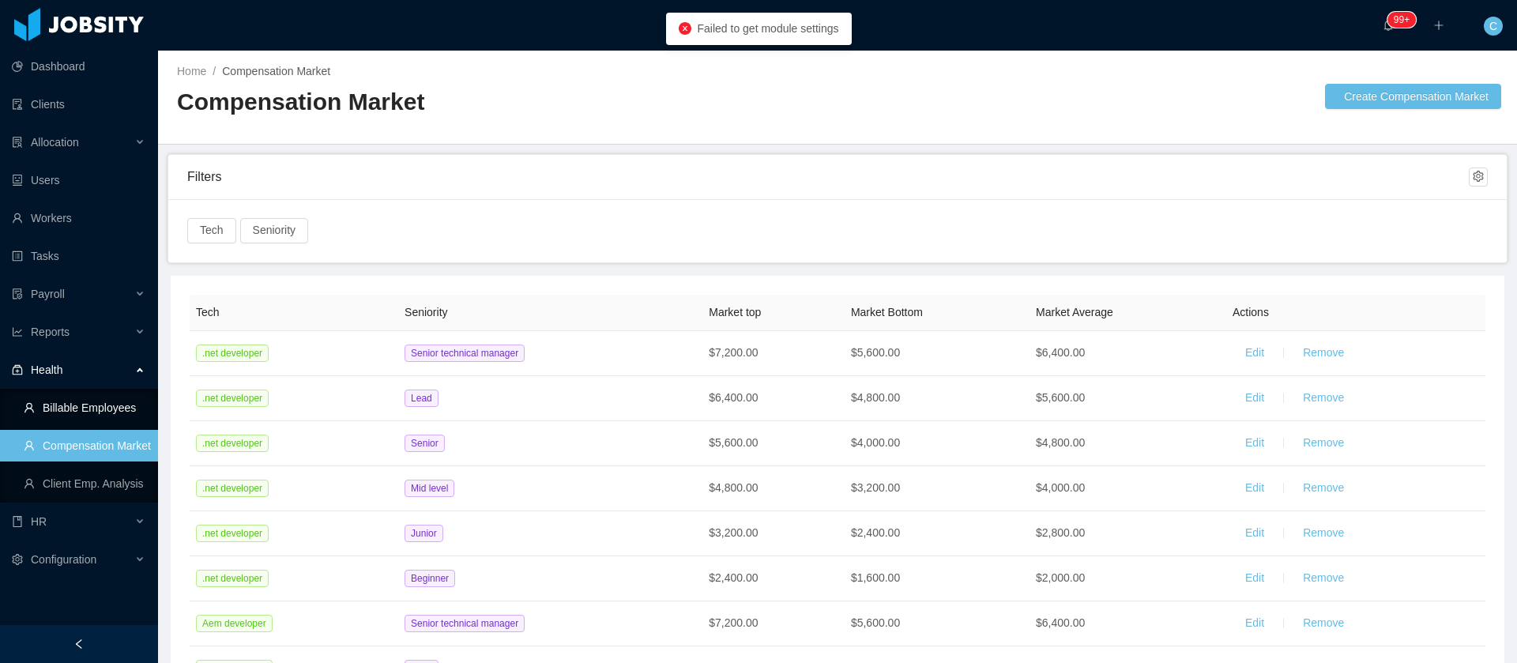
click at [48, 412] on link "Billable Employees" at bounding box center [85, 408] width 122 height 32
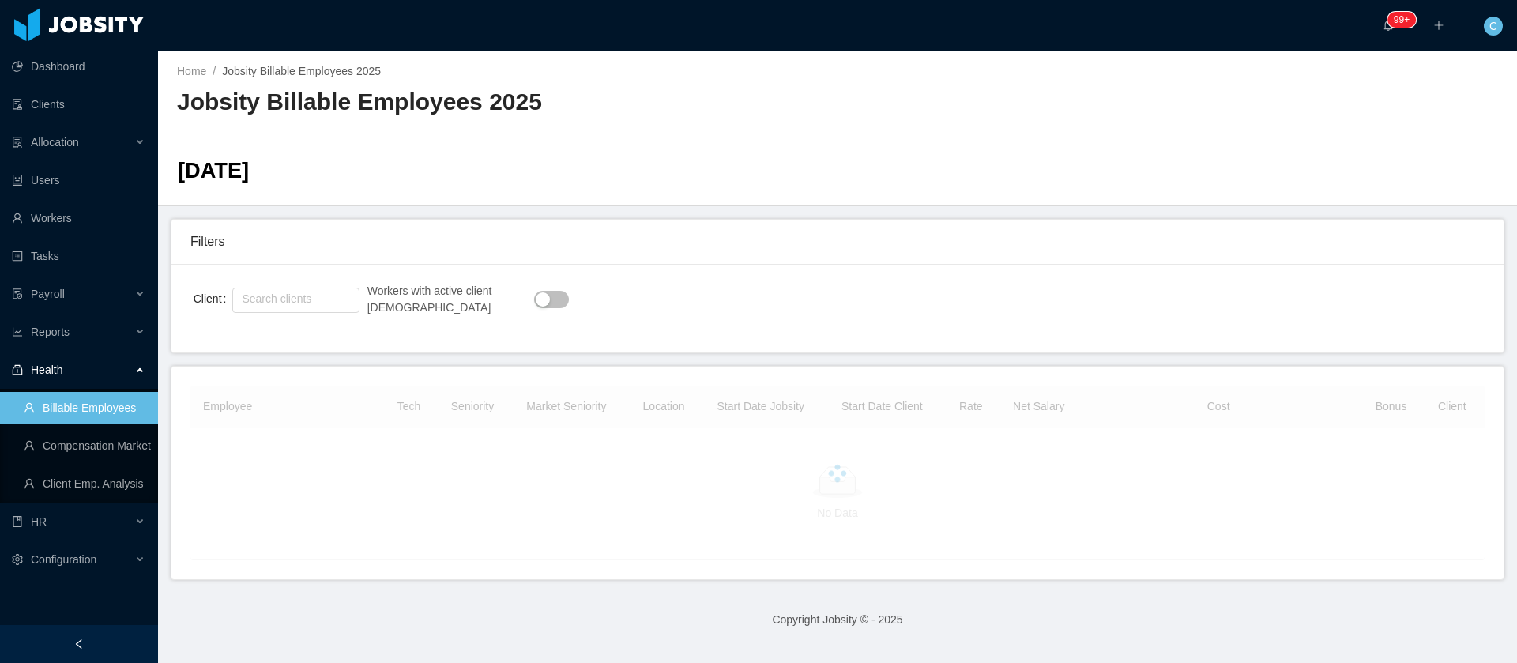
click at [534, 300] on button "button" at bounding box center [551, 299] width 35 height 17
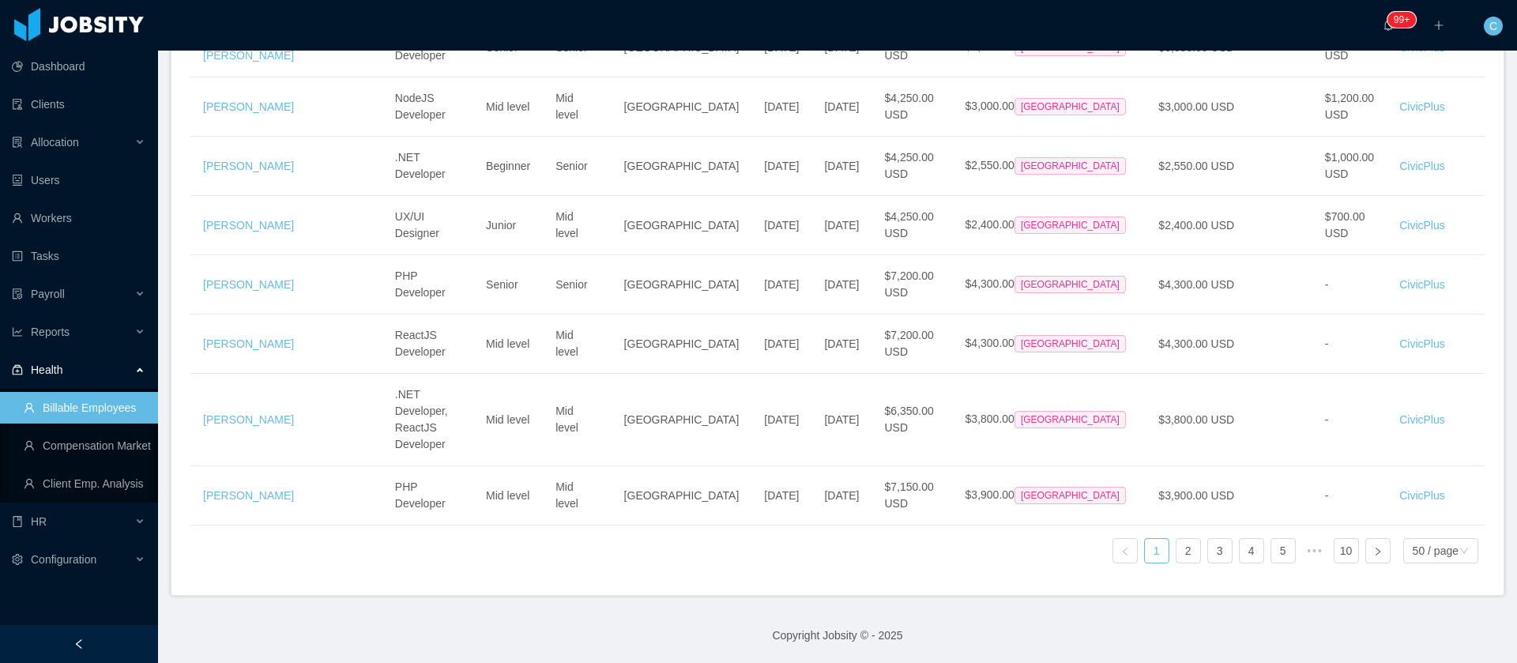
scroll to position [3764, 0]
click at [1414, 543] on div "50 / page" at bounding box center [1436, 551] width 46 height 24
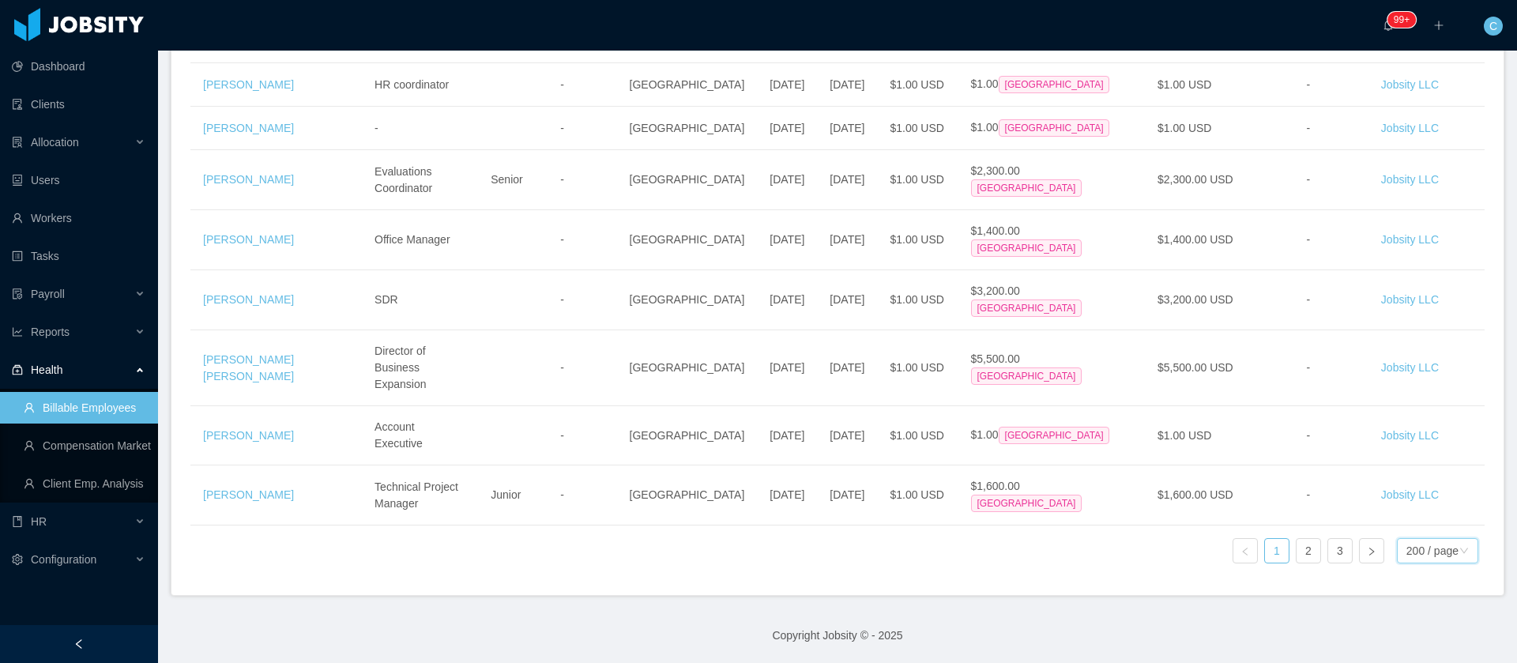
scroll to position [15161, 0]
click at [1297, 539] on link "2" at bounding box center [1309, 551] width 24 height 24
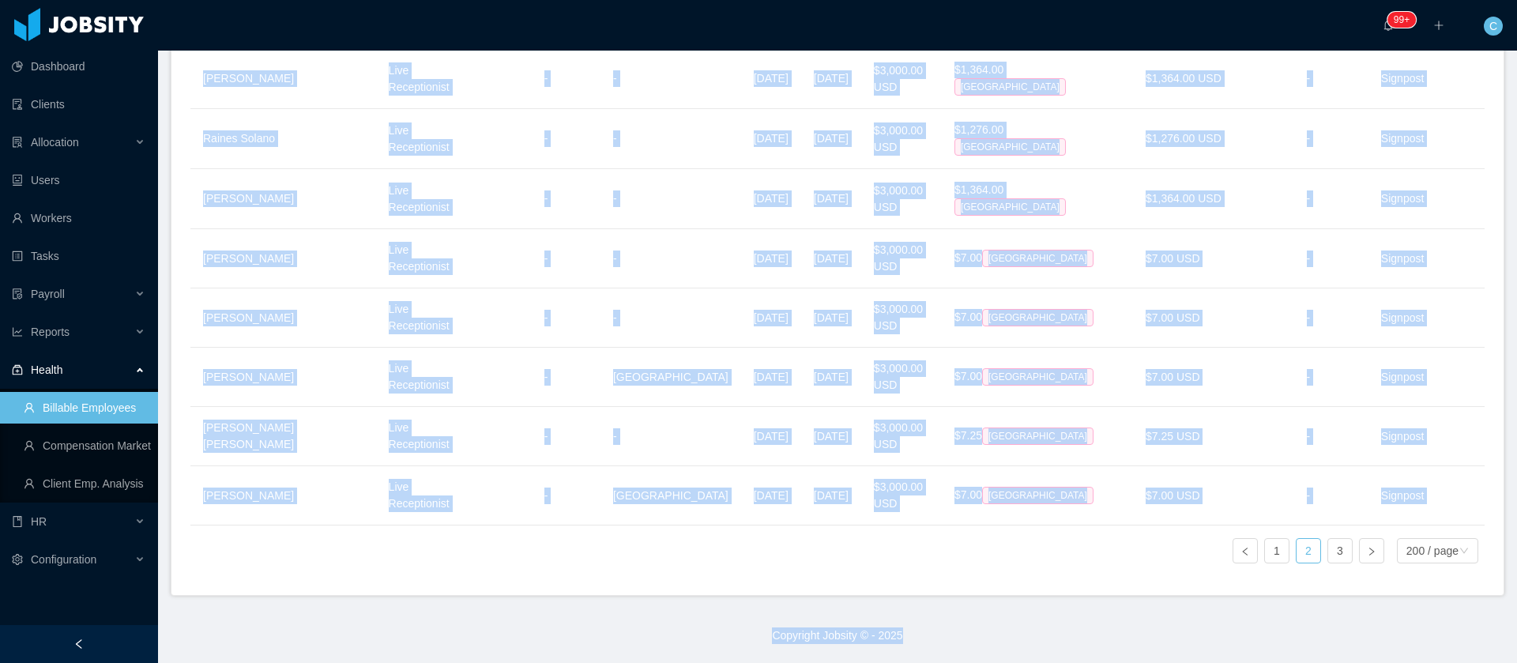
scroll to position [15277, 0]
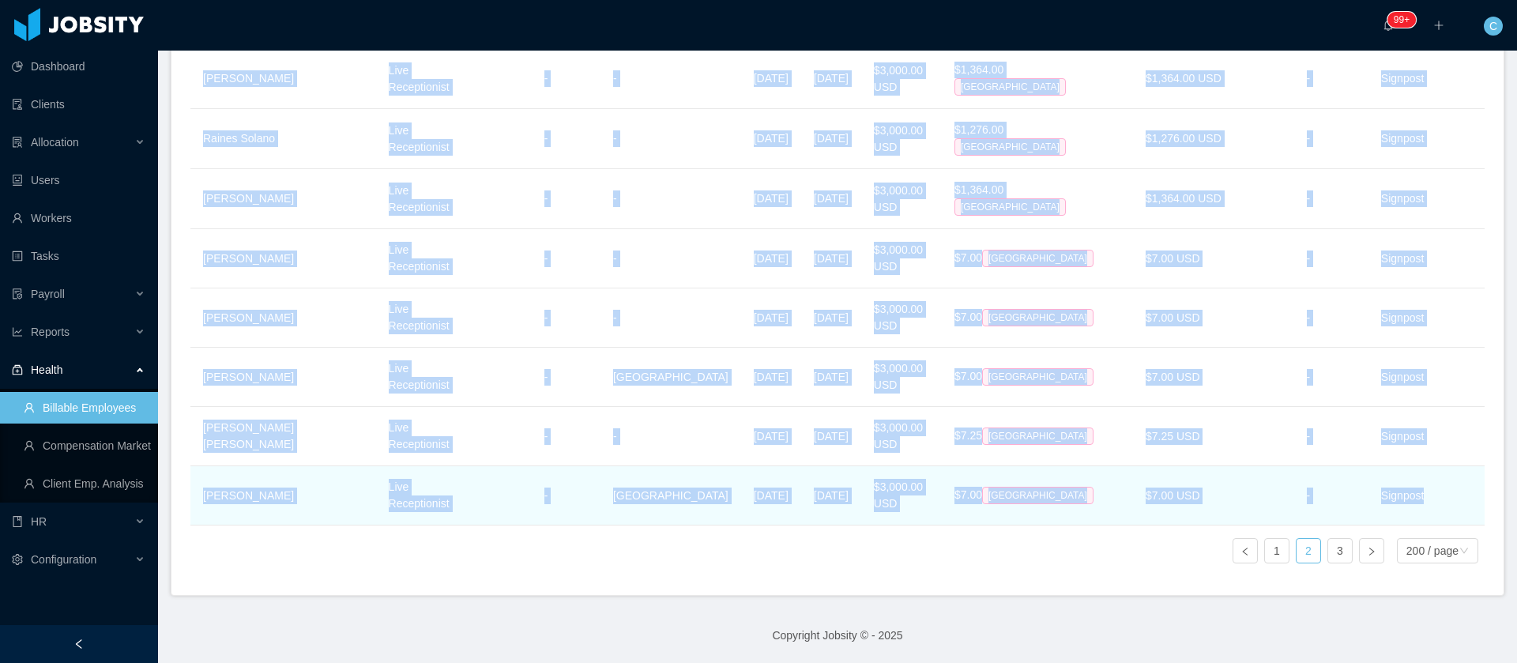
drag, startPoint x: 198, startPoint y: 399, endPoint x: 1442, endPoint y: 460, distance: 1245.4
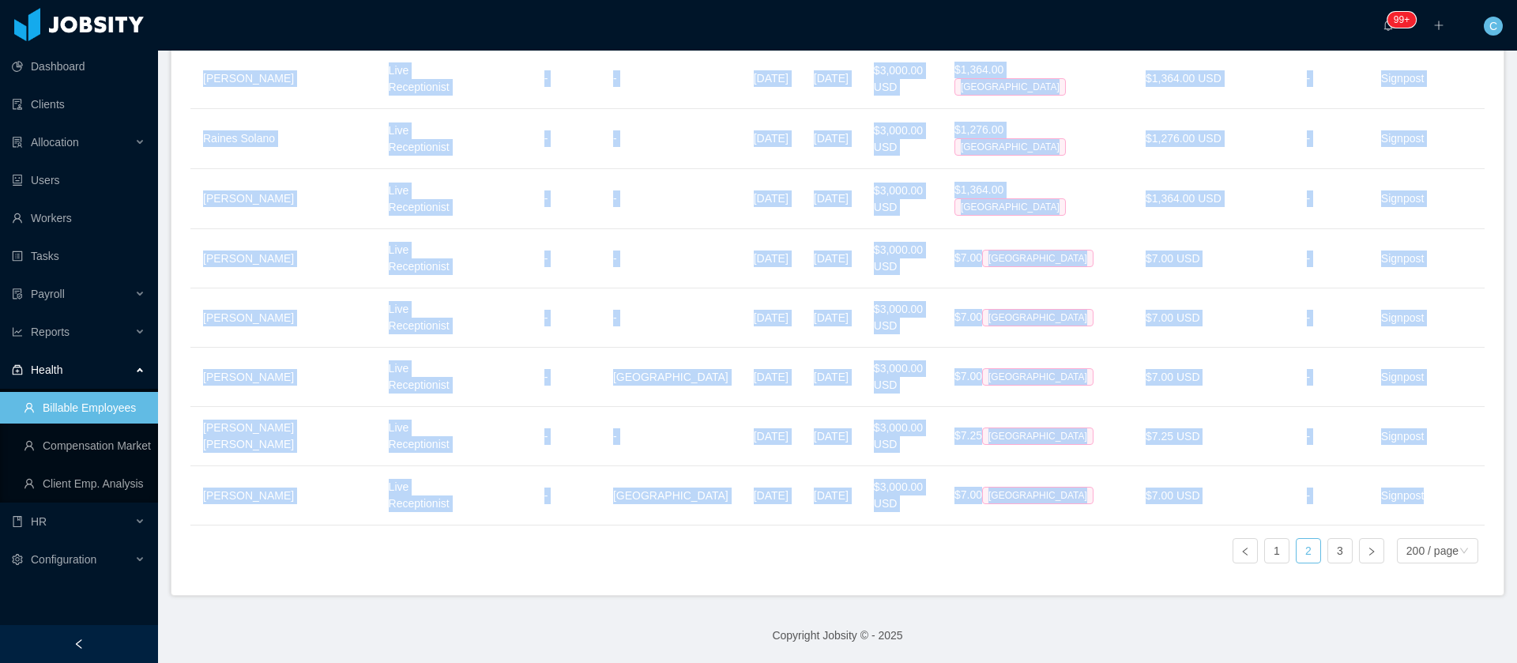
copy tbody "Roberto Balarezo Java Developer Mid level Senior technical manager Ecuador Apr …"
click at [1328, 539] on link "3" at bounding box center [1340, 551] width 24 height 24
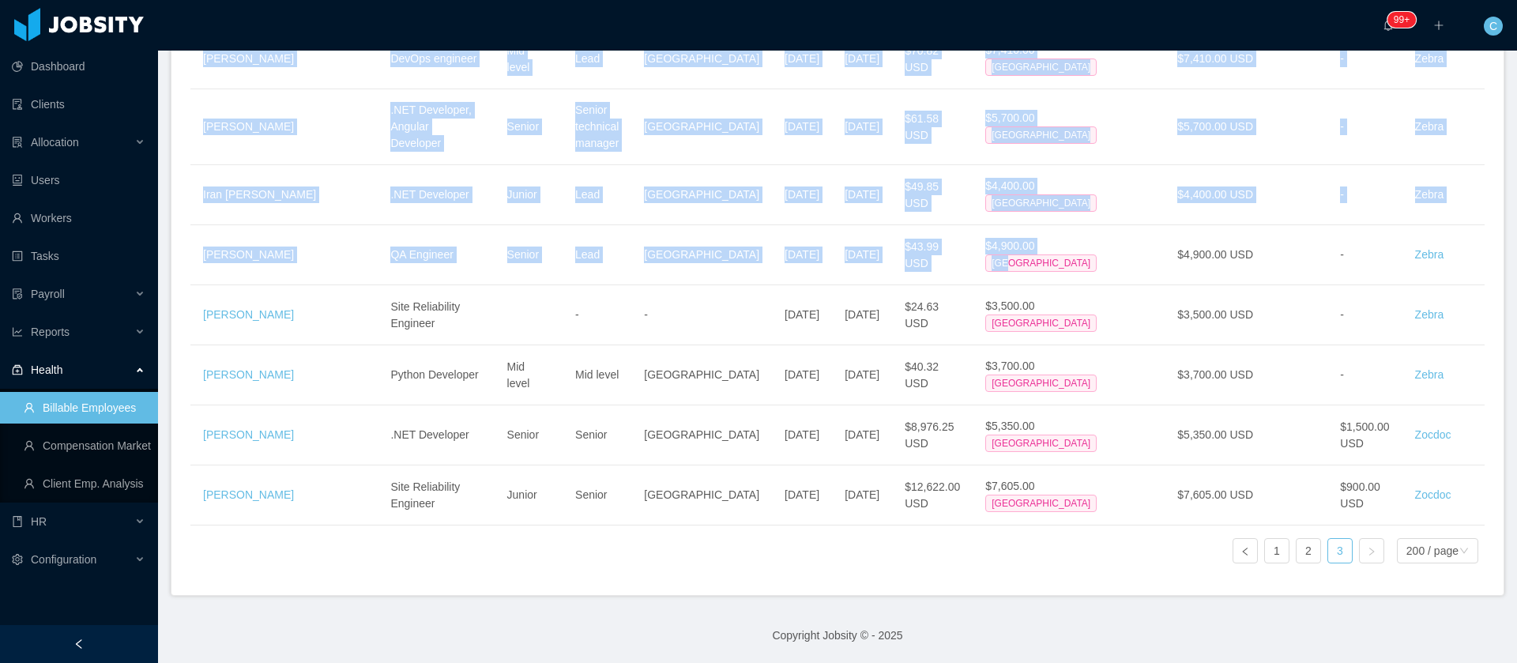
scroll to position [5265, 0]
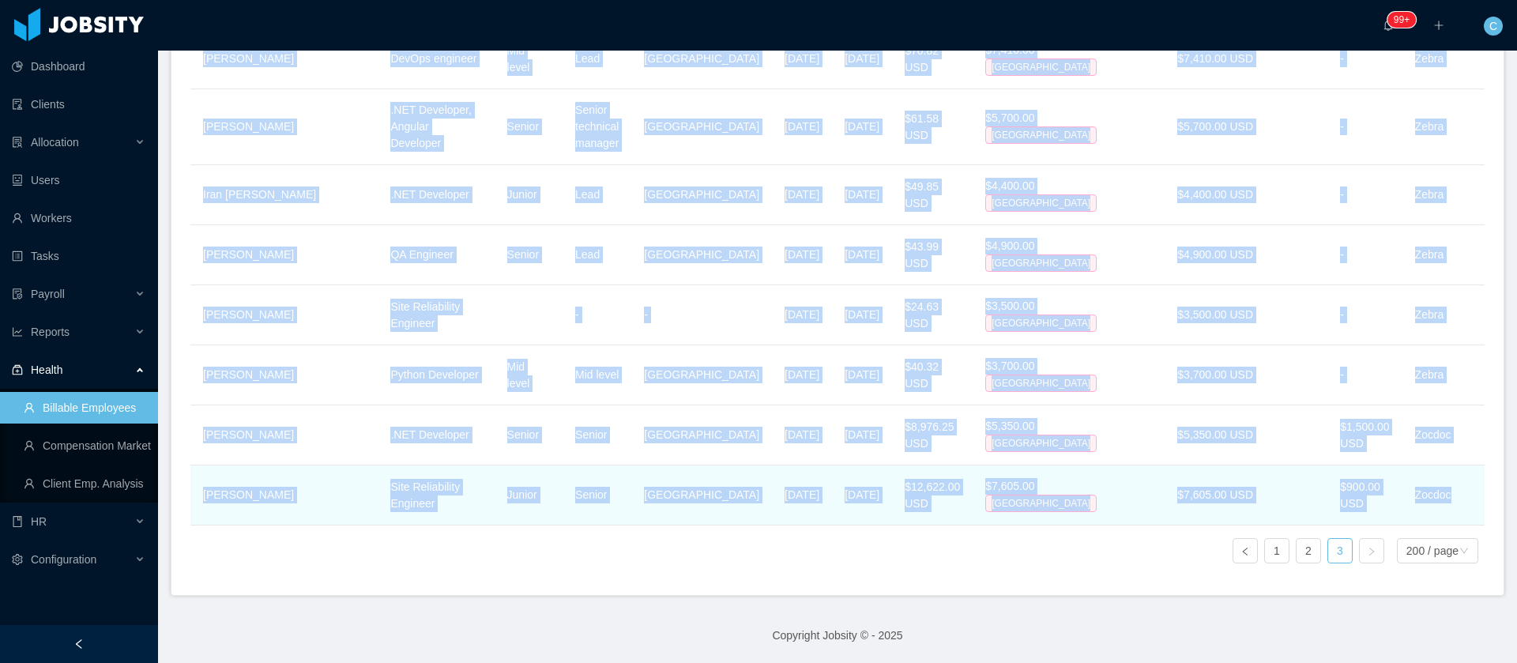
drag, startPoint x: 205, startPoint y: 459, endPoint x: 1445, endPoint y: 476, distance: 1240.9
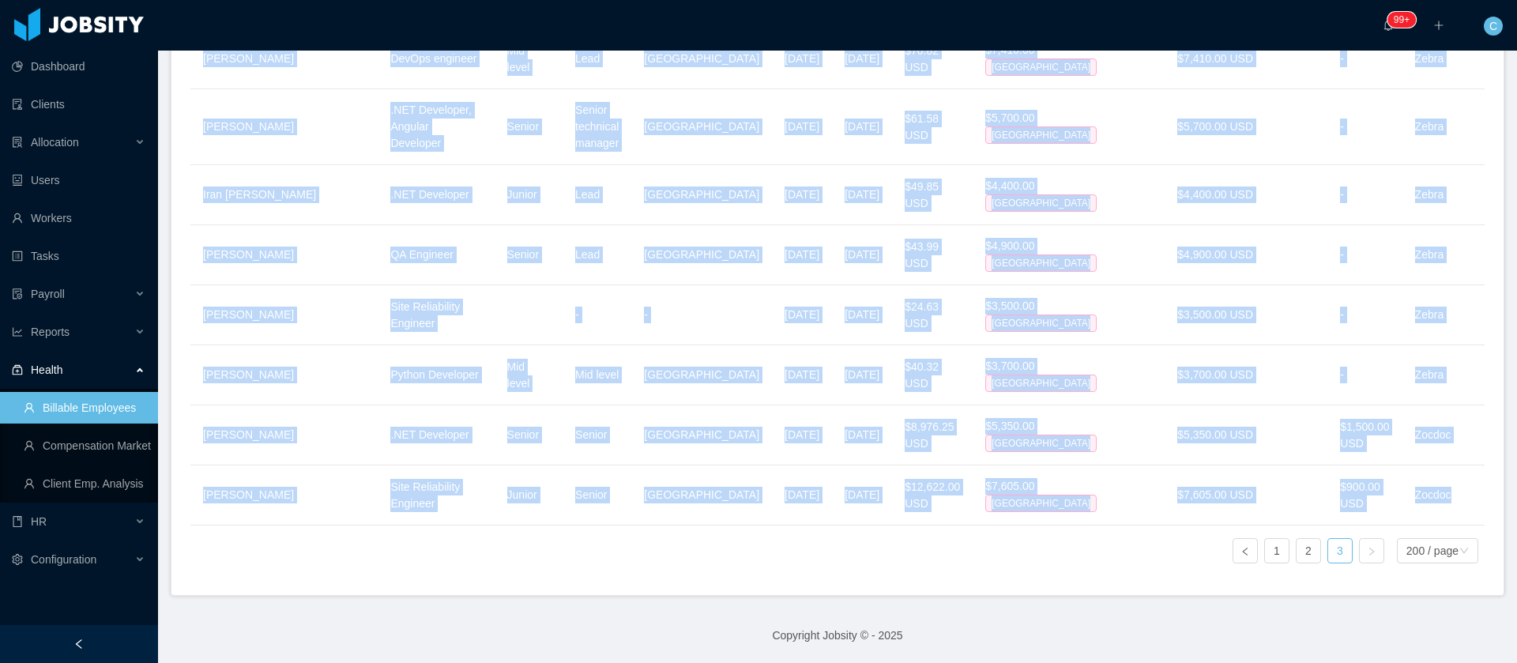
copy tbody "Beatriz Salas Live Receptionist - - Mar 14th, 2025 Mar 17th, 2025 $3,000.00 USD…"
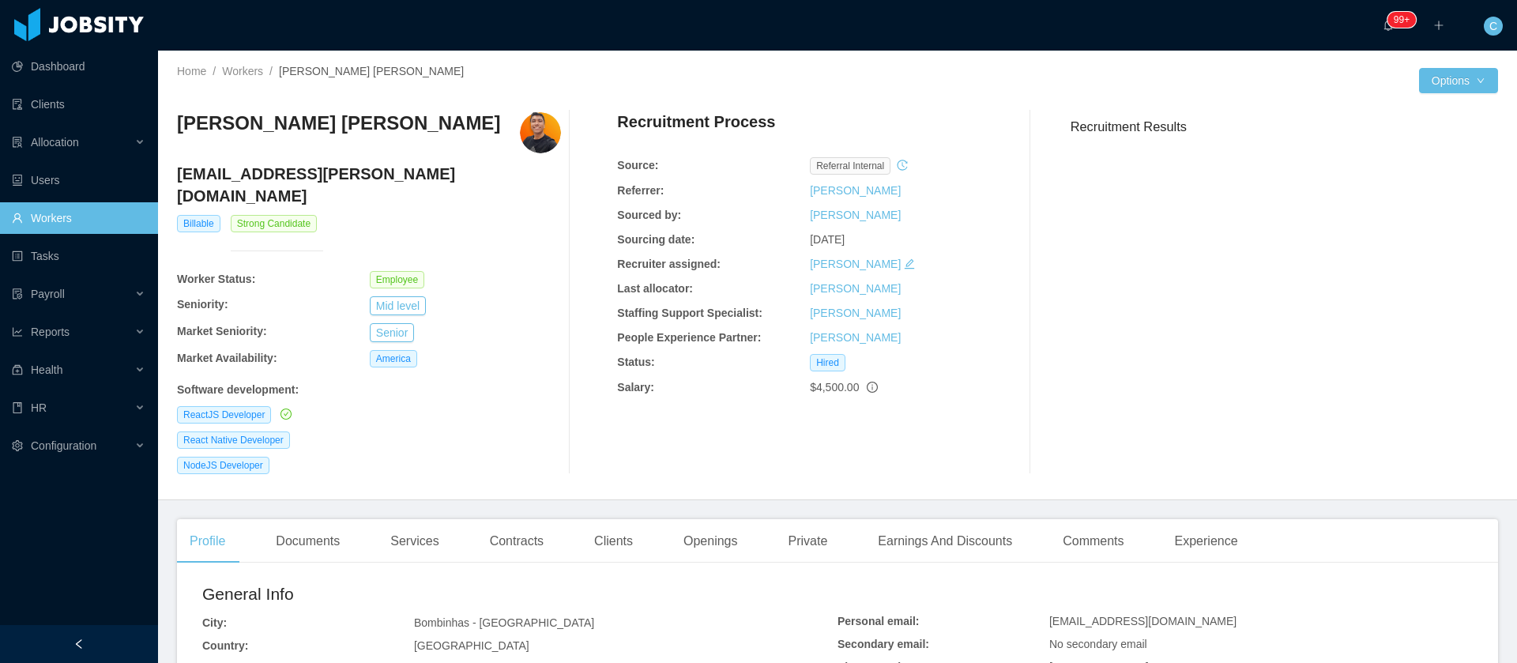
click at [339, 131] on h3 "[PERSON_NAME] [PERSON_NAME]" at bounding box center [338, 123] width 323 height 25
copy h3 "[PERSON_NAME] [PERSON_NAME]"
click at [515, 519] on div "Contracts" at bounding box center [516, 541] width 79 height 44
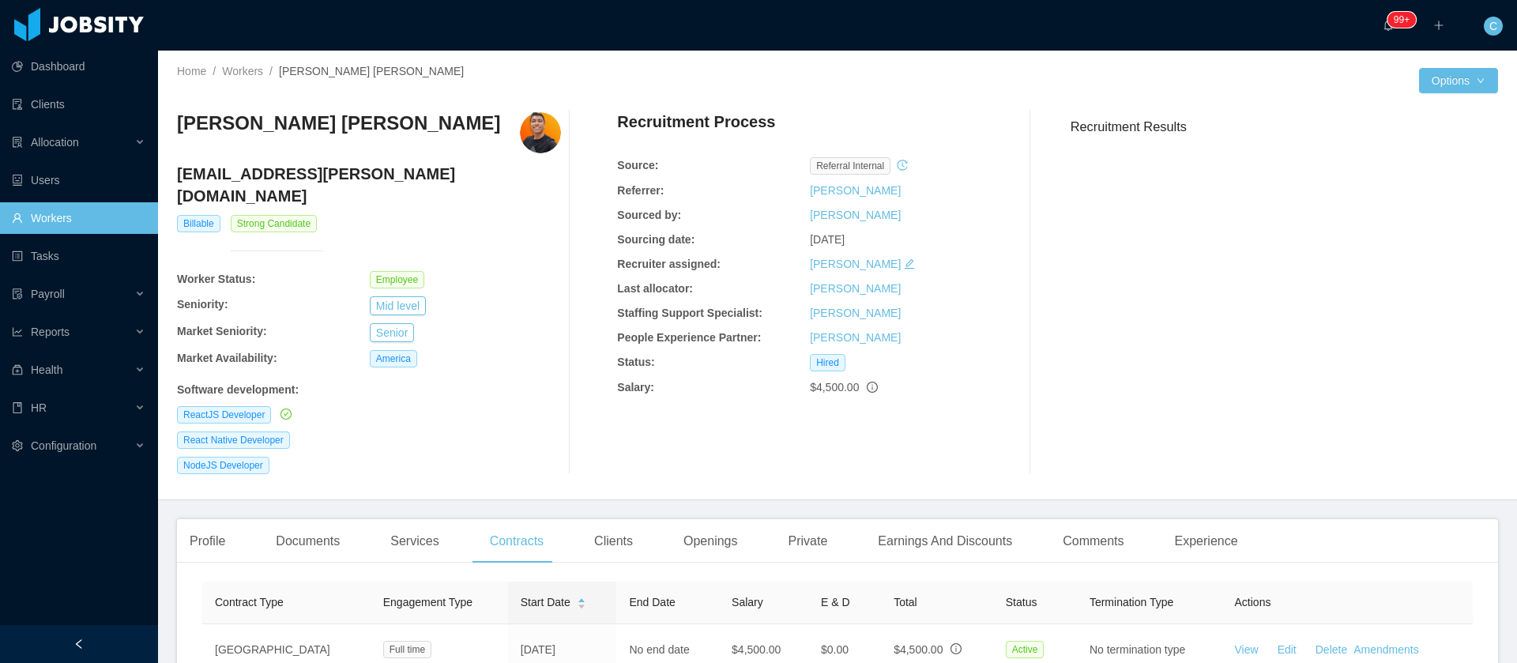
click at [353, 127] on h3 "[PERSON_NAME] [PERSON_NAME]" at bounding box center [338, 123] width 323 height 25
copy h3 "[PERSON_NAME] [PERSON_NAME]"
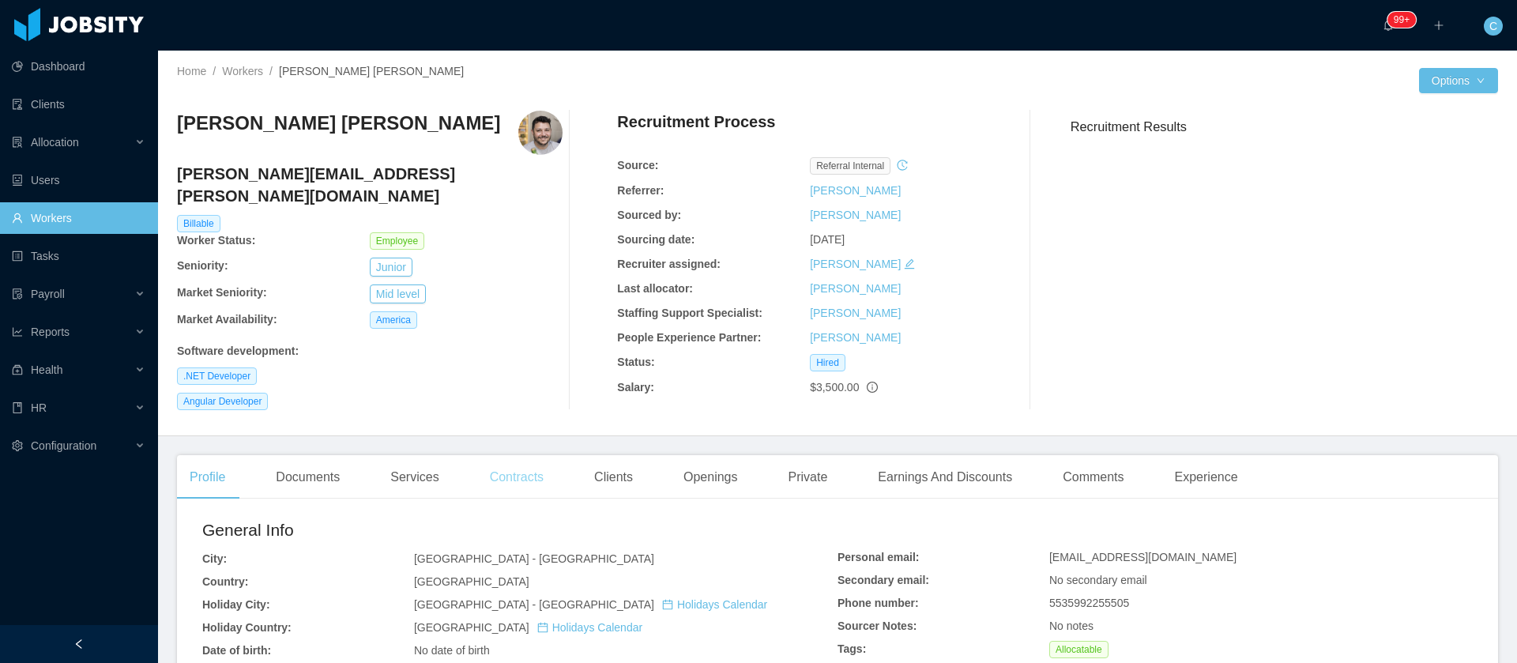
click at [501, 470] on div "Contracts" at bounding box center [516, 477] width 79 height 44
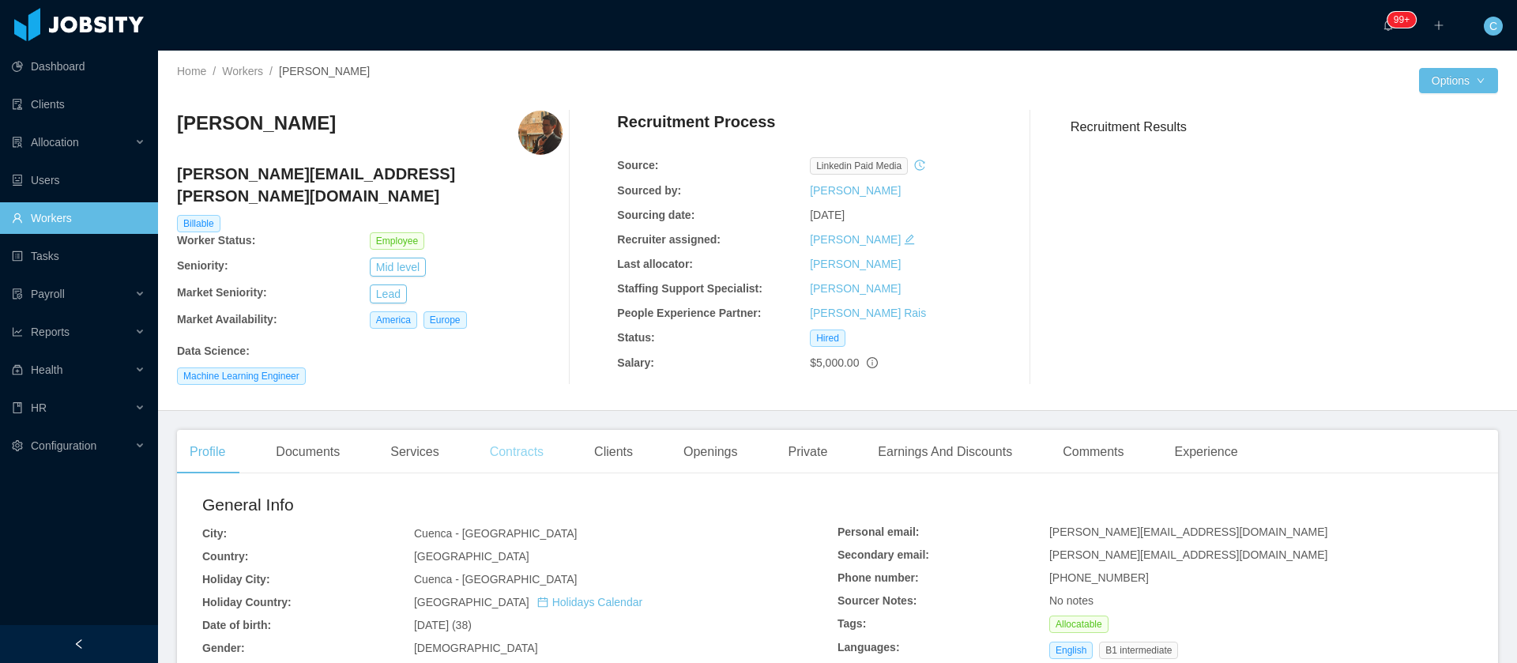
click at [518, 444] on div "Contracts" at bounding box center [516, 452] width 79 height 44
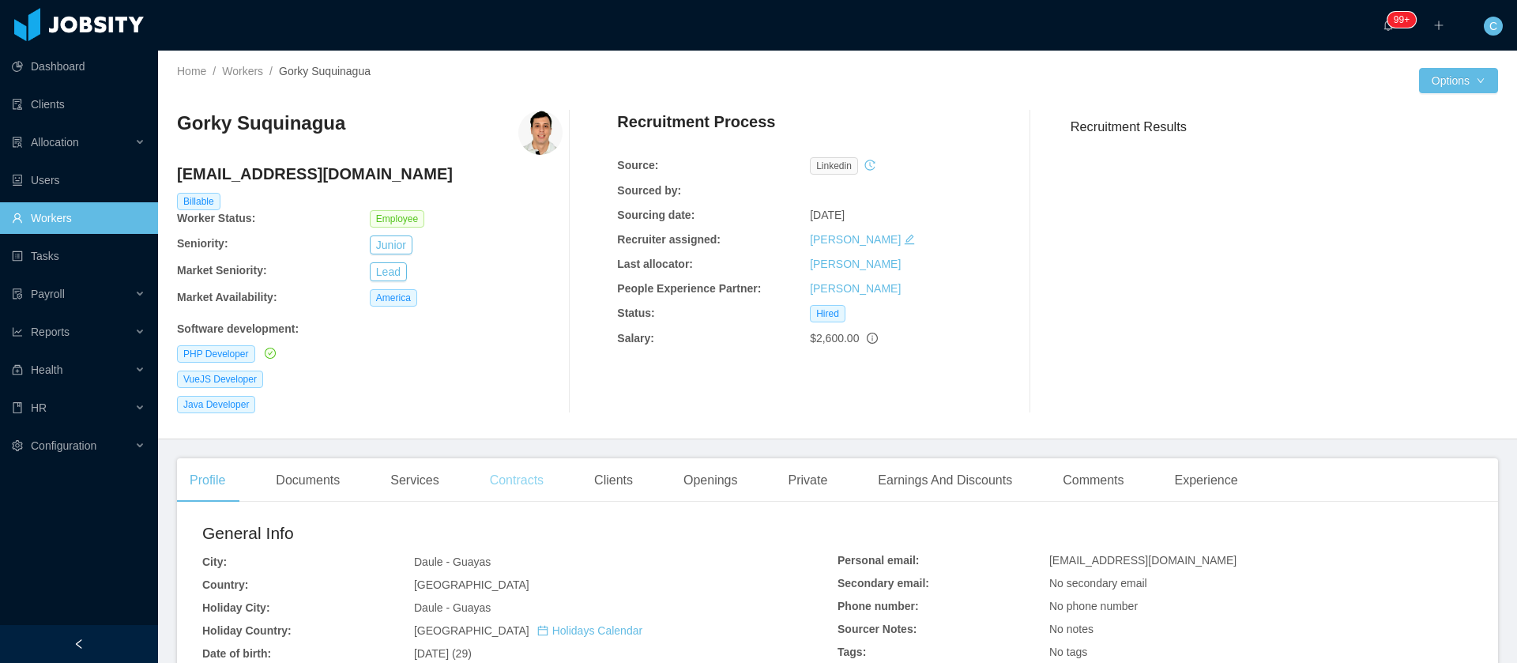
click at [501, 480] on div "Contracts" at bounding box center [516, 480] width 79 height 44
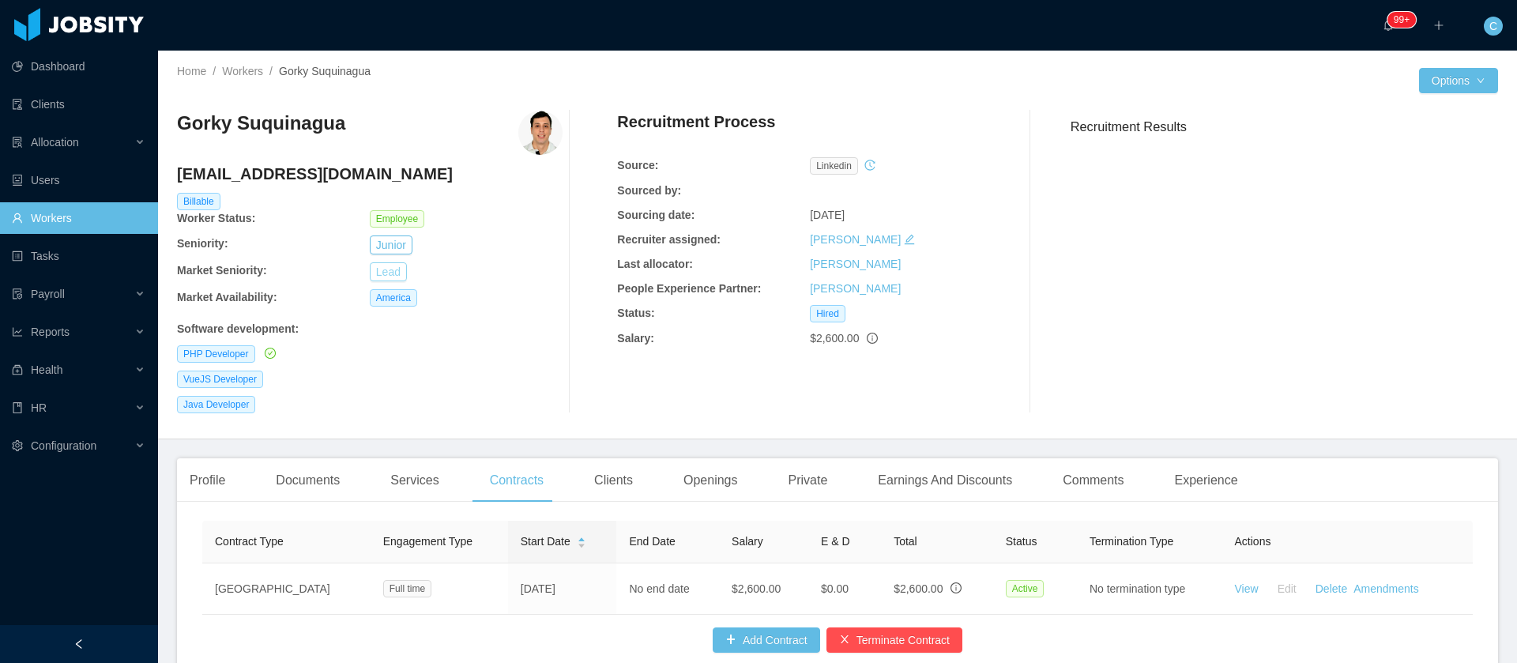
click at [381, 274] on button "Lead" at bounding box center [388, 271] width 37 height 19
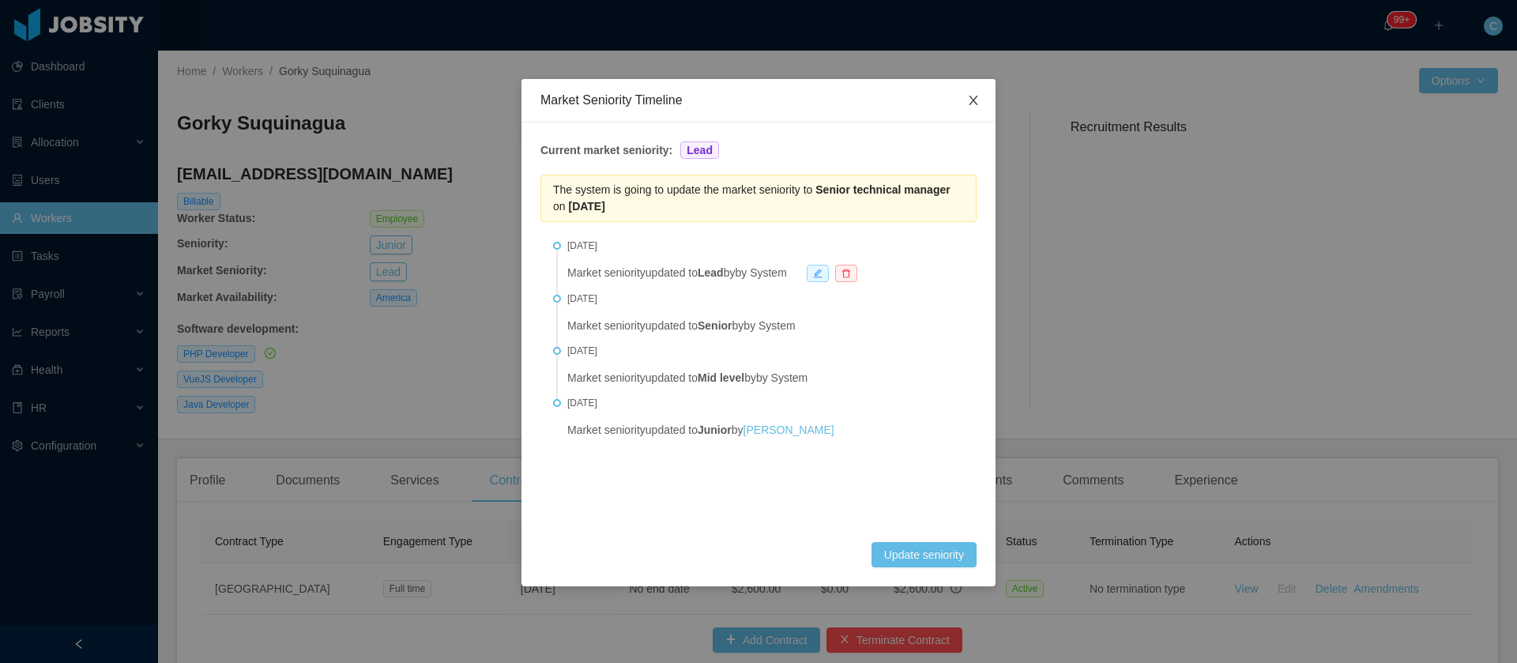
click at [982, 89] on span "Close" at bounding box center [974, 101] width 44 height 44
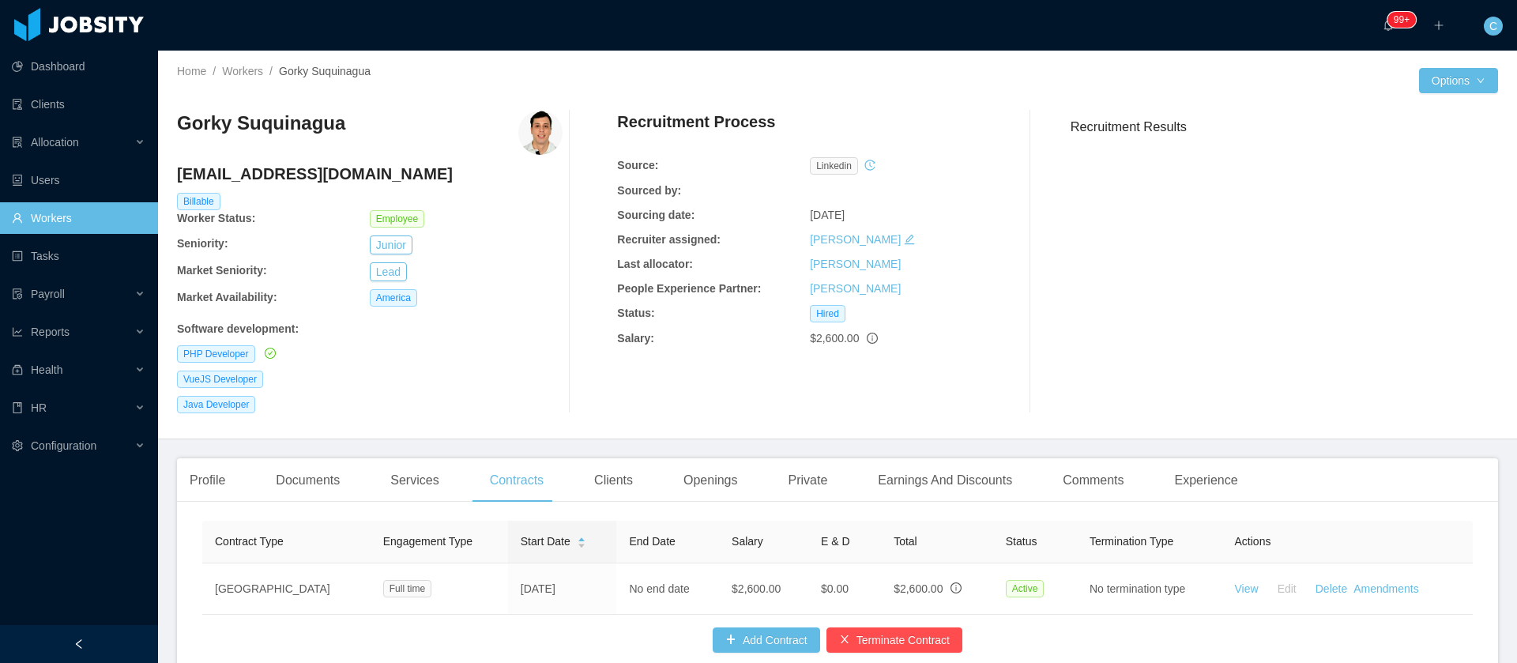
click at [281, 122] on h3 "Gorky Suquinagua" at bounding box center [261, 123] width 168 height 25
copy h3 "Gorky Suquinagua"
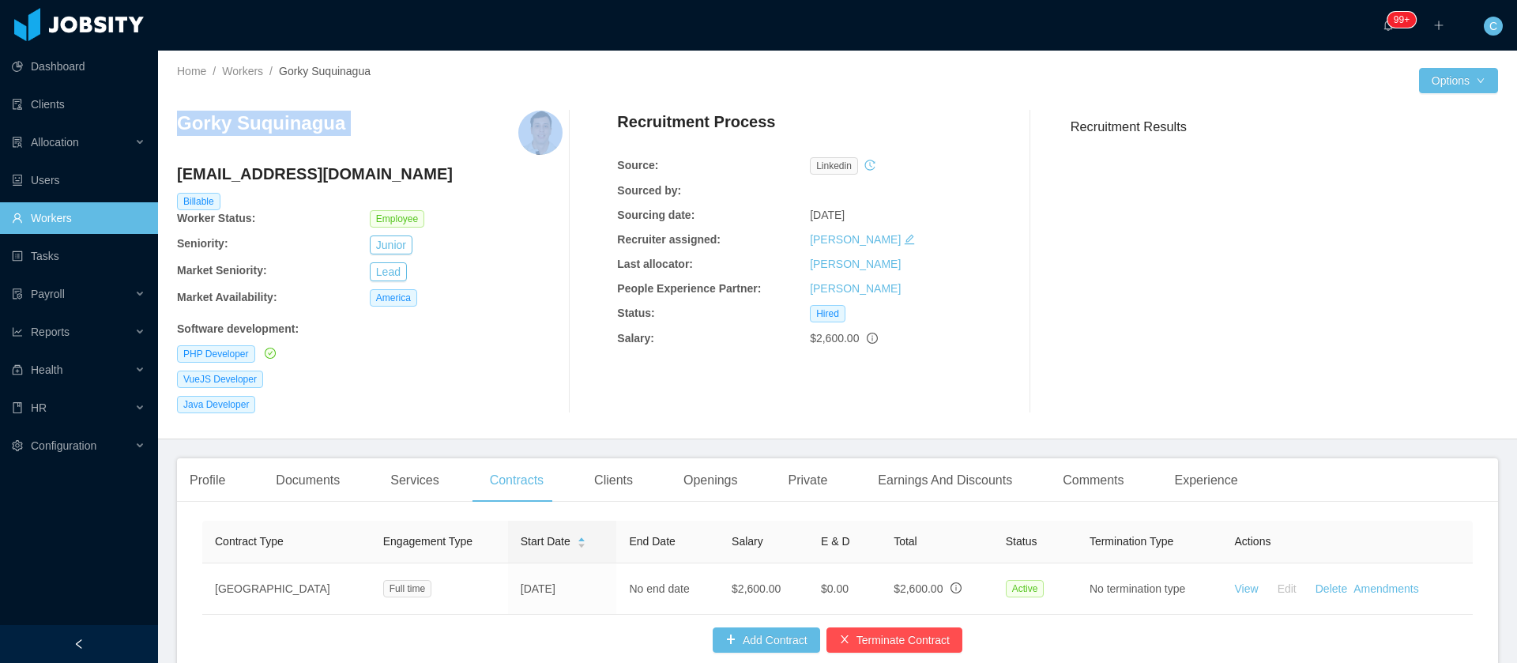
copy h3 "Gorky Suquinagua"
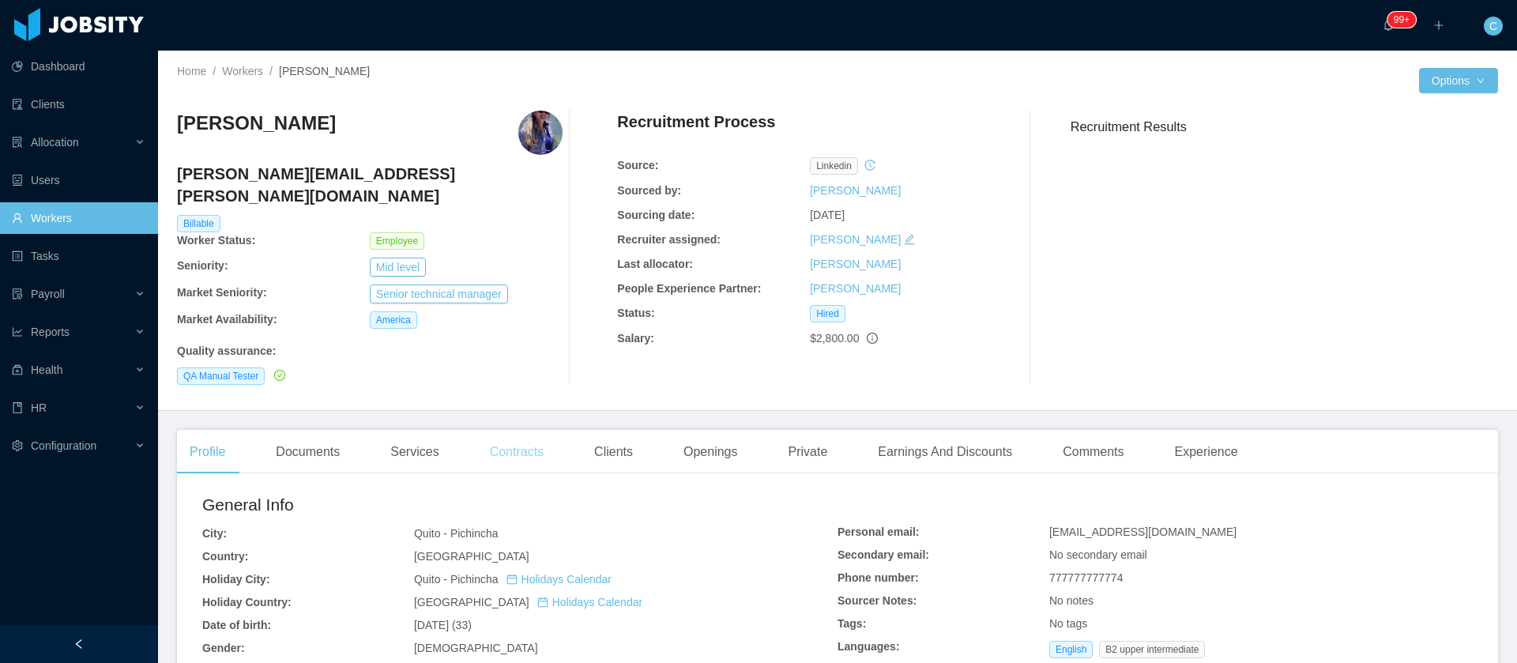
click at [505, 430] on div "Contracts" at bounding box center [516, 452] width 79 height 44
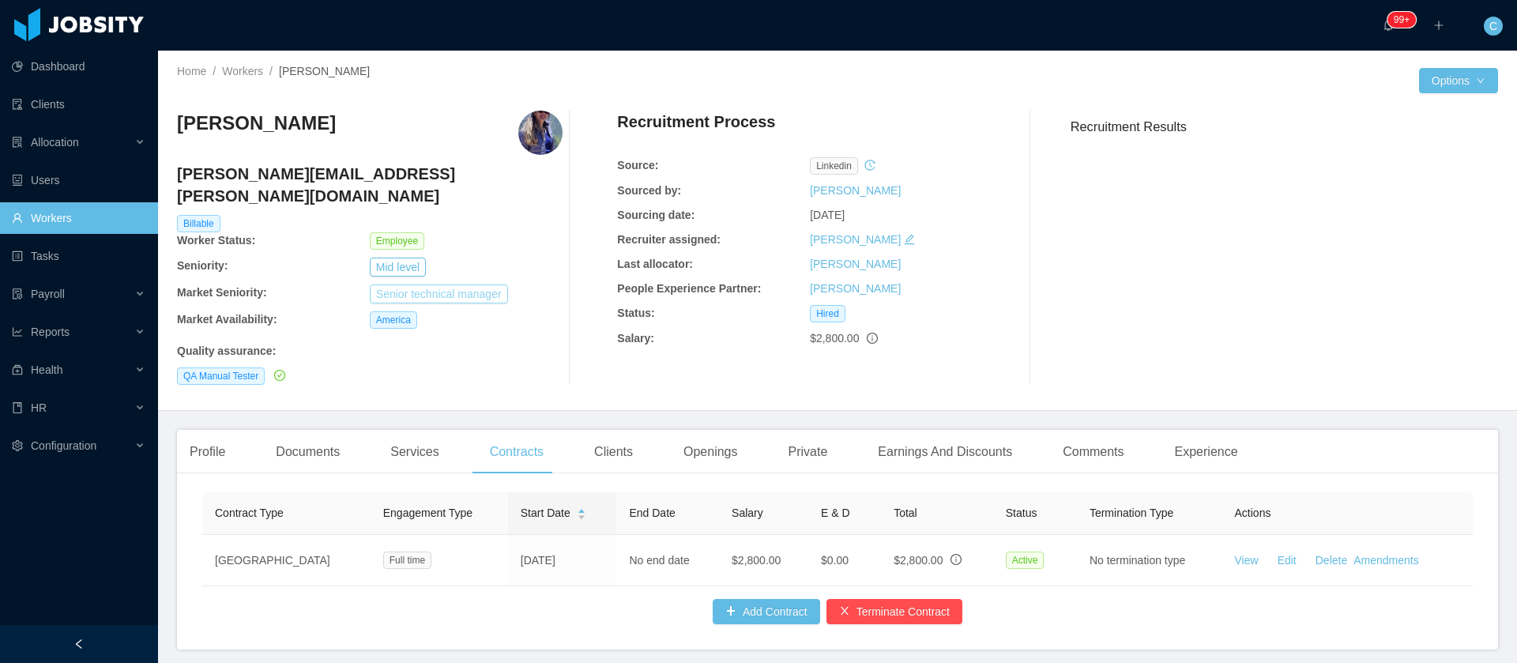
click at [432, 285] on button "Senior technical manager" at bounding box center [439, 294] width 138 height 19
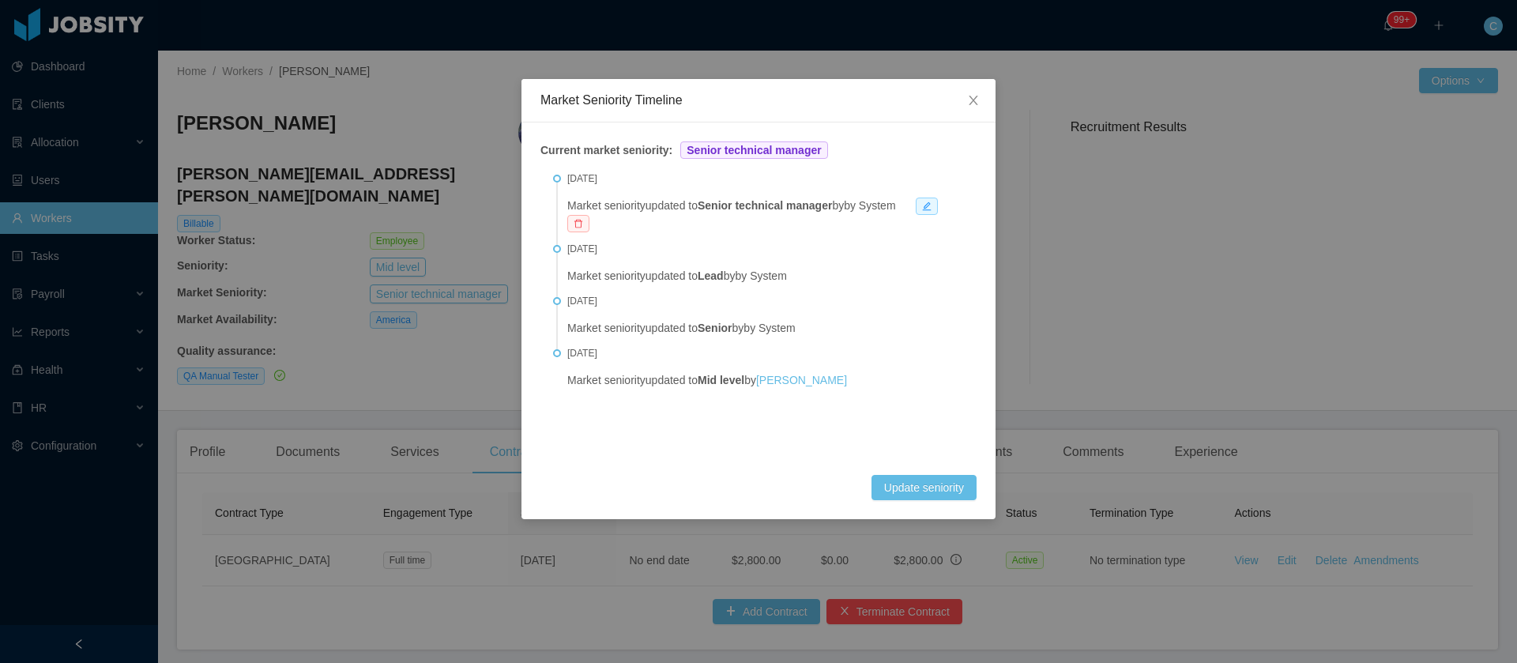
click at [575, 219] on icon "icon: delete" at bounding box center [578, 223] width 9 height 9
click at [643, 179] on button "Remove" at bounding box center [636, 181] width 54 height 19
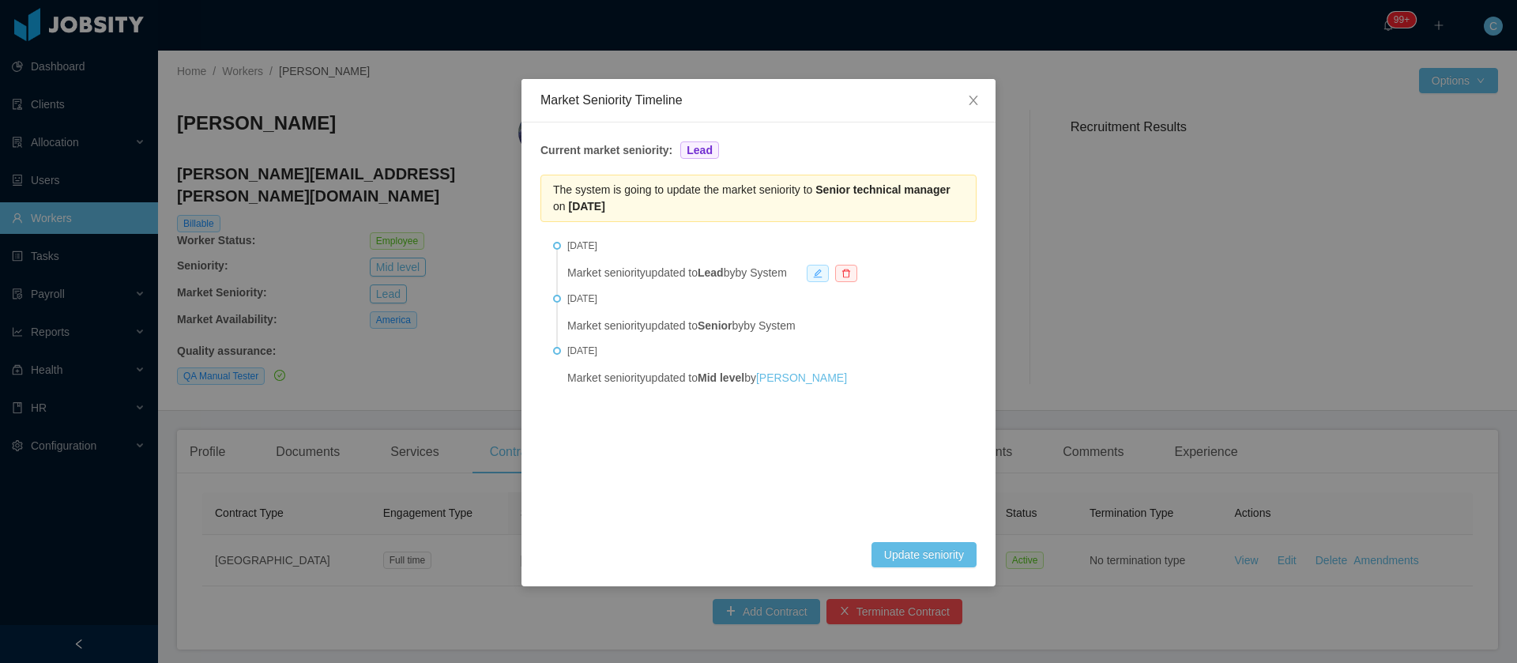
click at [823, 273] on icon "icon: edit" at bounding box center [817, 273] width 9 height 9
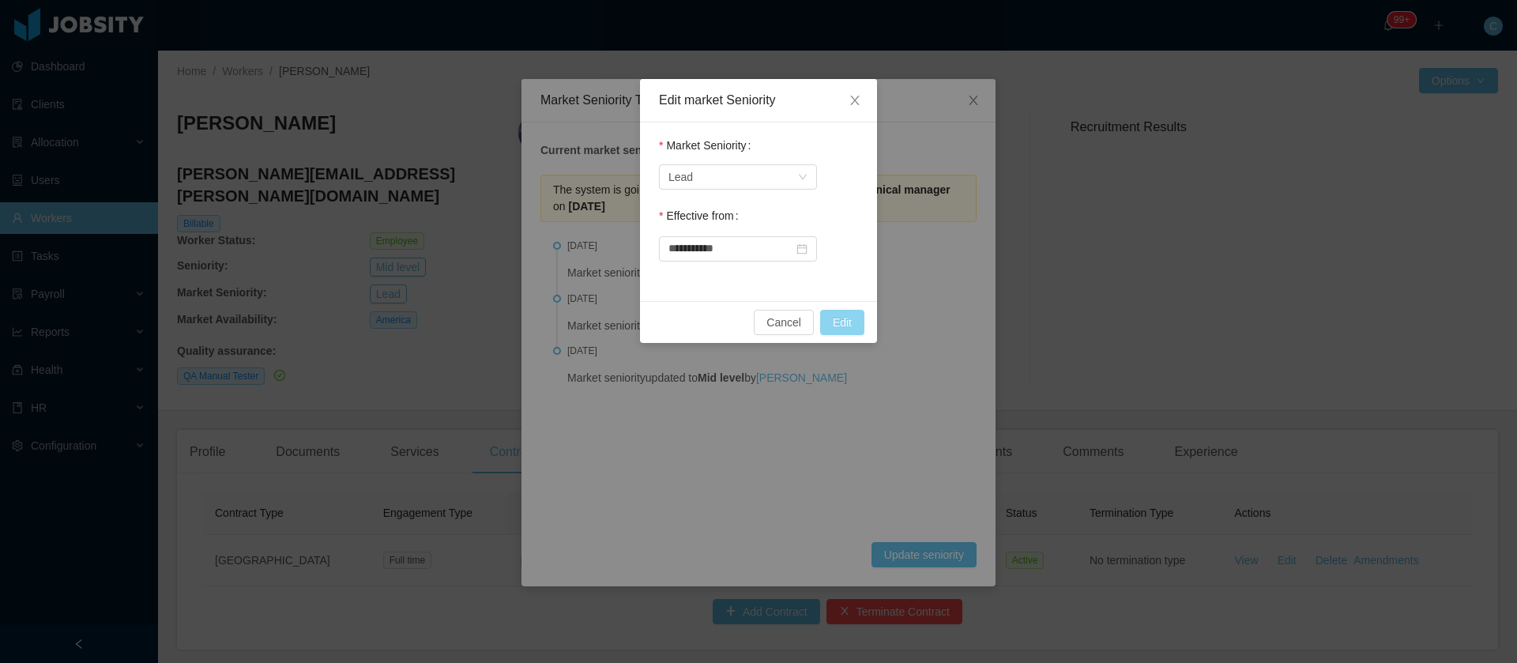
click at [846, 326] on button "Edit" at bounding box center [842, 322] width 44 height 25
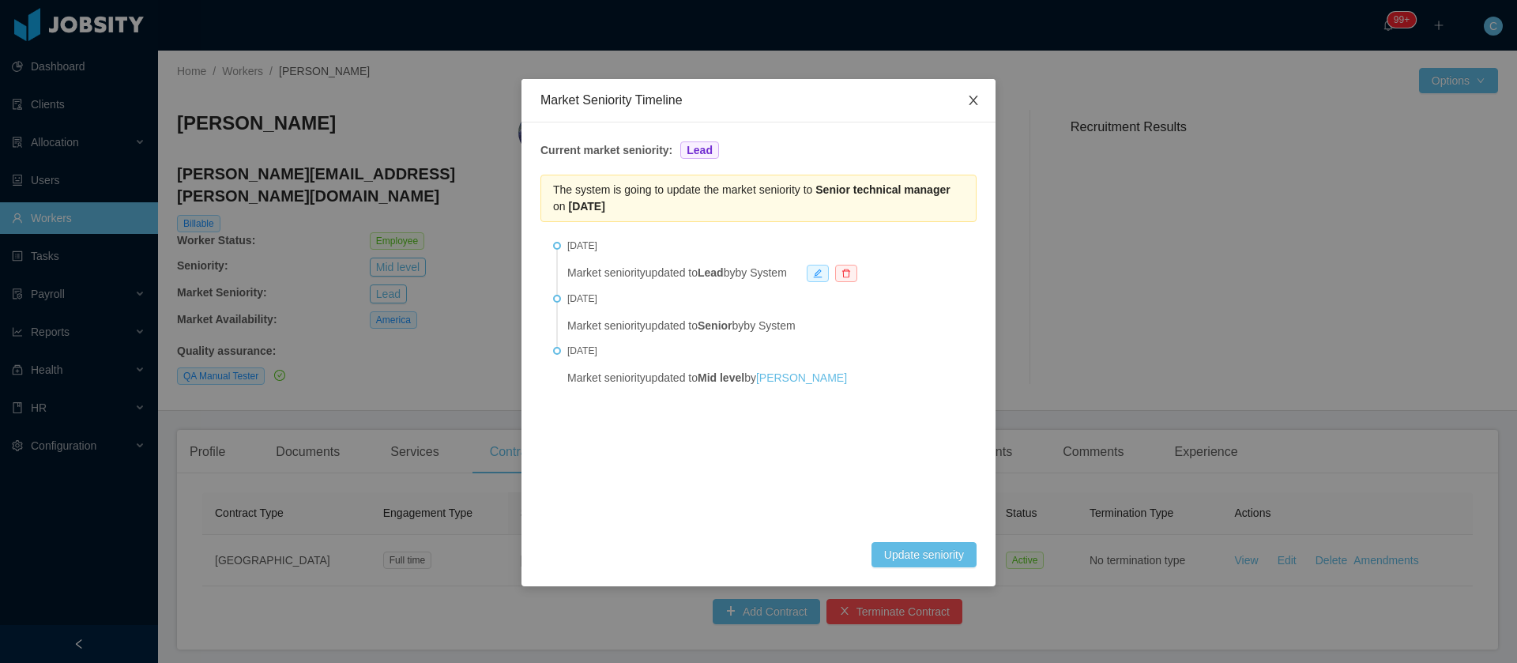
click at [970, 100] on icon "icon: close" at bounding box center [973, 100] width 13 height 13
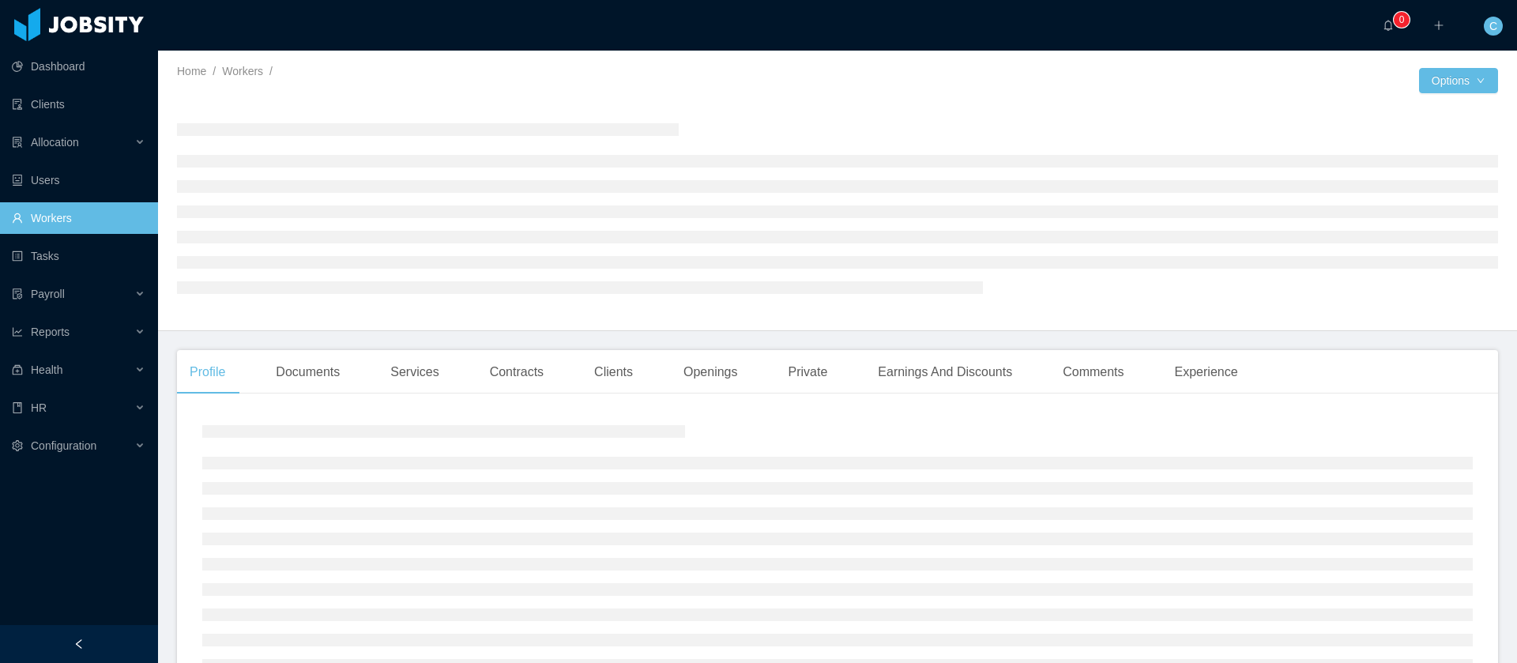
click at [552, 381] on div "Profile Documents Services Contracts Clients Openings Private Earnings And Disc…" at bounding box center [714, 372] width 1074 height 44
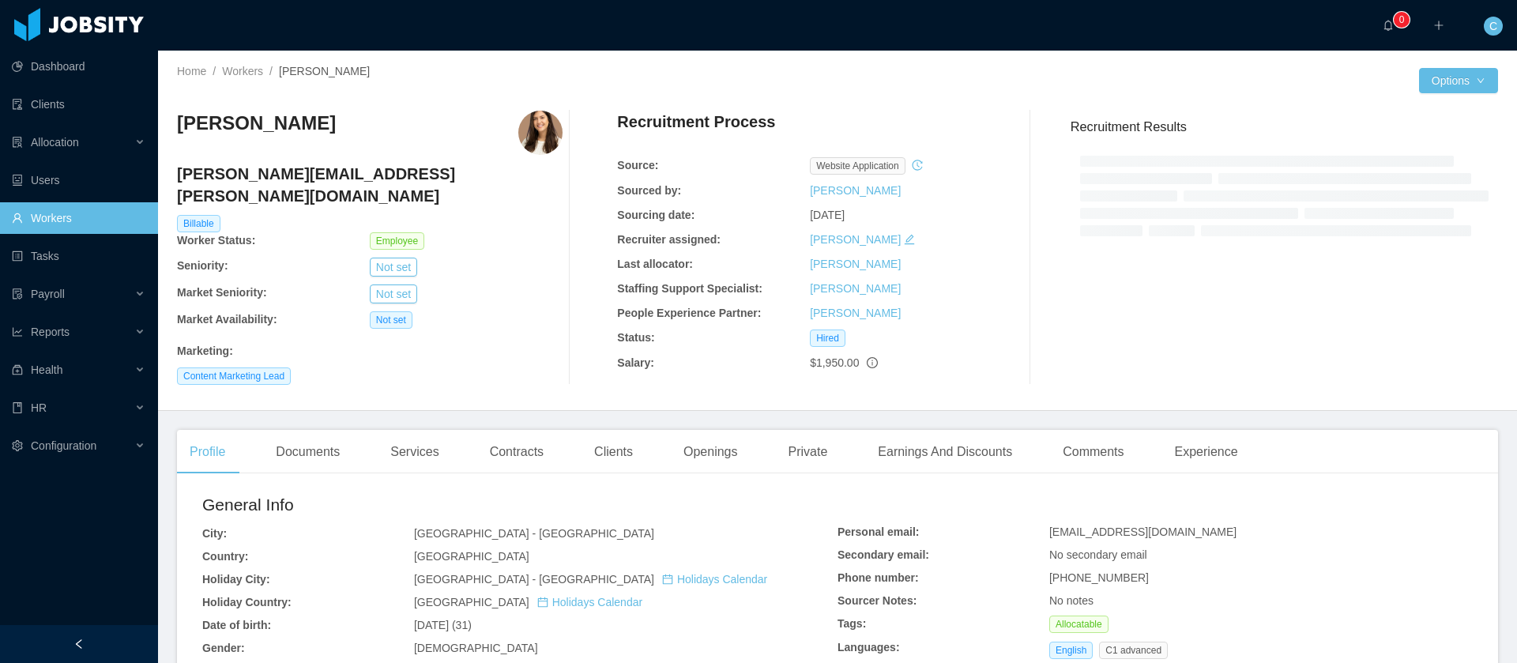
click at [523, 382] on div "[PERSON_NAME] [PERSON_NAME][EMAIL_ADDRESS][PERSON_NAME][DOMAIN_NAME] Billable W…" at bounding box center [837, 248] width 1321 height 300
click at [522, 445] on div "Contracts" at bounding box center [516, 452] width 79 height 44
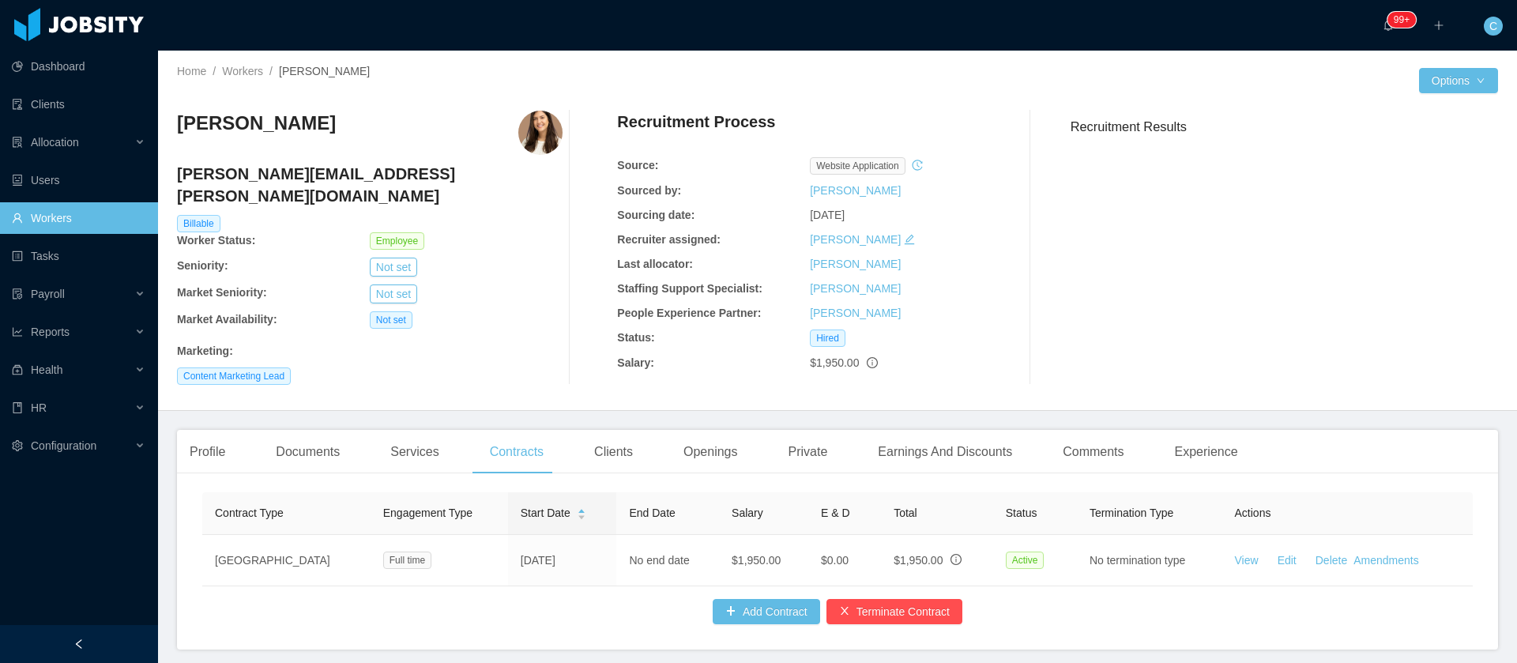
drag, startPoint x: 322, startPoint y: 132, endPoint x: 166, endPoint y: 134, distance: 156.5
click at [166, 134] on div "Home / Workers / [PERSON_NAME] / Options [PERSON_NAME] [PERSON_NAME][EMAIL_ADDR…" at bounding box center [837, 231] width 1359 height 360
copy h3 "[PERSON_NAME]"
click at [616, 443] on div "Clients" at bounding box center [614, 452] width 64 height 44
